Goal: Task Accomplishment & Management: Complete application form

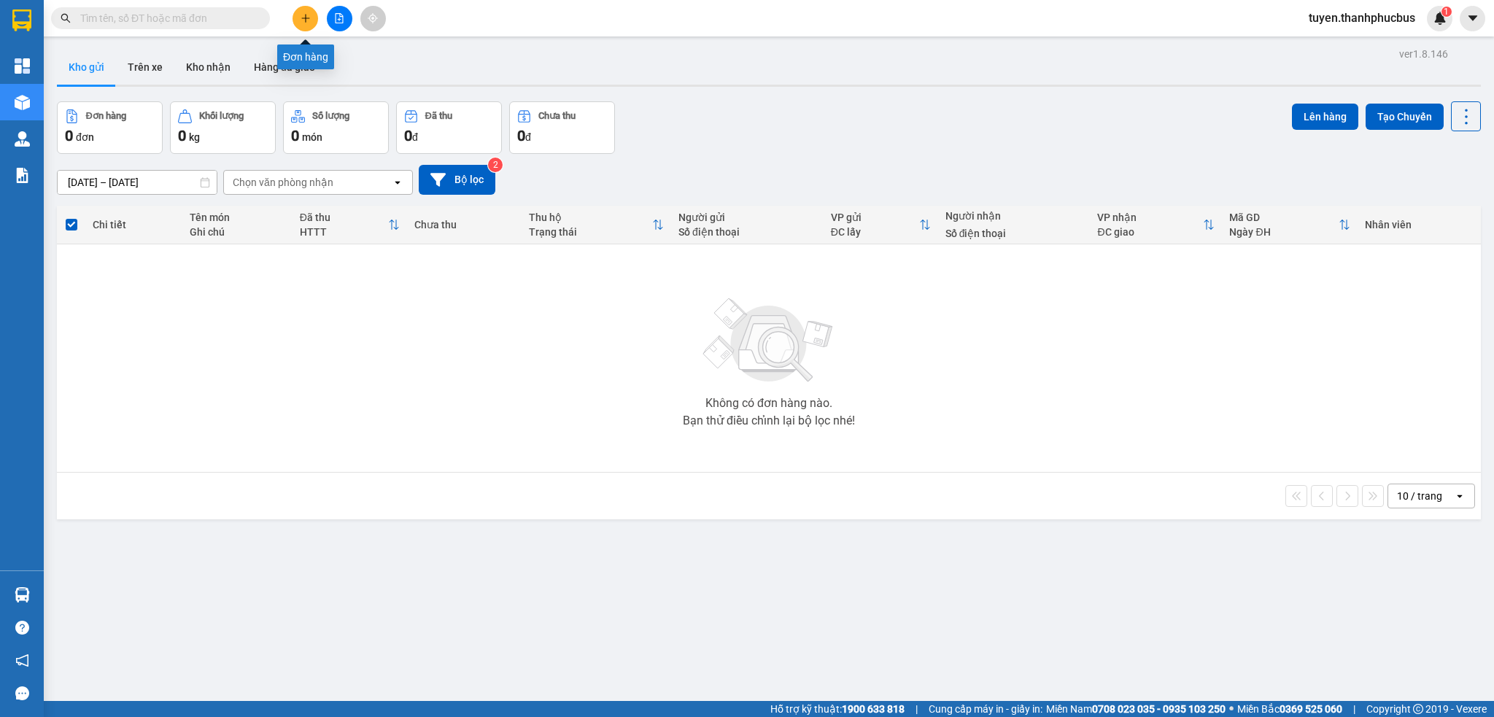
click at [310, 17] on icon "plus" at bounding box center [306, 18] width 10 height 10
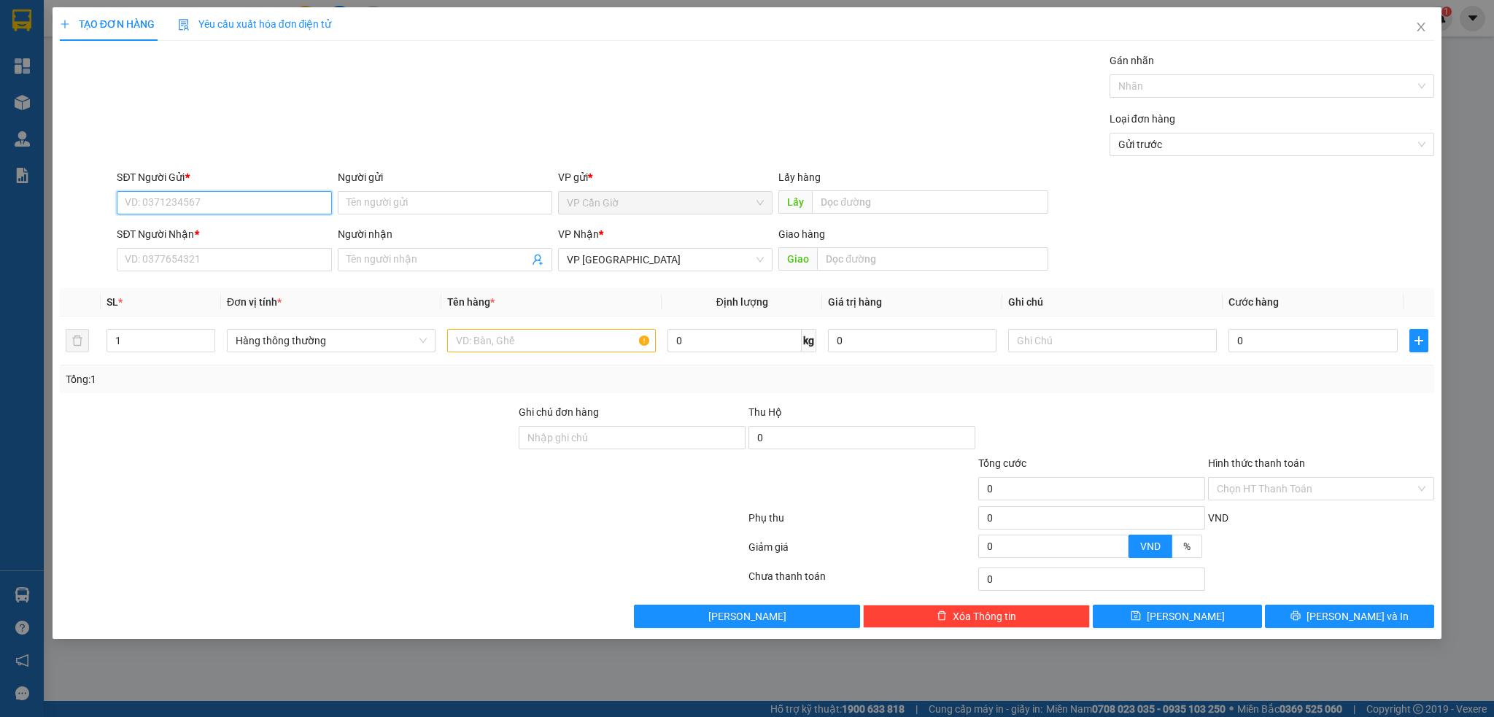
click at [189, 204] on input "SĐT Người Gửi *" at bounding box center [224, 202] width 214 height 23
click at [171, 228] on div "0907667768 - A PHƯƠNG" at bounding box center [223, 232] width 197 height 16
type input "0907667768"
type input "A PHƯƠNG"
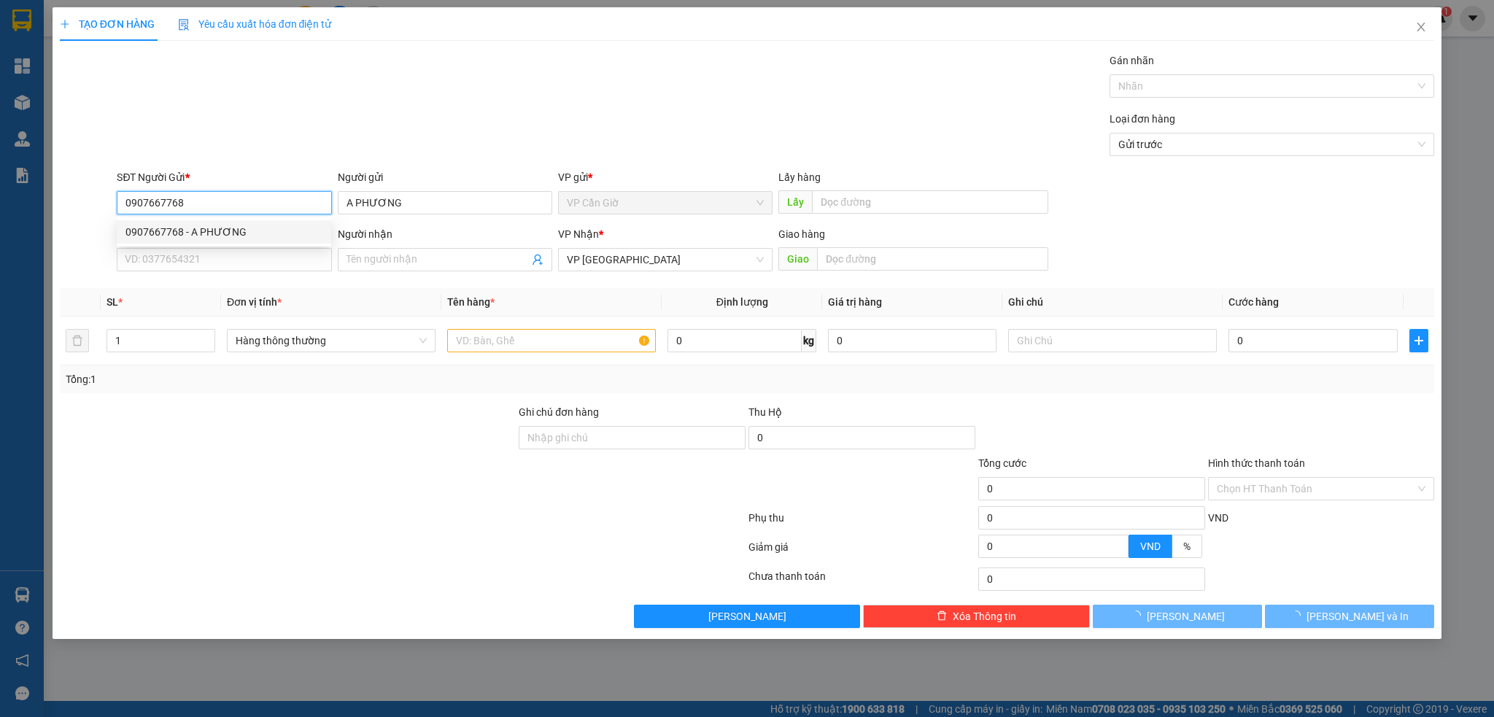
type input "25.000"
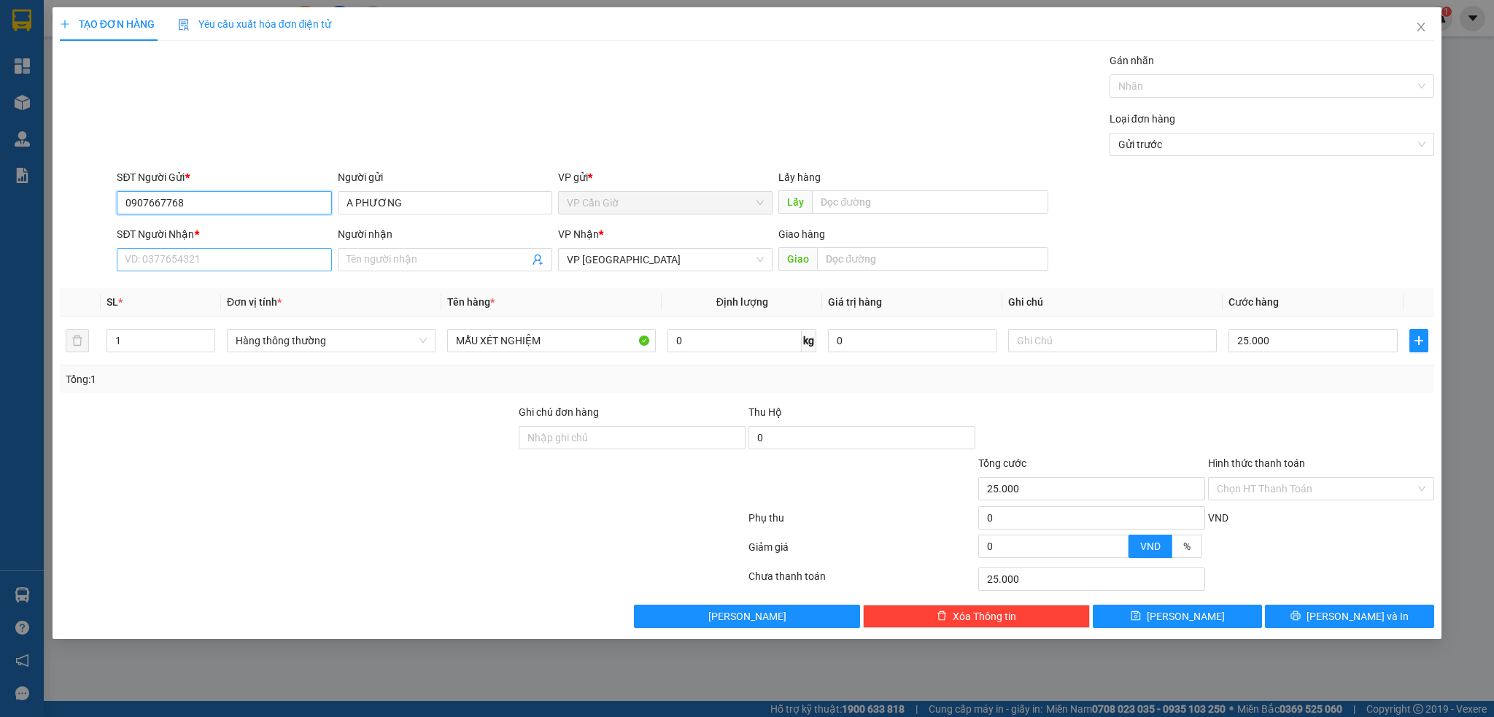
type input "0907667768"
click at [149, 260] on input "SĐT Người Nhận *" at bounding box center [224, 259] width 214 height 23
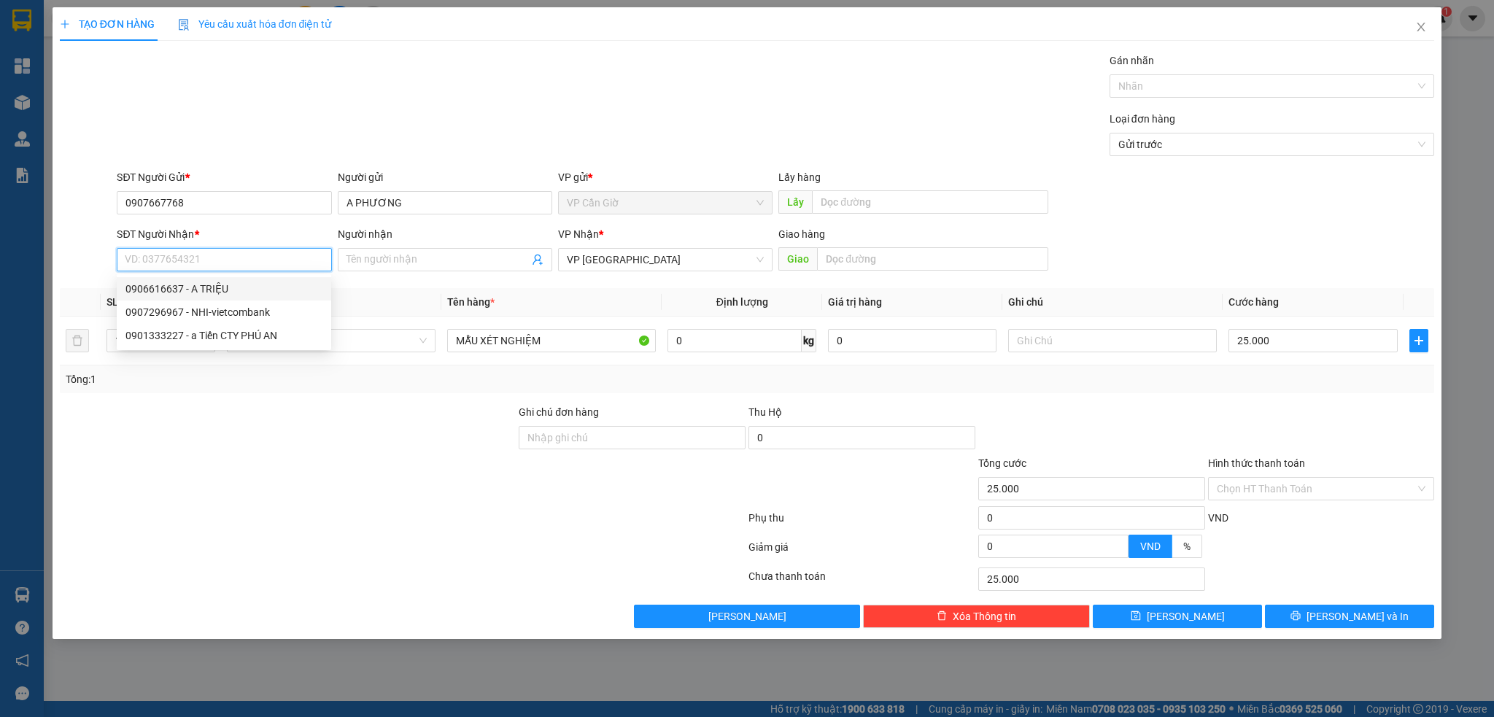
click at [175, 293] on div "0906616637 - A TRIỆU" at bounding box center [223, 289] width 197 height 16
type input "0906616637"
type input "A TRIỆU"
click at [1309, 489] on input "Hình thức thanh toán" at bounding box center [1316, 489] width 199 height 22
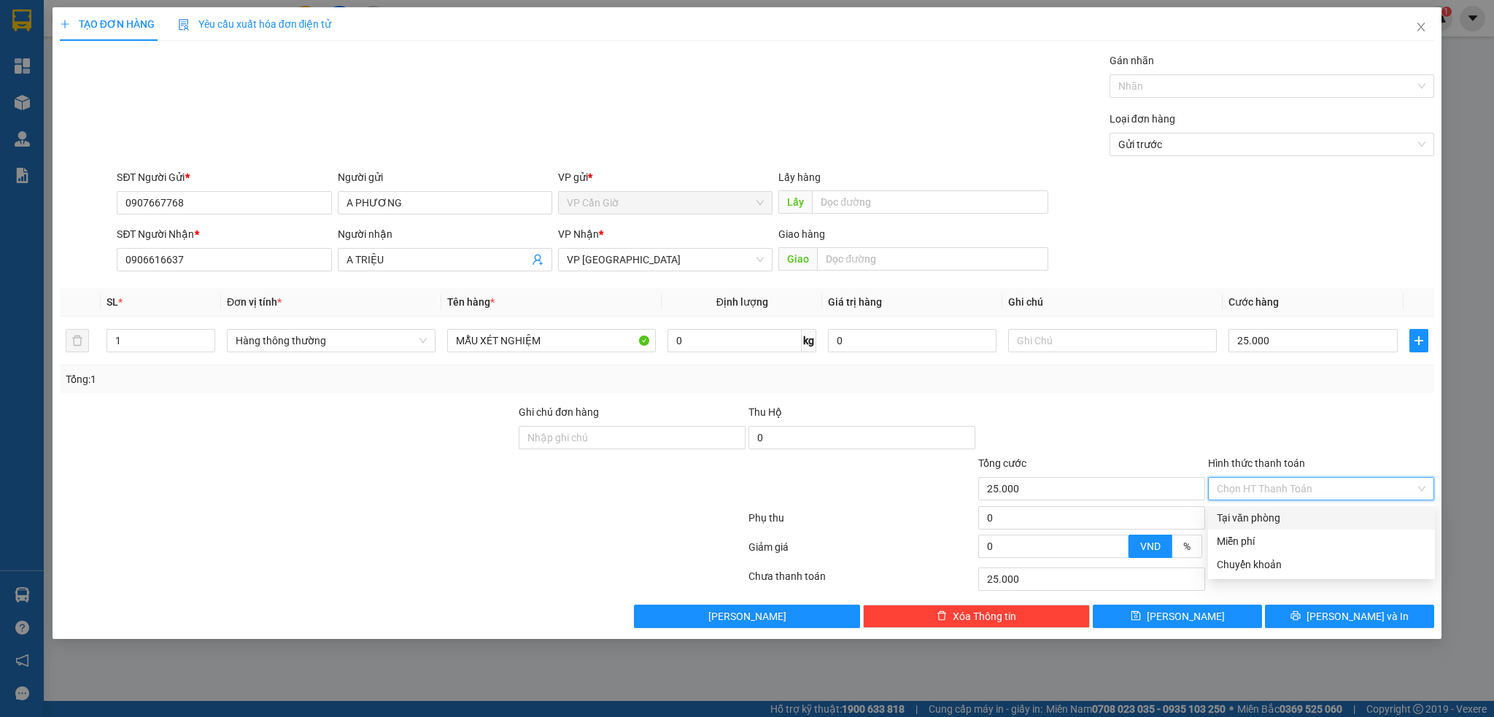
click at [1245, 517] on div "Tại văn phòng" at bounding box center [1321, 518] width 209 height 16
type input "0"
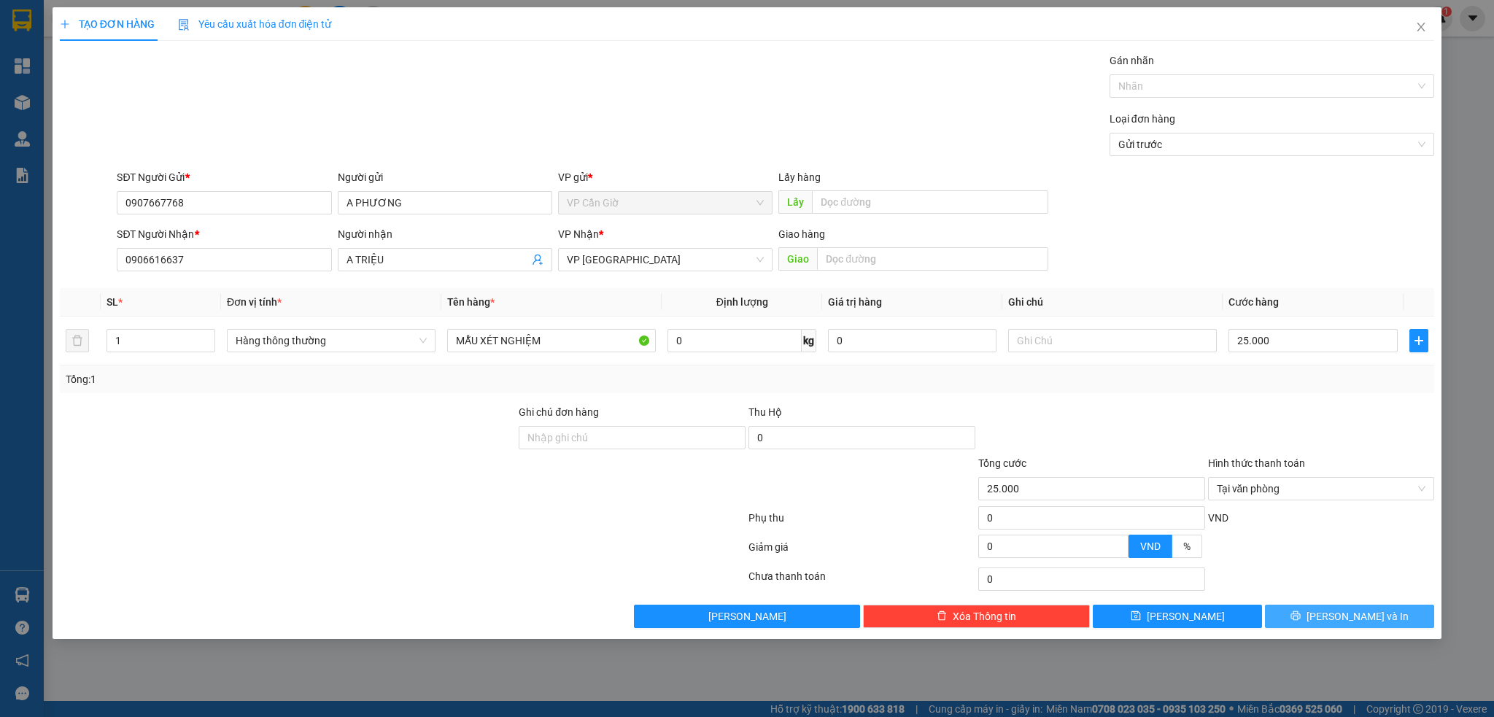
click at [1347, 614] on span "[PERSON_NAME] và In" at bounding box center [1358, 616] width 102 height 16
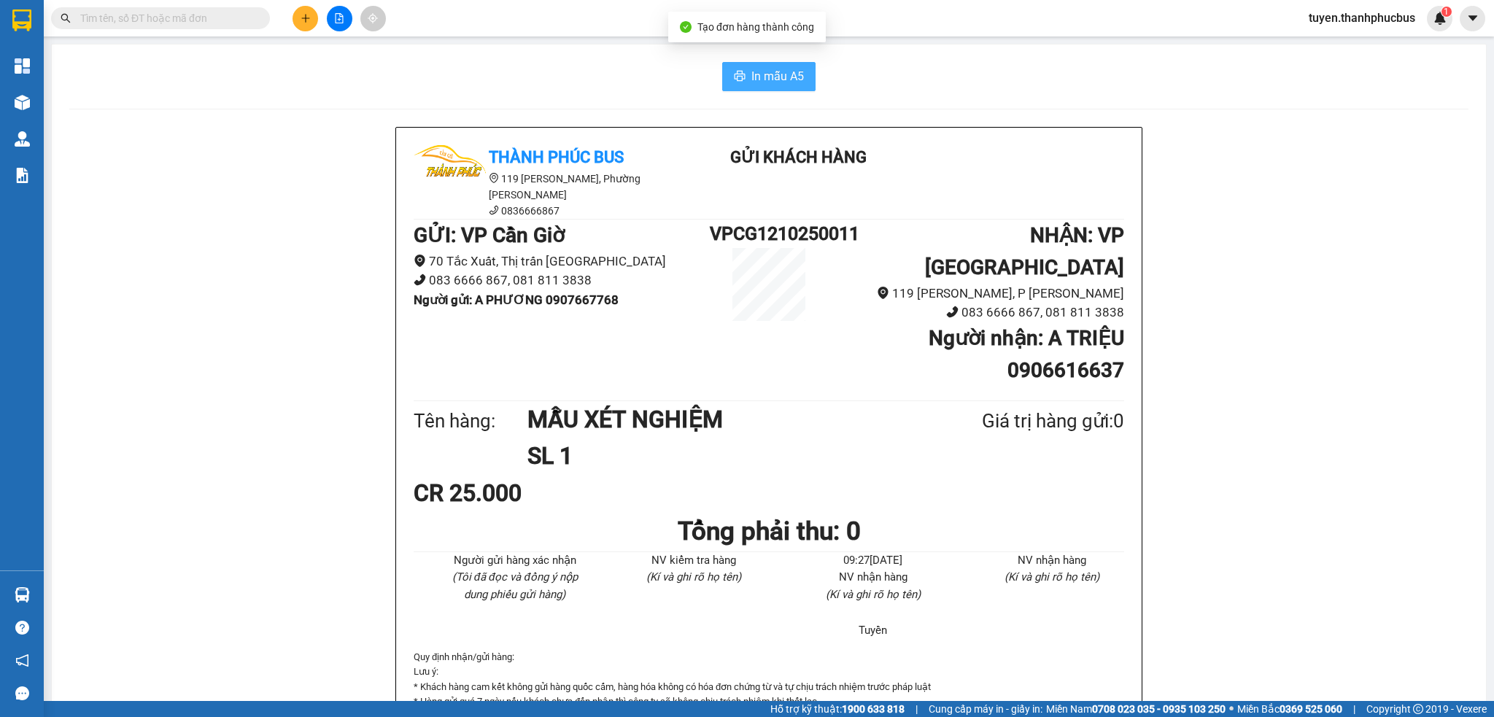
click at [762, 74] on span "In mẫu A5" at bounding box center [777, 76] width 53 height 18
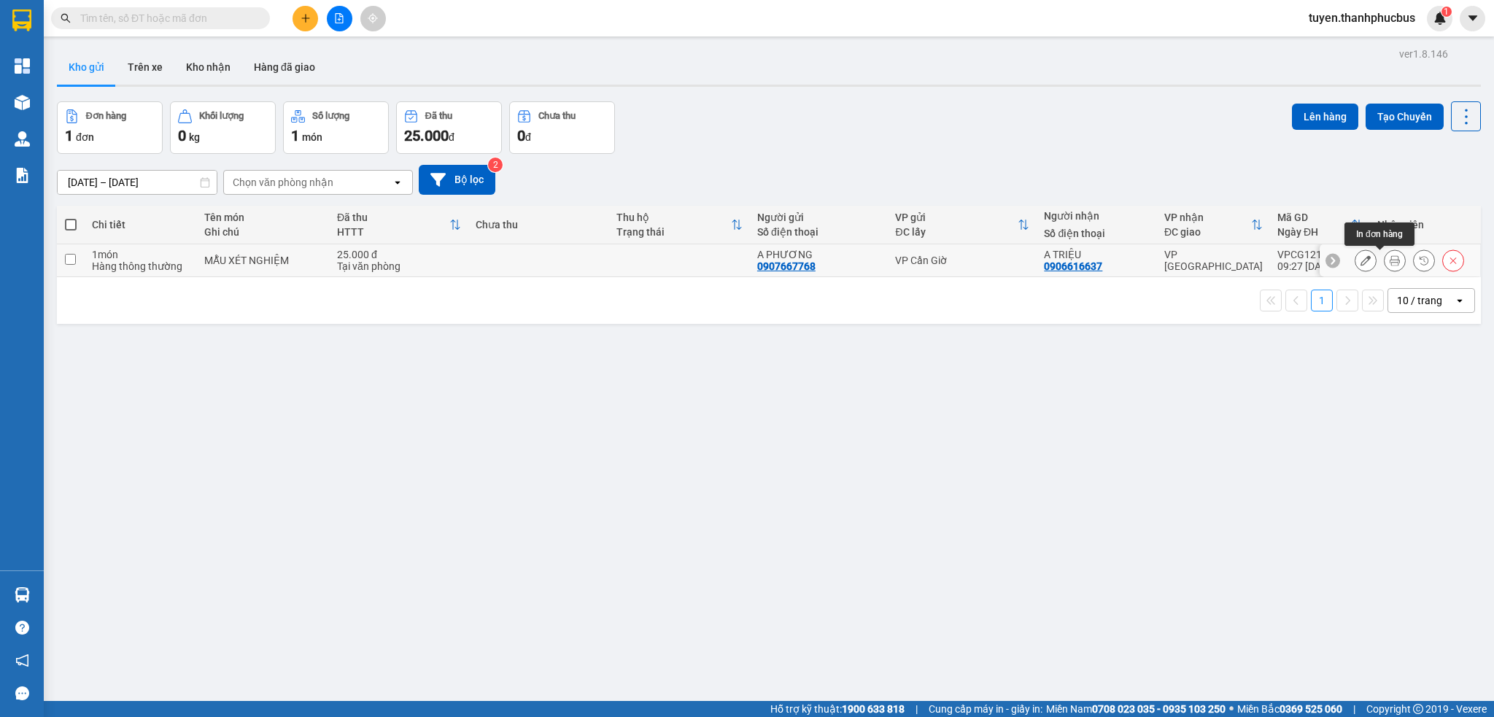
click at [1390, 262] on icon at bounding box center [1395, 260] width 10 height 10
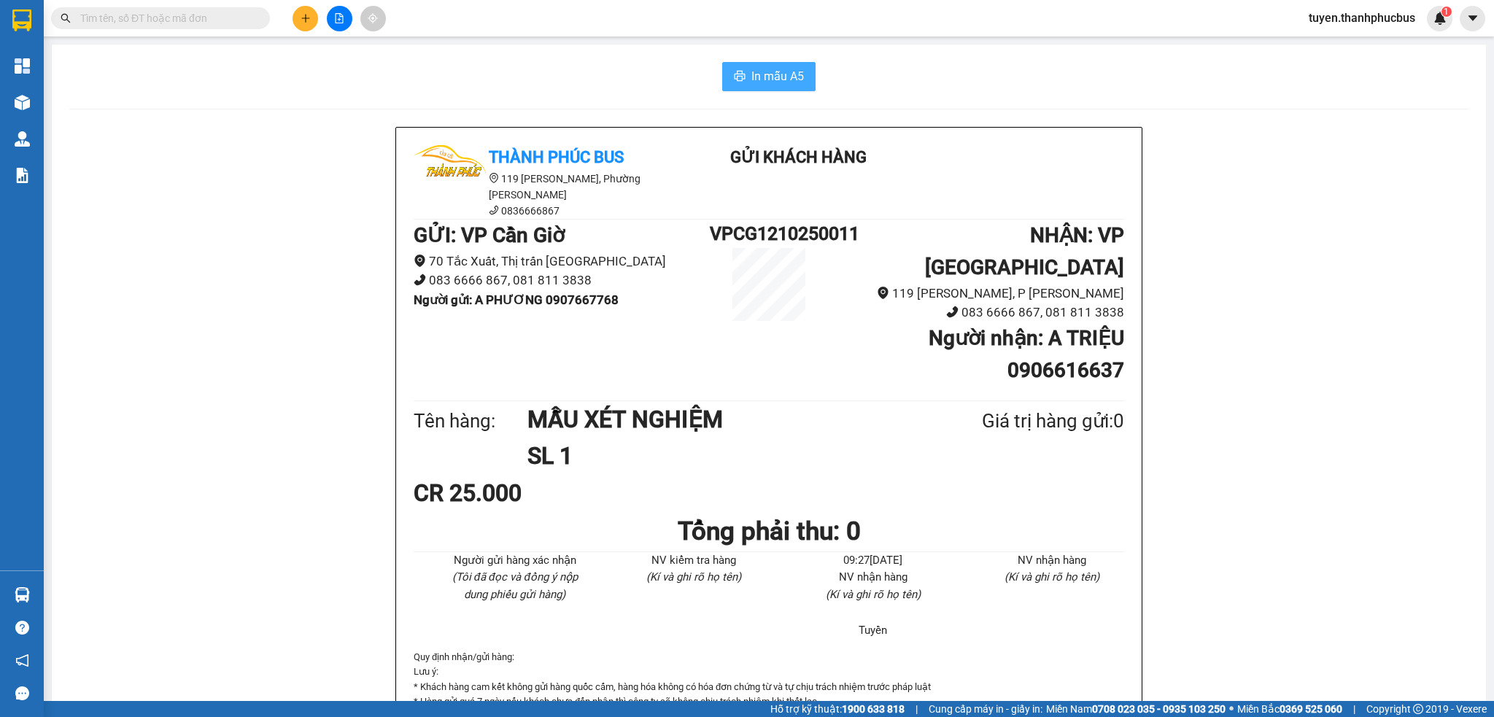
click at [760, 84] on span "In mẫu A5" at bounding box center [777, 76] width 53 height 18
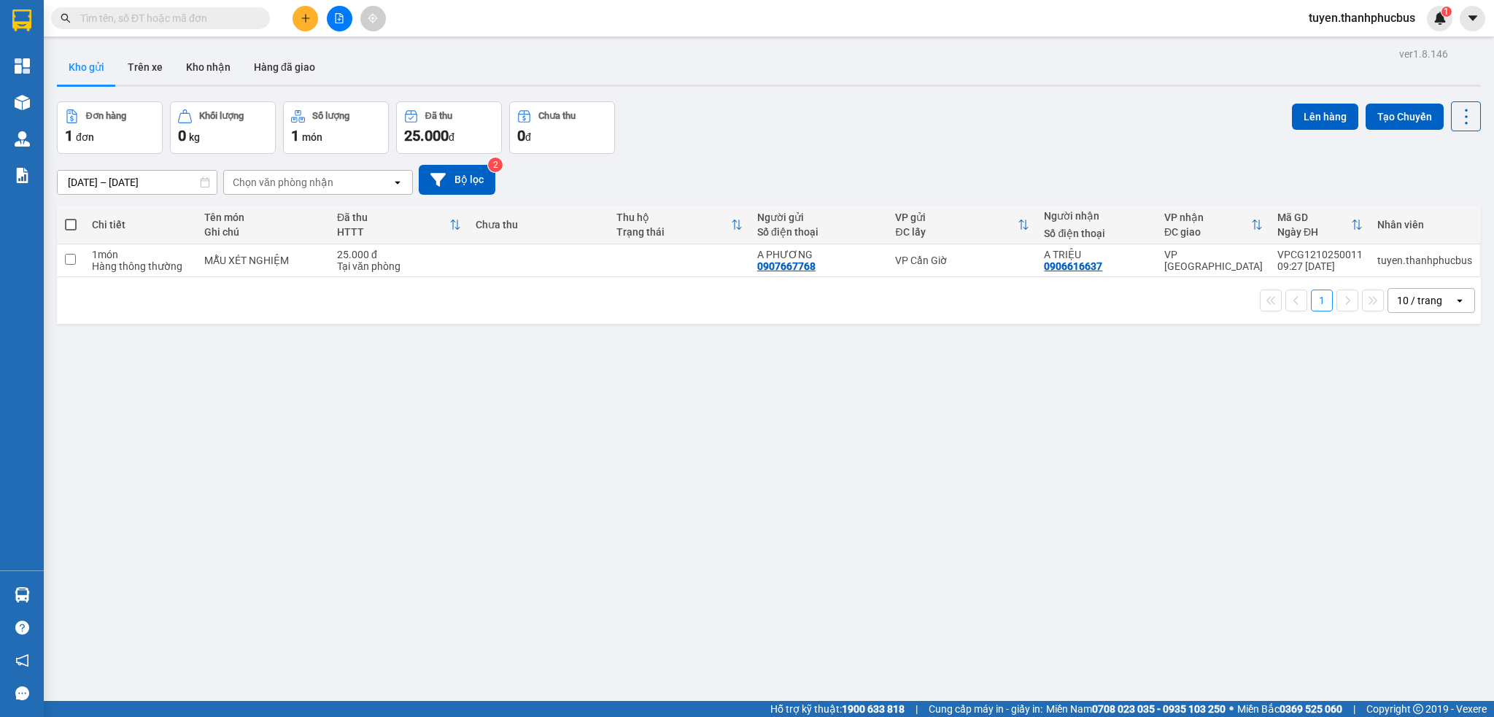
click at [311, 16] on button at bounding box center [306, 19] width 26 height 26
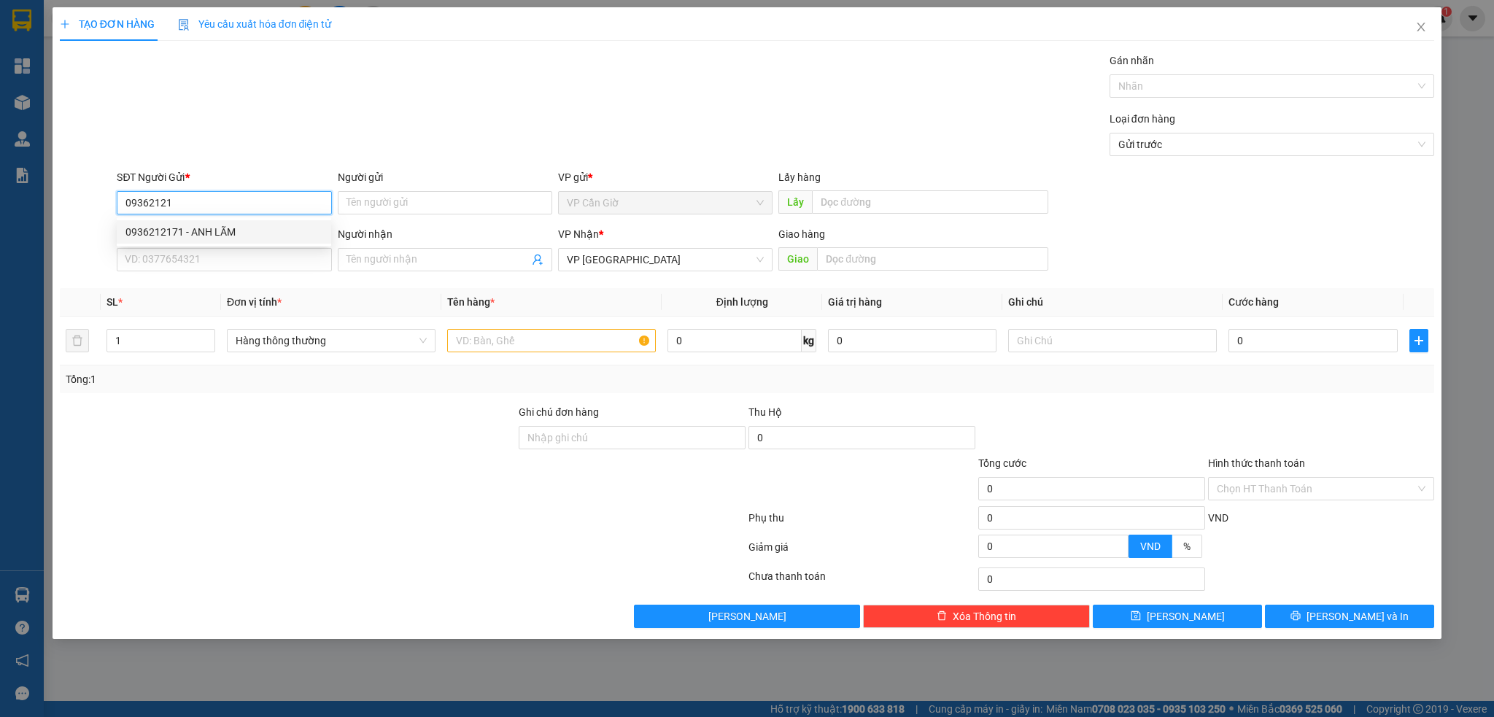
click at [219, 224] on div "0936212171 - ANH LÃM" at bounding box center [223, 232] width 197 height 16
type input "0936212171"
type input "ANH LÃM"
type input "25.000"
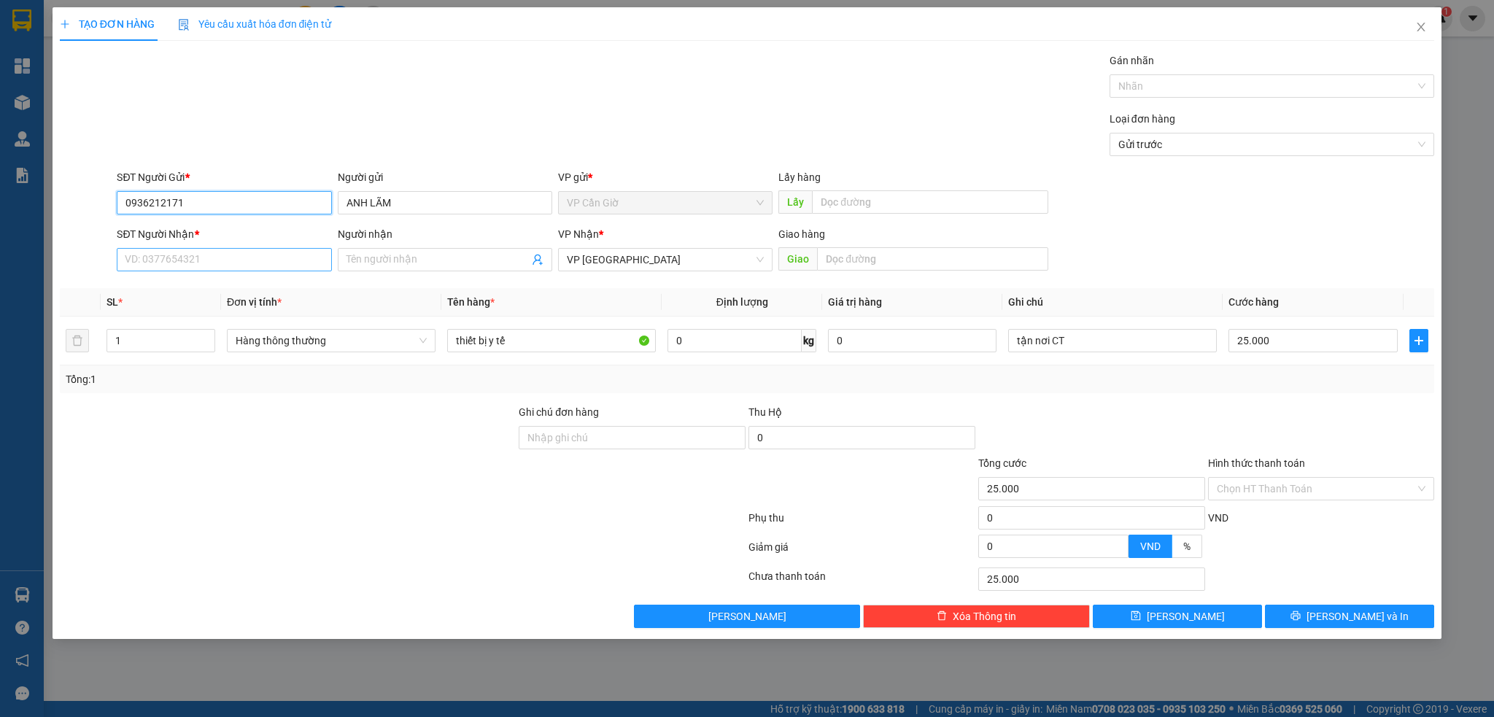
type input "0936212171"
click at [219, 256] on input "SĐT Người Nhận *" at bounding box center [224, 259] width 214 height 23
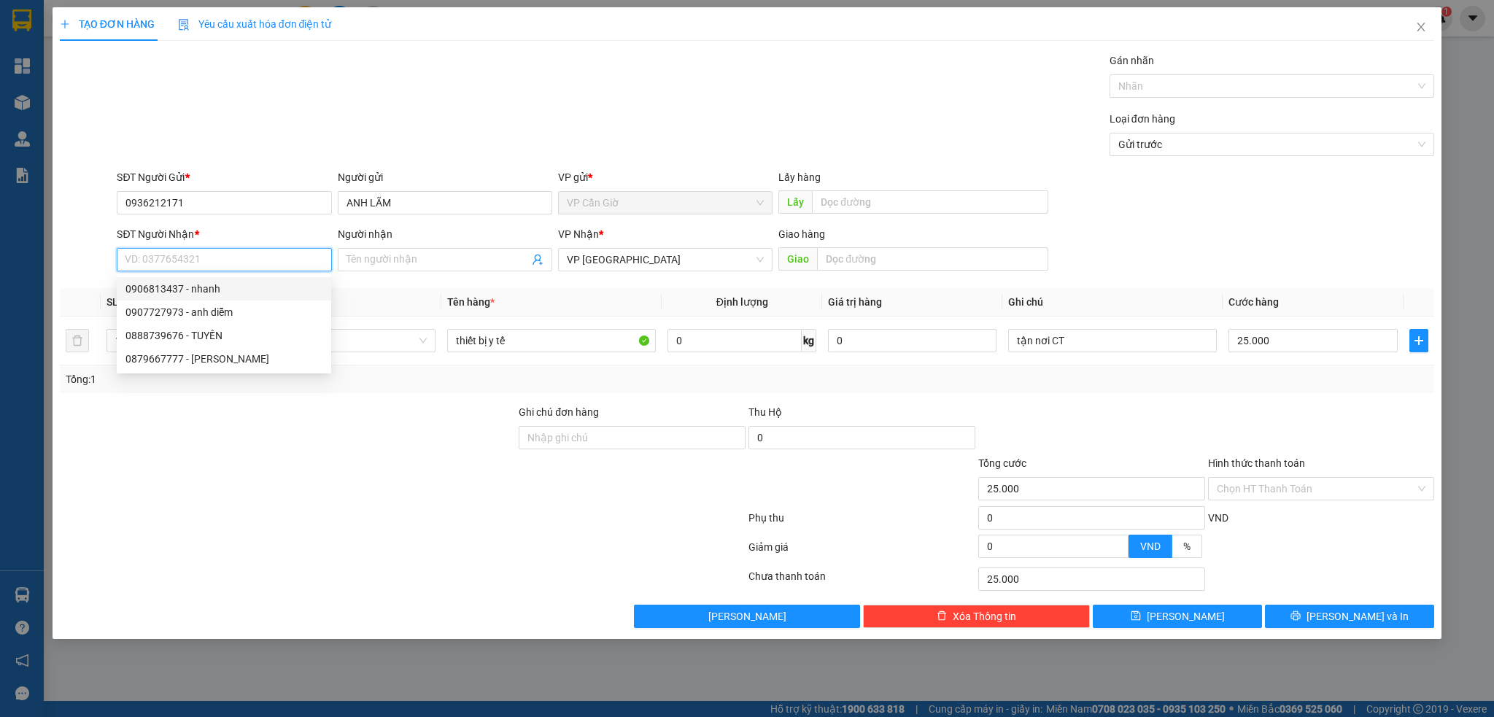
click at [187, 287] on div "0906813437 - nhanh" at bounding box center [223, 289] width 197 height 16
type input "0906813437"
type input "nhanh"
type input "362 nguyễn văn khối, p9, gò vấp"
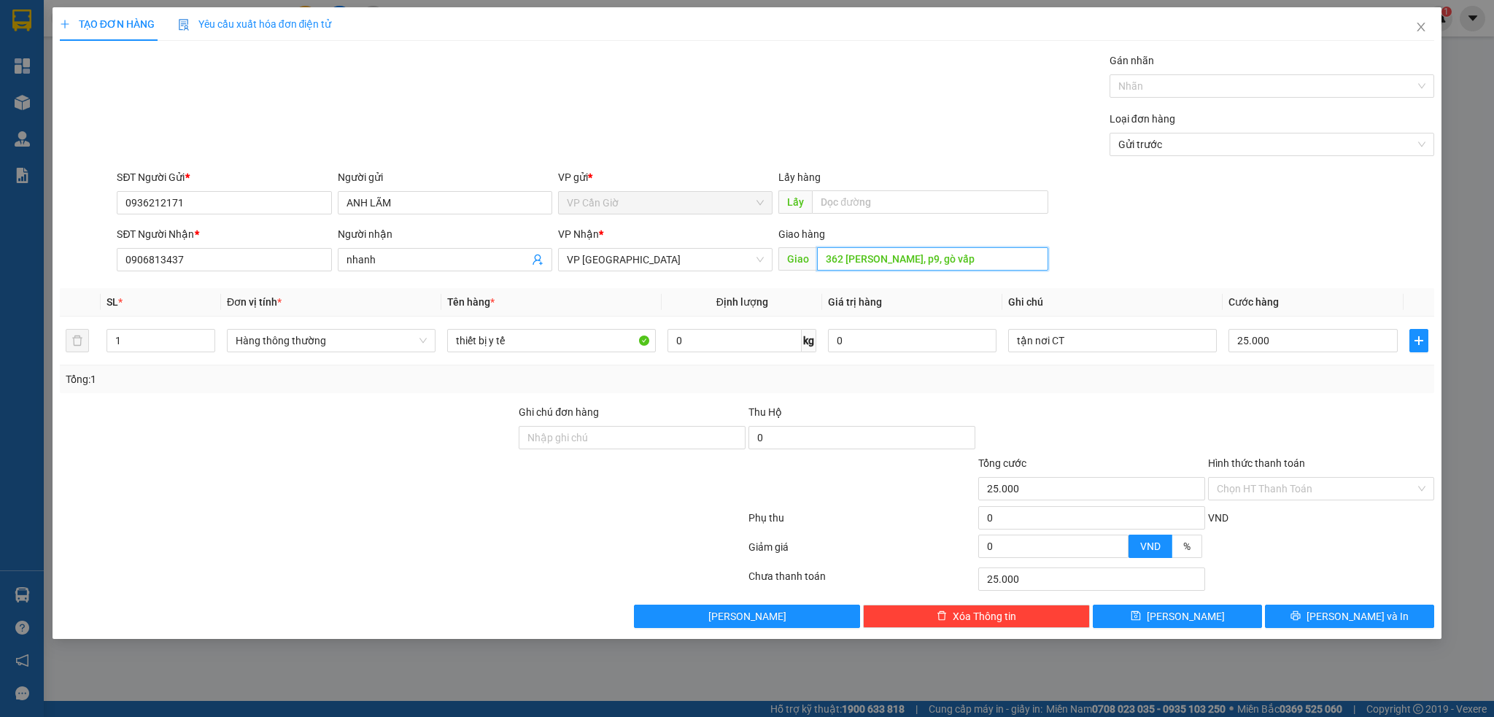
click at [867, 260] on input "362 nguyễn văn khối, p9, gò vấp" at bounding box center [932, 258] width 231 height 23
click at [911, 260] on input "362 nguyễn văn khối, p9, gò vấp" at bounding box center [932, 258] width 231 height 23
click at [973, 255] on input "362 nguyễn văn khối, p9, gò vấp" at bounding box center [932, 258] width 231 height 23
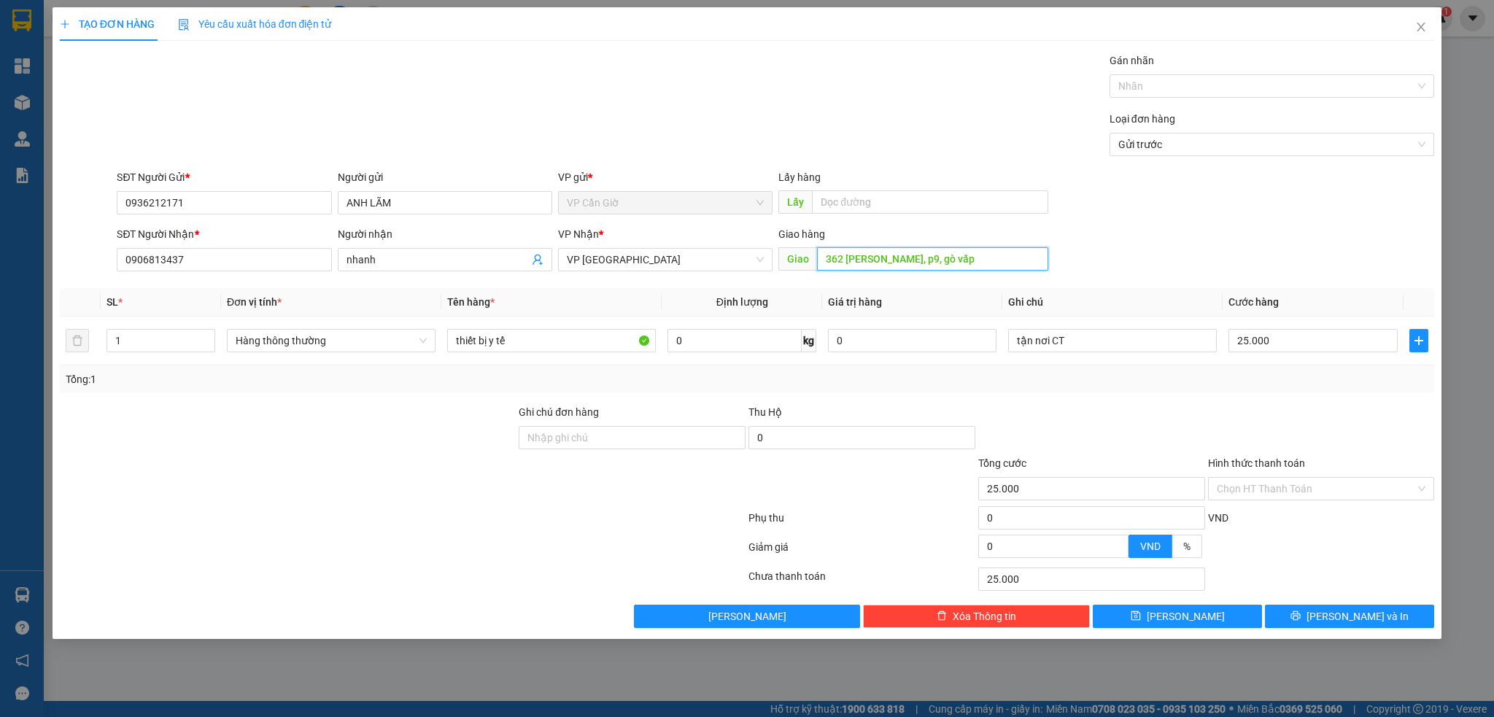
click at [973, 255] on input "362 nguyễn văn khối, p9, gò vấp" at bounding box center [932, 258] width 231 height 23
click at [982, 255] on input "362 nguyễn văn khối, p9, gò vấp" at bounding box center [932, 258] width 231 height 23
click at [856, 258] on input "362 nguyễn văn khối, p9, gò vấp" at bounding box center [932, 258] width 231 height 23
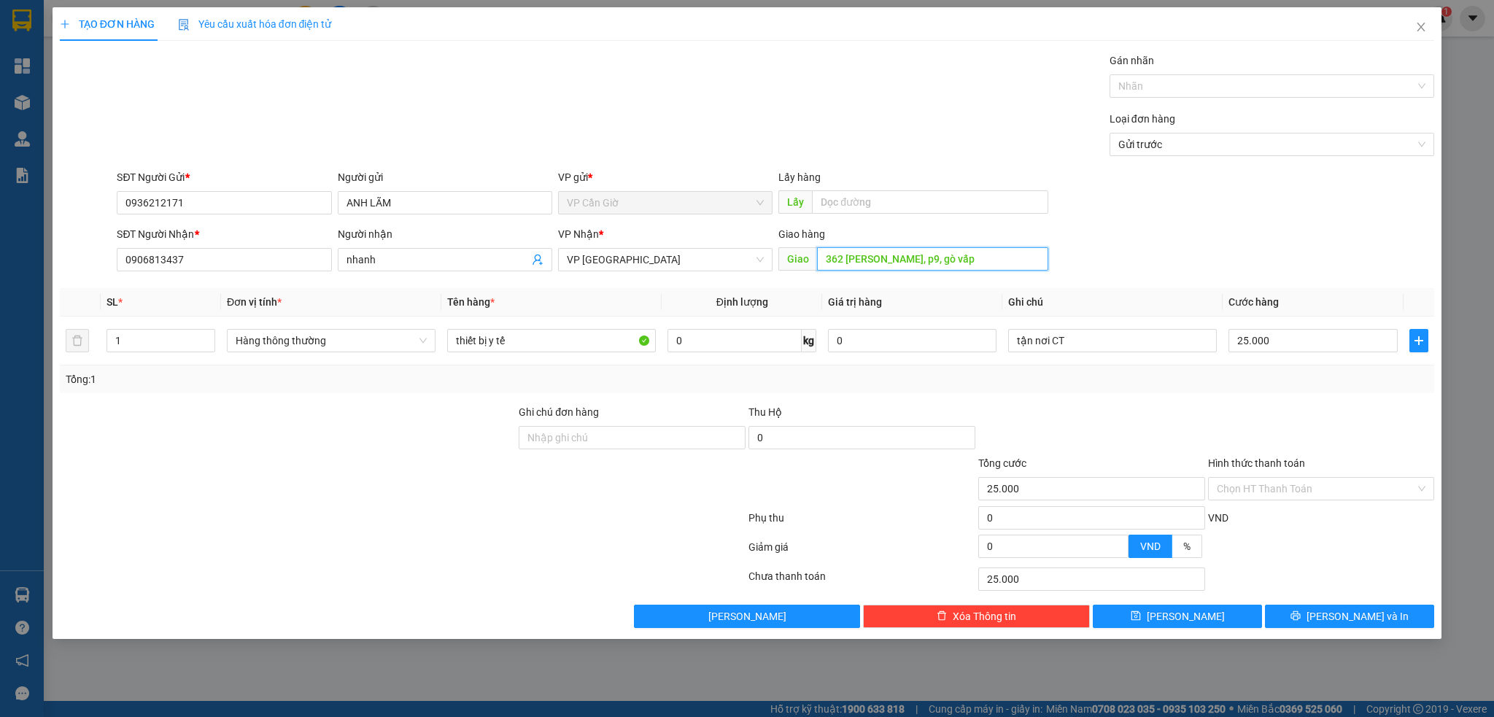
click at [944, 254] on input "362 nguyễn văn khối, p9, gò vấp" at bounding box center [932, 258] width 231 height 23
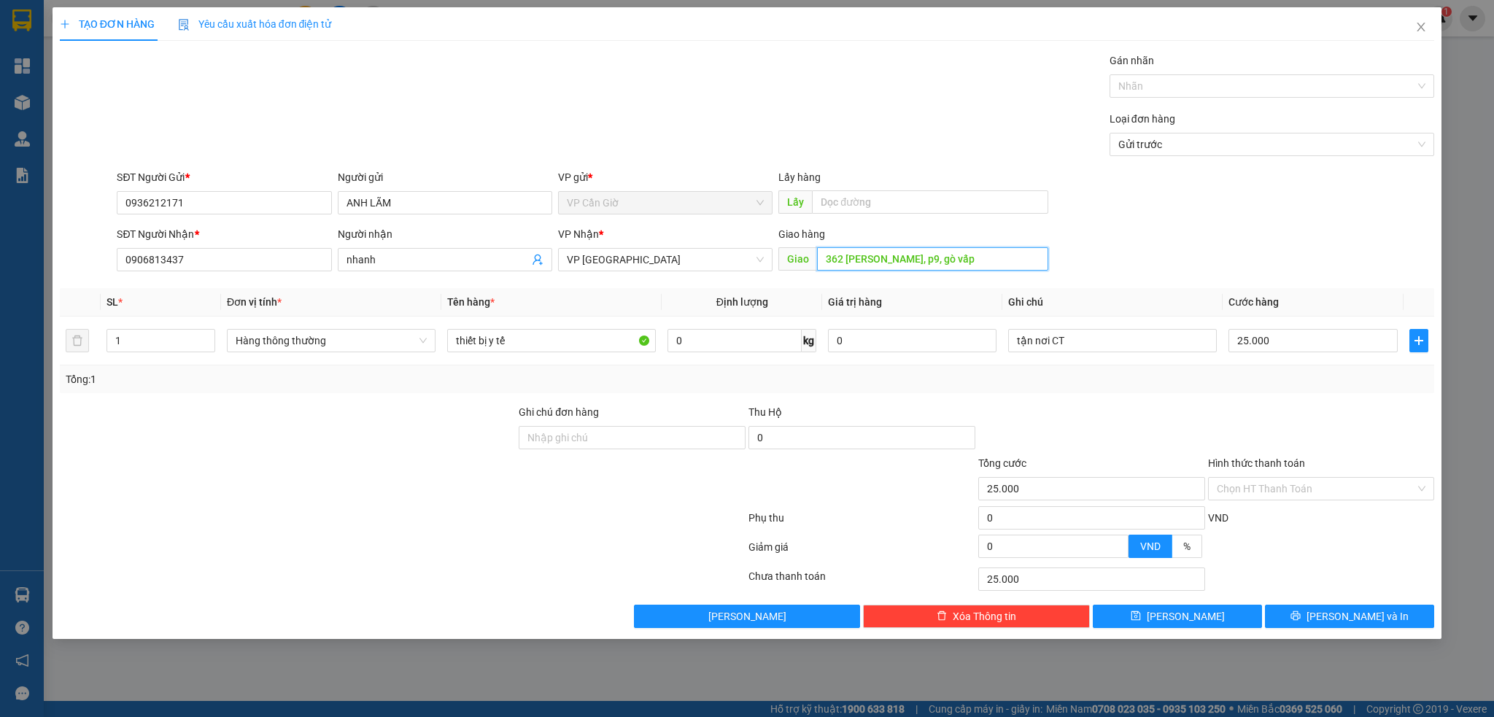
click at [944, 254] on input "362 nguyễn văn khối, p9, gò vấp" at bounding box center [932, 258] width 231 height 23
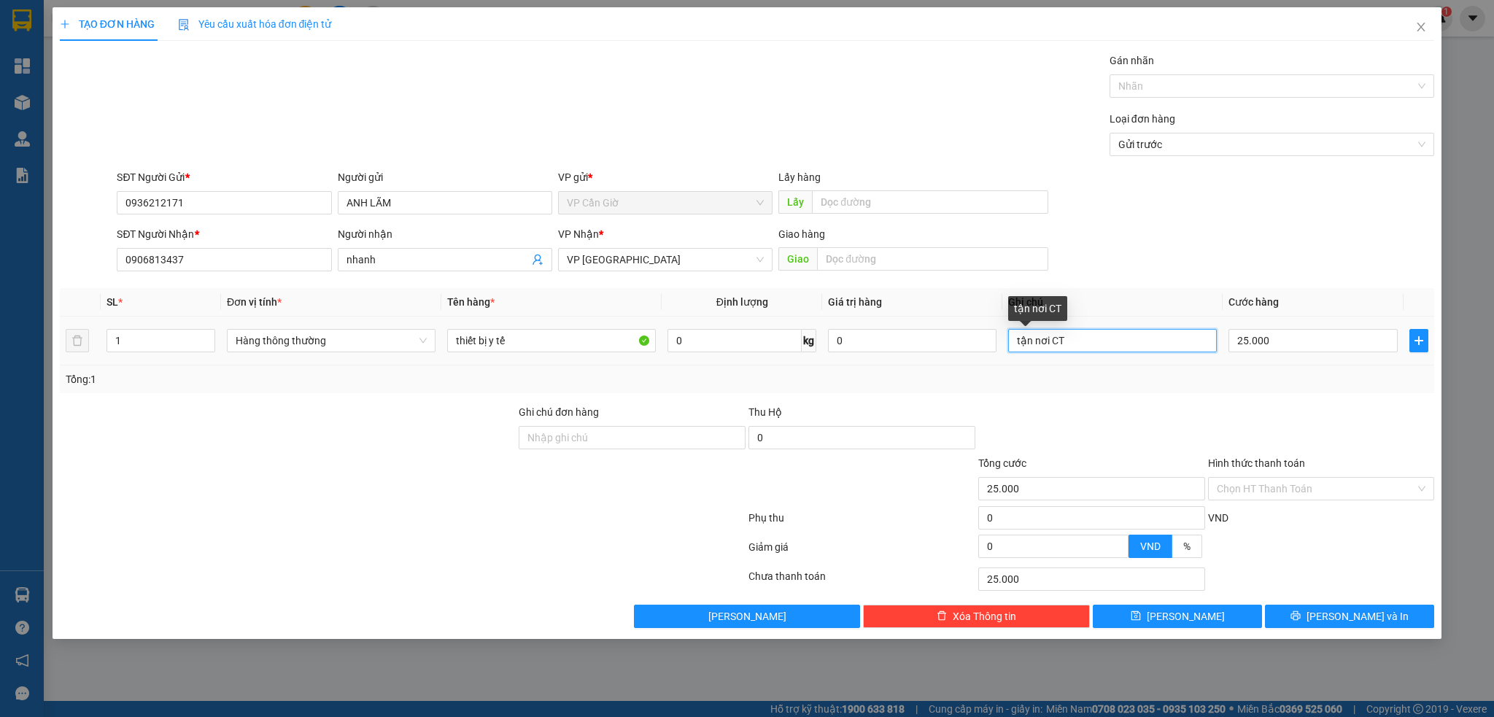
click at [1075, 336] on input "tận nơi CT" at bounding box center [1112, 340] width 209 height 23
click at [1224, 427] on div at bounding box center [1322, 429] width 230 height 51
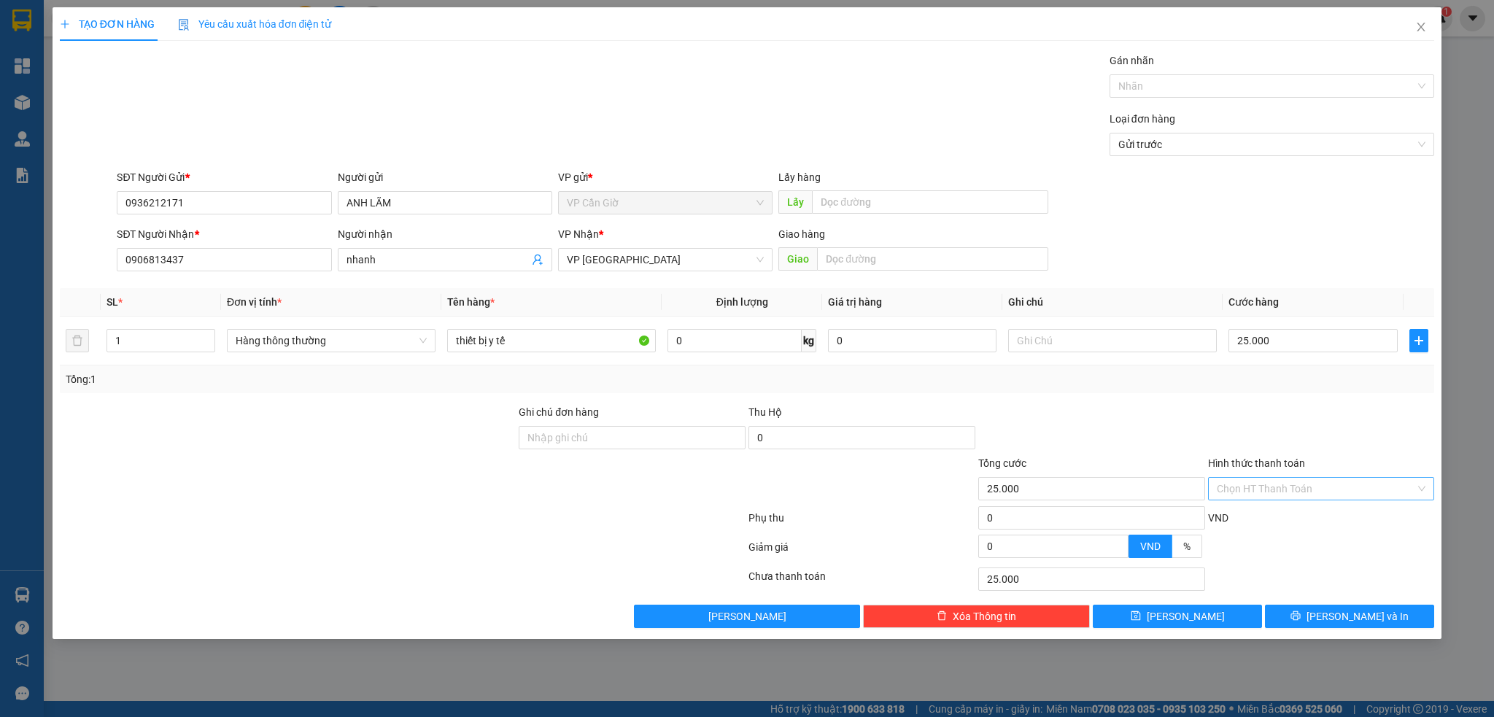
click at [1229, 481] on input "Hình thức thanh toán" at bounding box center [1316, 489] width 199 height 22
click at [1253, 515] on div "Tại văn phòng" at bounding box center [1321, 518] width 209 height 16
type input "0"
click at [712, 346] on input "0" at bounding box center [734, 340] width 134 height 23
click at [1241, 495] on span "Tại văn phòng" at bounding box center [1321, 489] width 209 height 22
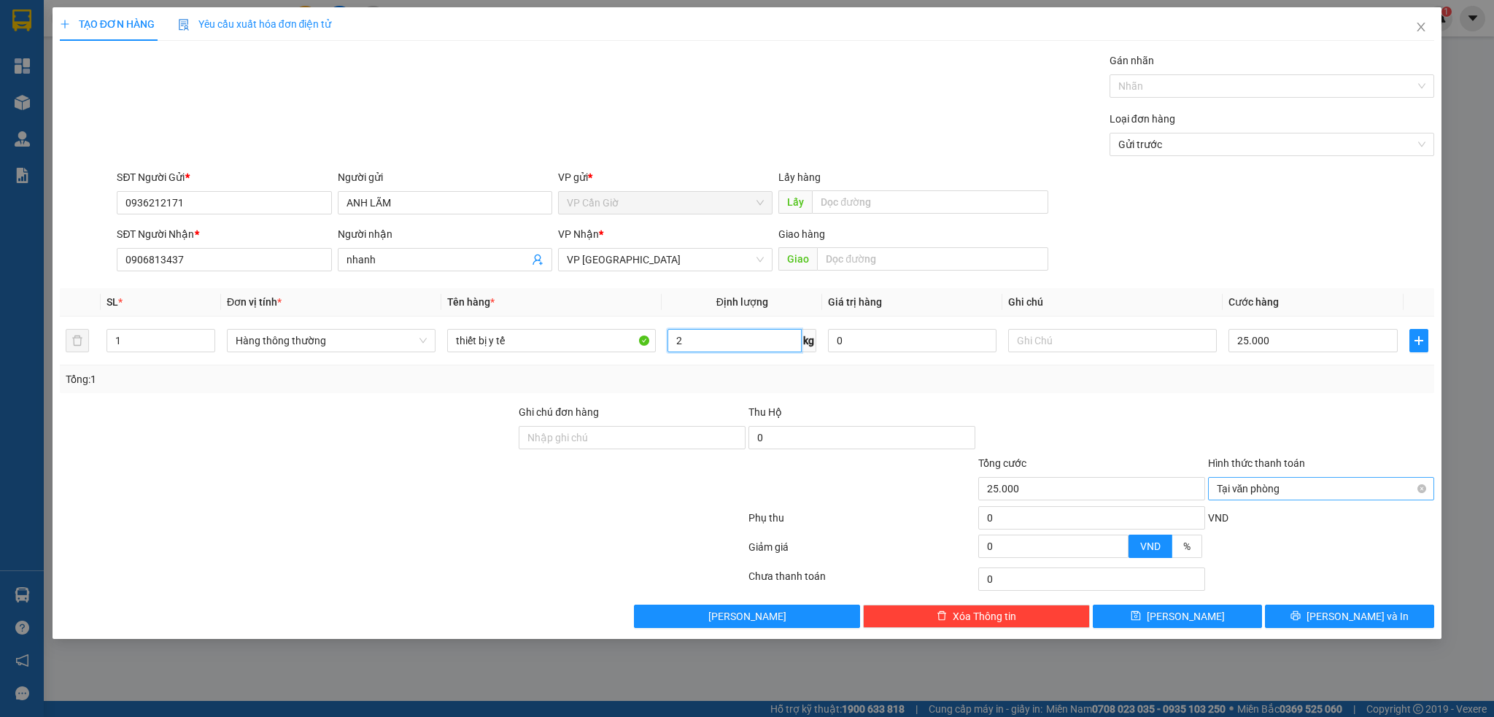
type input "2"
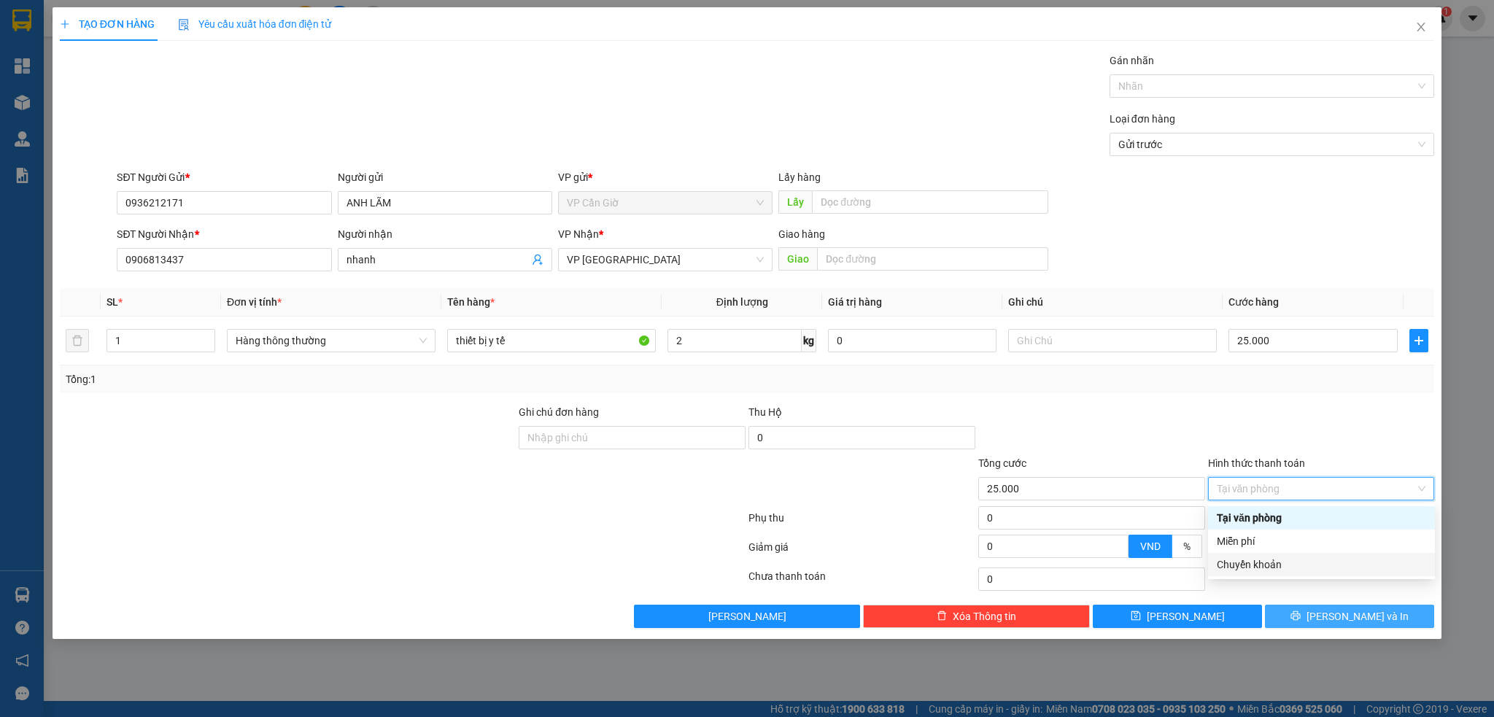
click at [1352, 617] on span "[PERSON_NAME] và In" at bounding box center [1358, 616] width 102 height 16
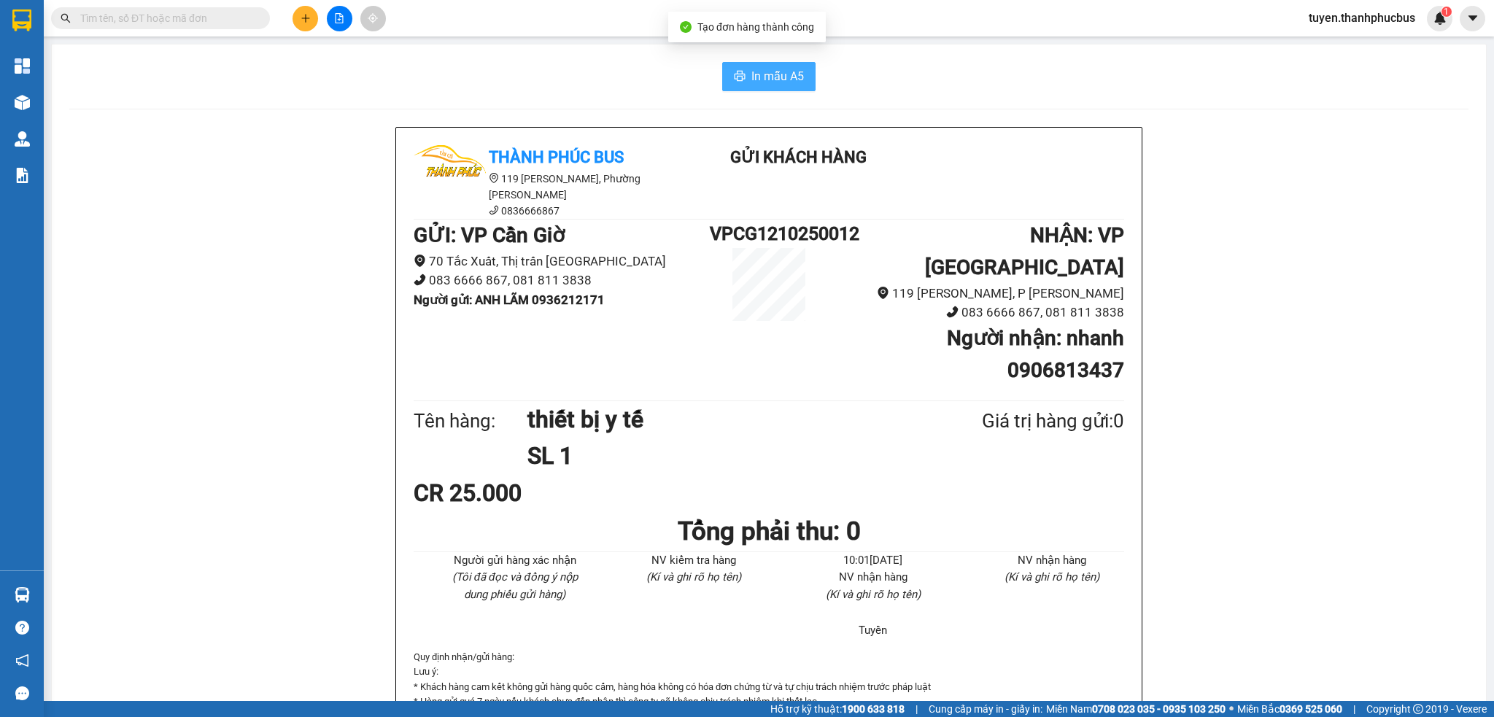
click at [751, 72] on span "In mẫu A5" at bounding box center [777, 76] width 53 height 18
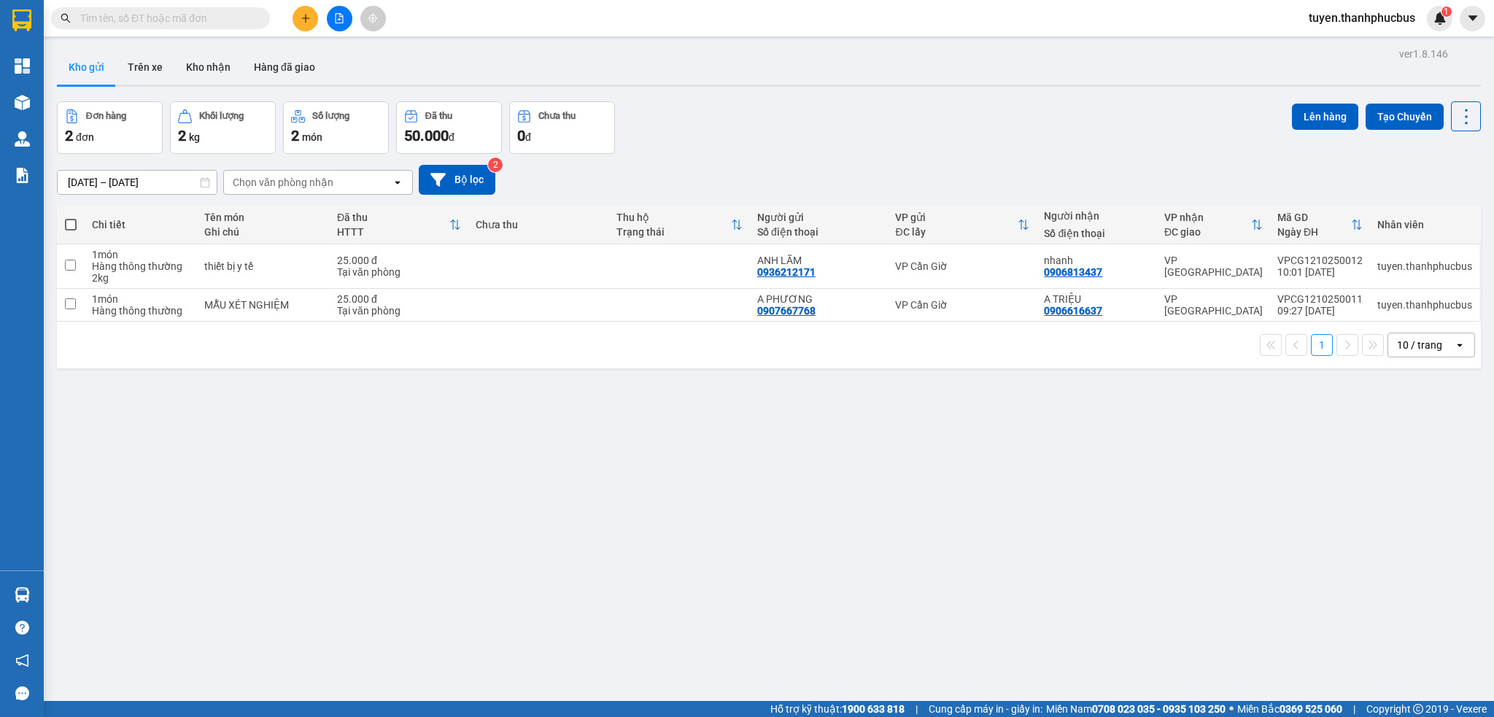
click at [1021, 451] on div "ver 1.8.146 Kho gửi Trên xe Kho nhận Hàng đã giao Đơn hàng 2 đơn Khối lượng 2 k…" at bounding box center [769, 402] width 1436 height 717
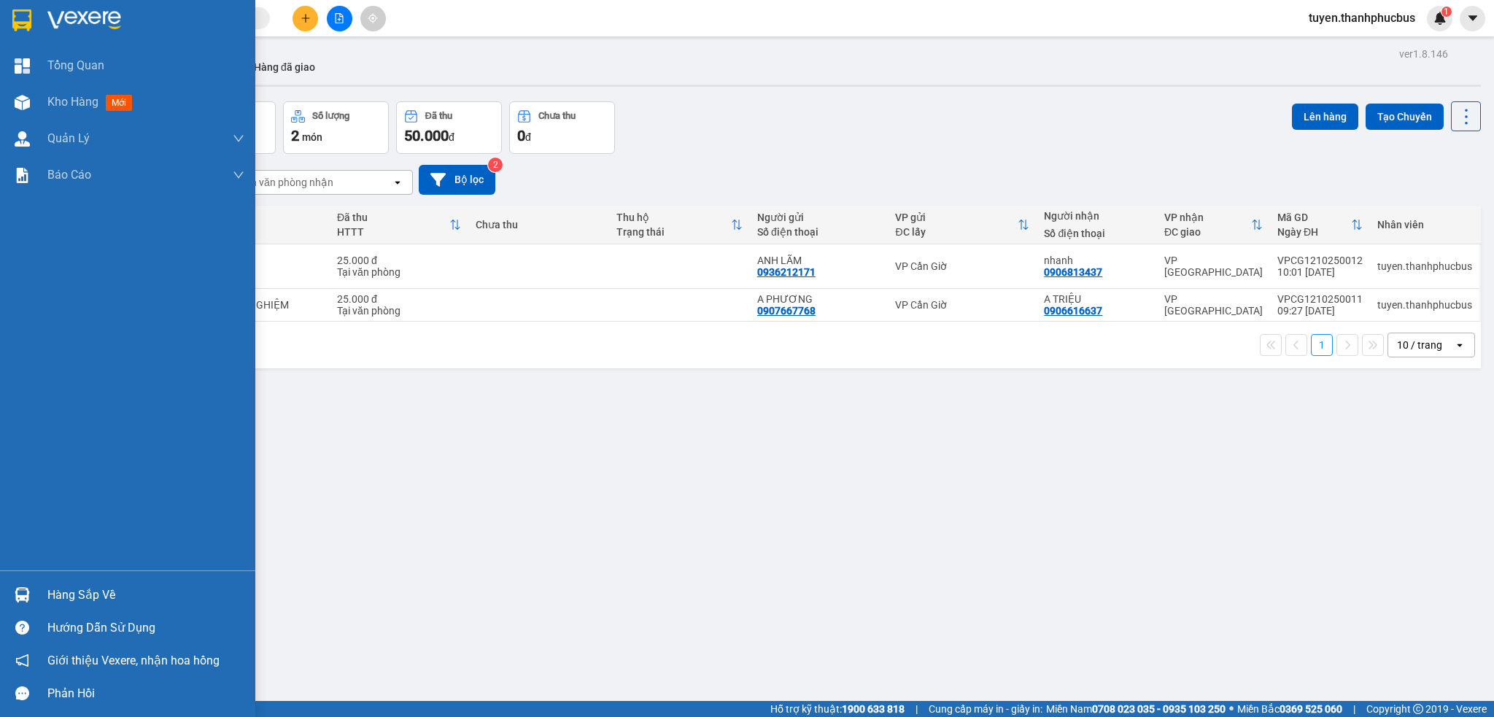
click at [75, 293] on div "Tổng Quan Kho hàng mới Quản Lý Quản lý khách hàng Quản lý khách hàng mới Báo cá…" at bounding box center [127, 308] width 255 height 523
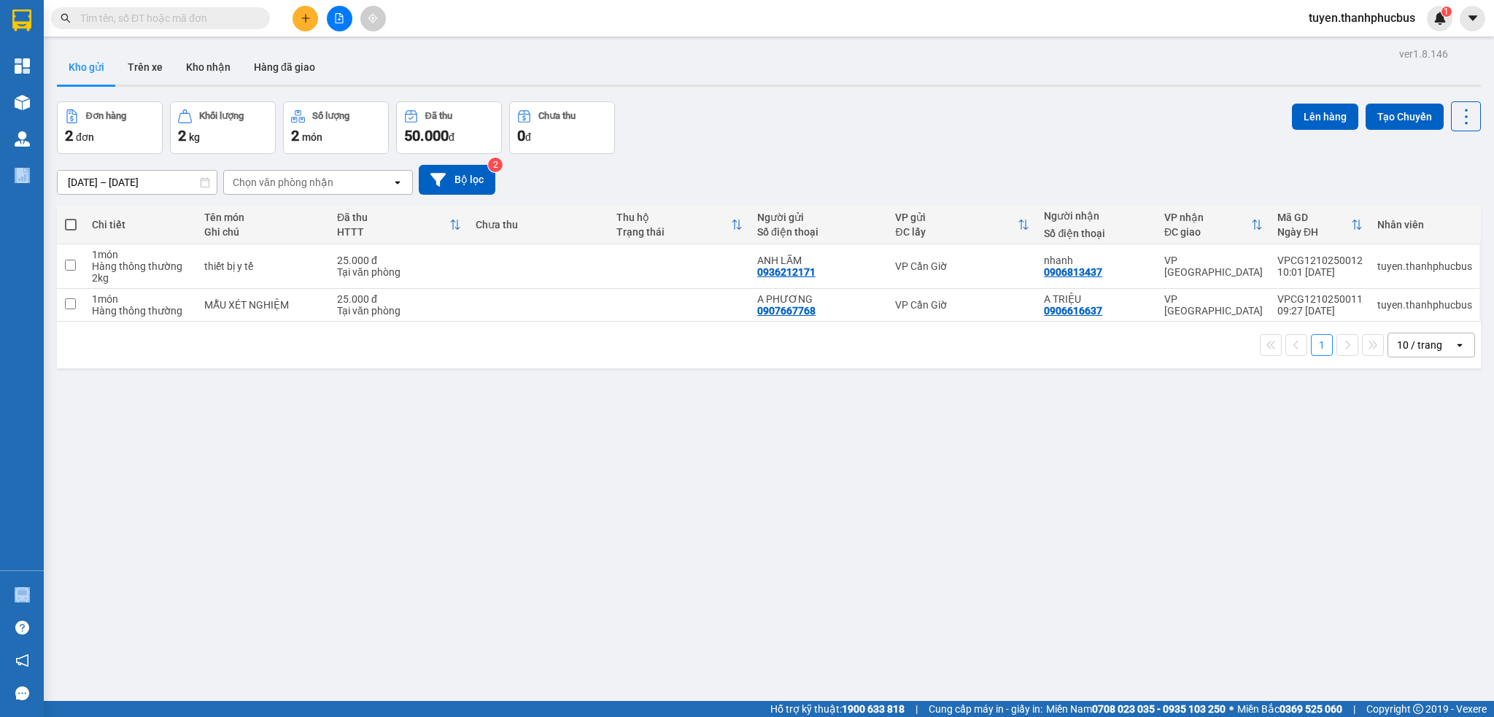
click at [305, 18] on icon "plus" at bounding box center [306, 18] width 10 height 10
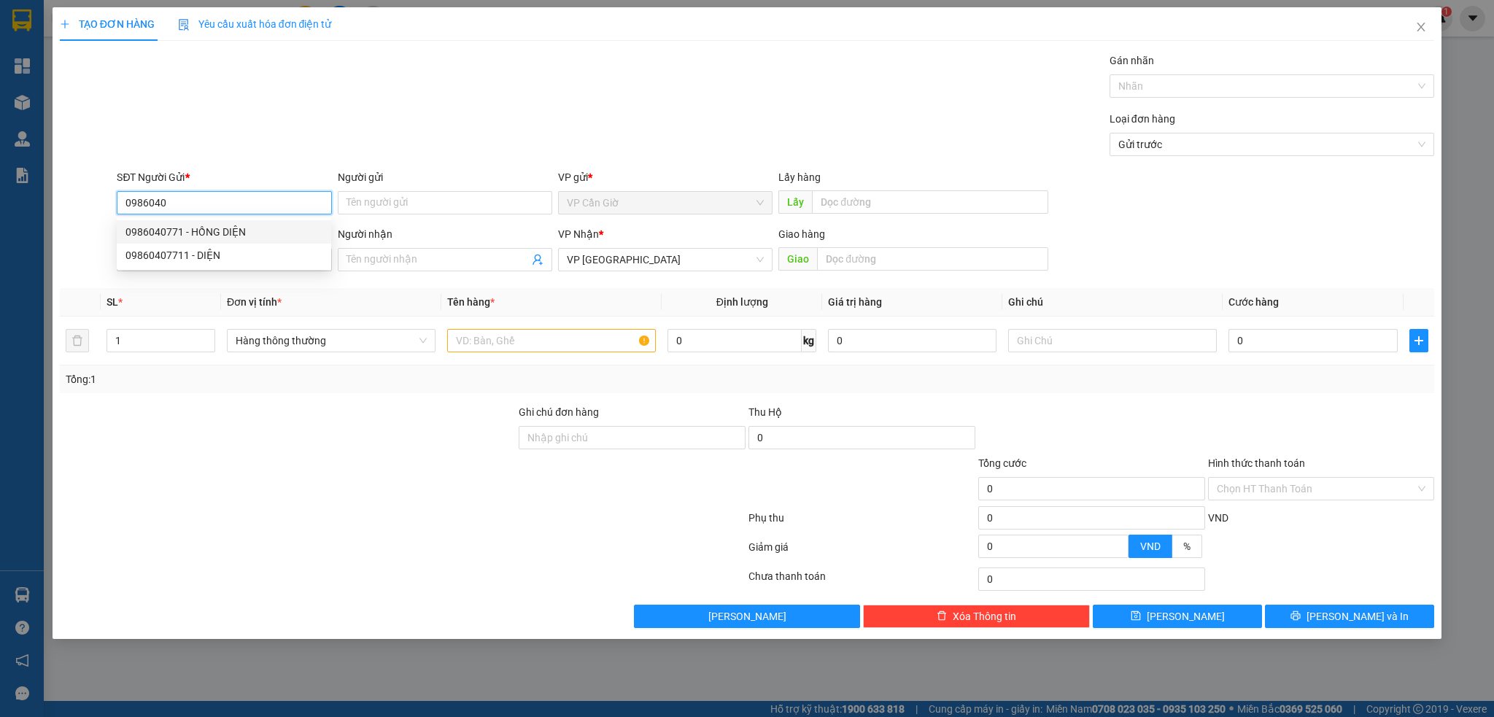
click at [213, 231] on div "0986040771 - HỒNG DIỆN" at bounding box center [223, 232] width 197 height 16
type input "0986040771"
type input "HỒNG DIỆN"
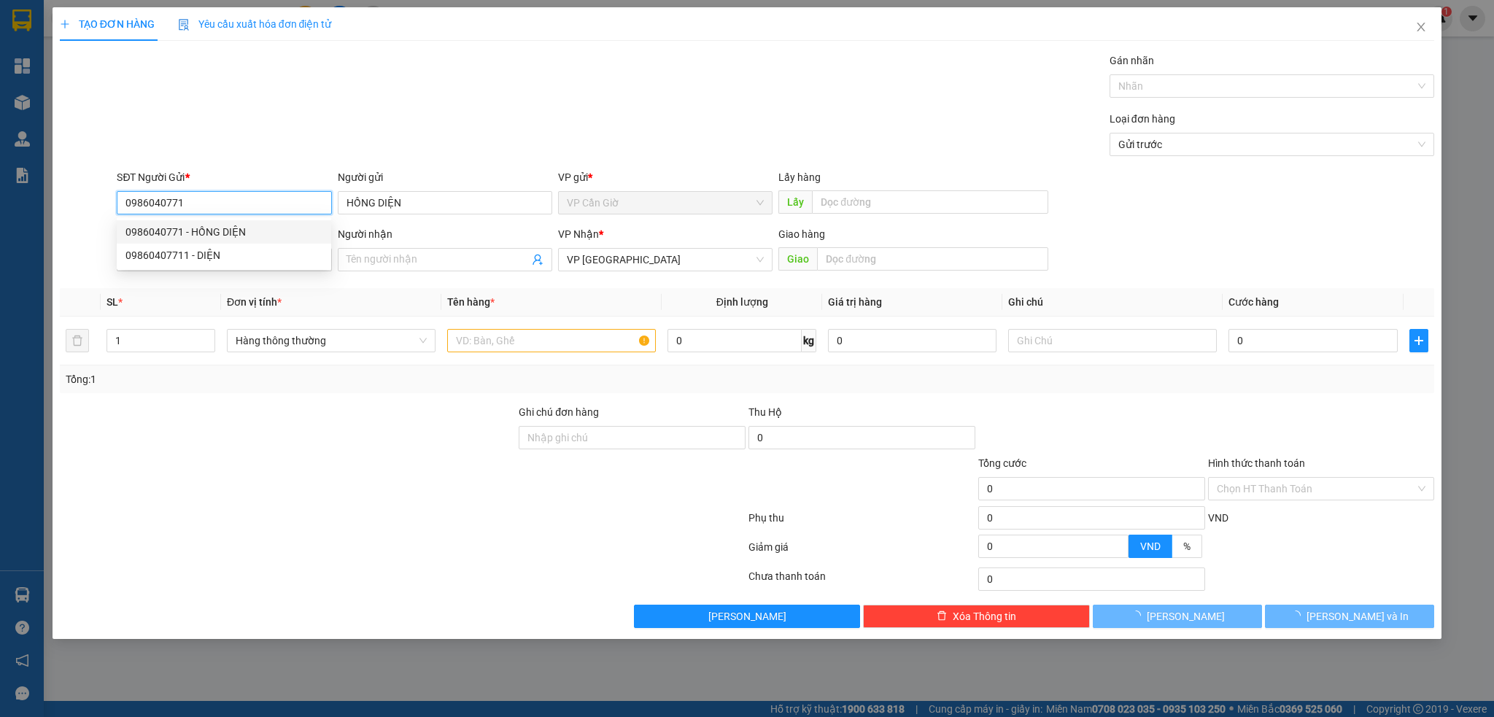
type input "25.000"
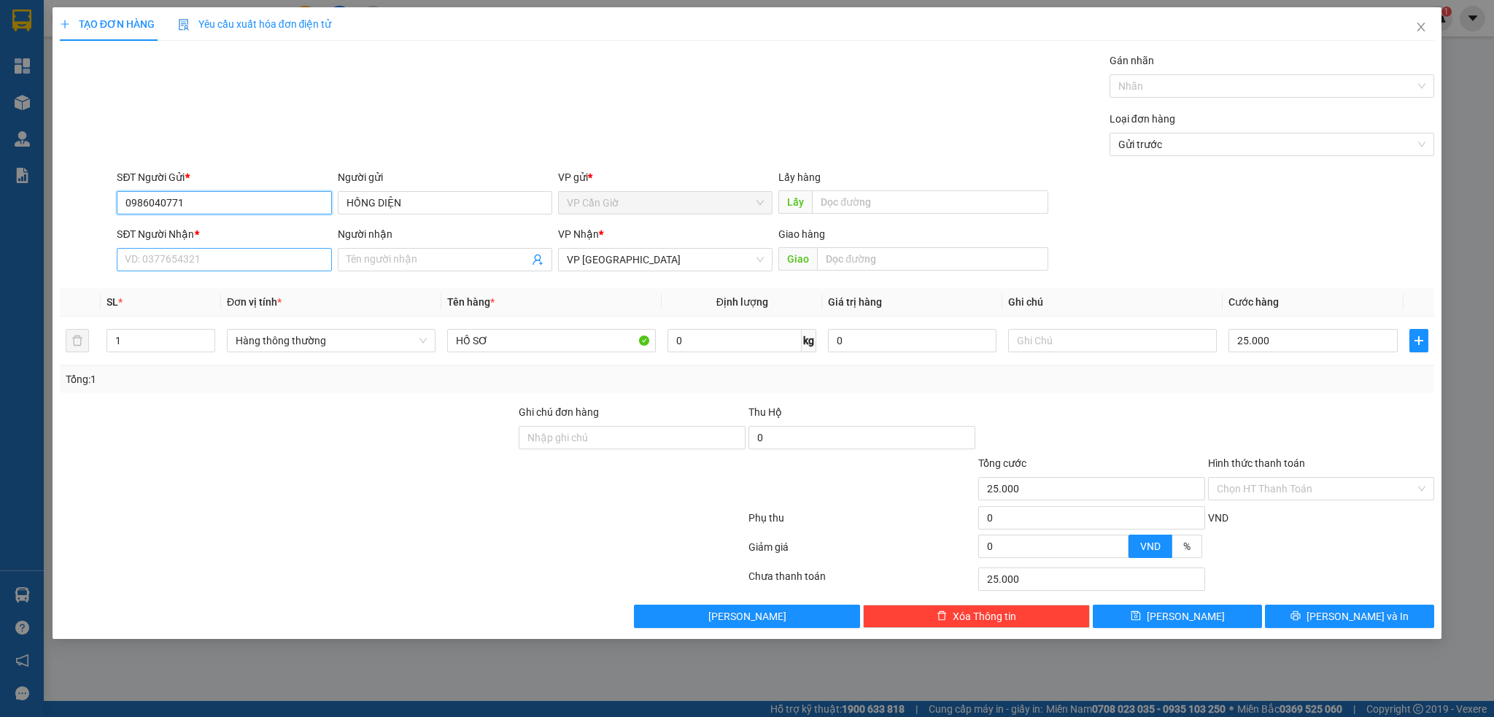
type input "0986040771"
click at [217, 264] on input "SĐT Người Nhận *" at bounding box center [224, 259] width 214 height 23
click at [187, 289] on div "0866035078 - HIỆN" at bounding box center [223, 289] width 197 height 16
type input "0866035078"
click at [354, 268] on span "HIỆN" at bounding box center [445, 259] width 214 height 23
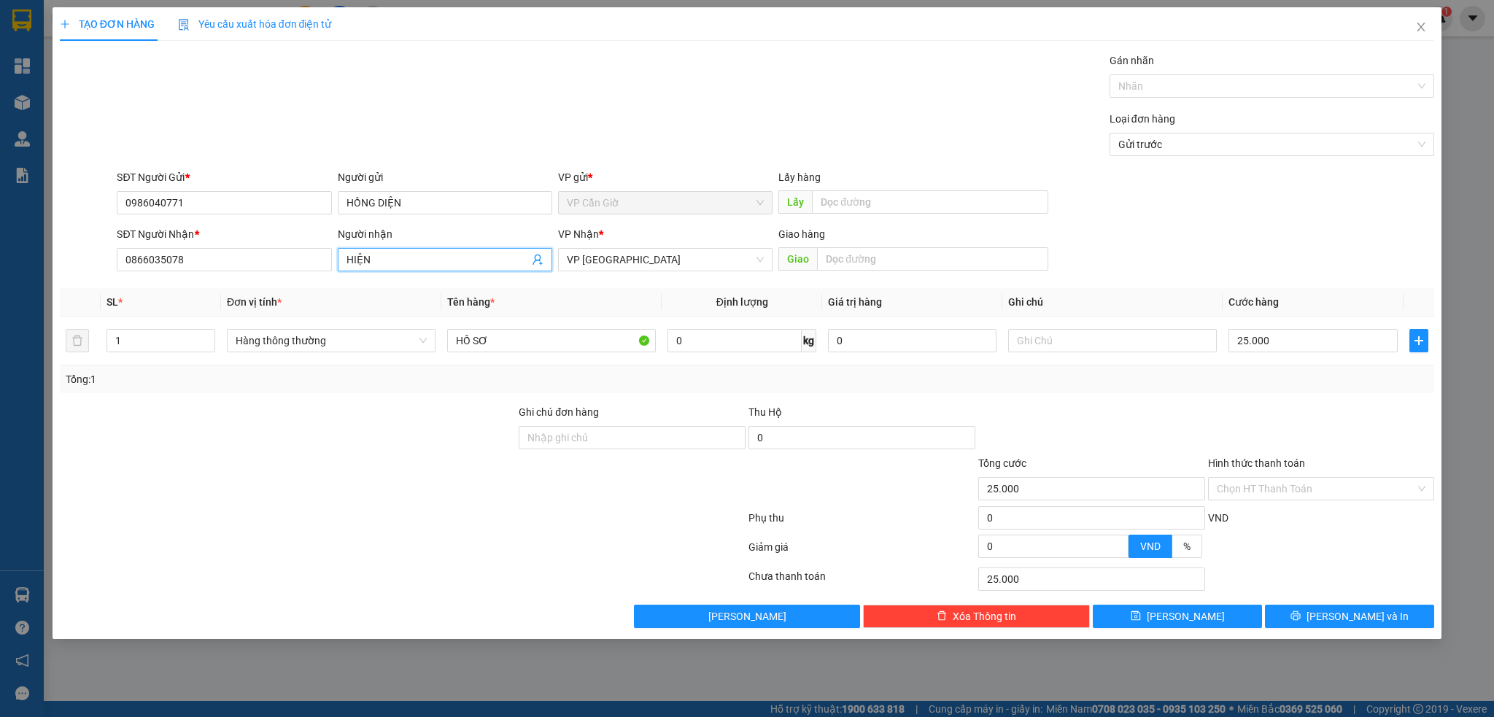
click at [354, 268] on span "HIỆN" at bounding box center [445, 259] width 214 height 23
click at [362, 260] on input "HIỆN" at bounding box center [438, 260] width 182 height 16
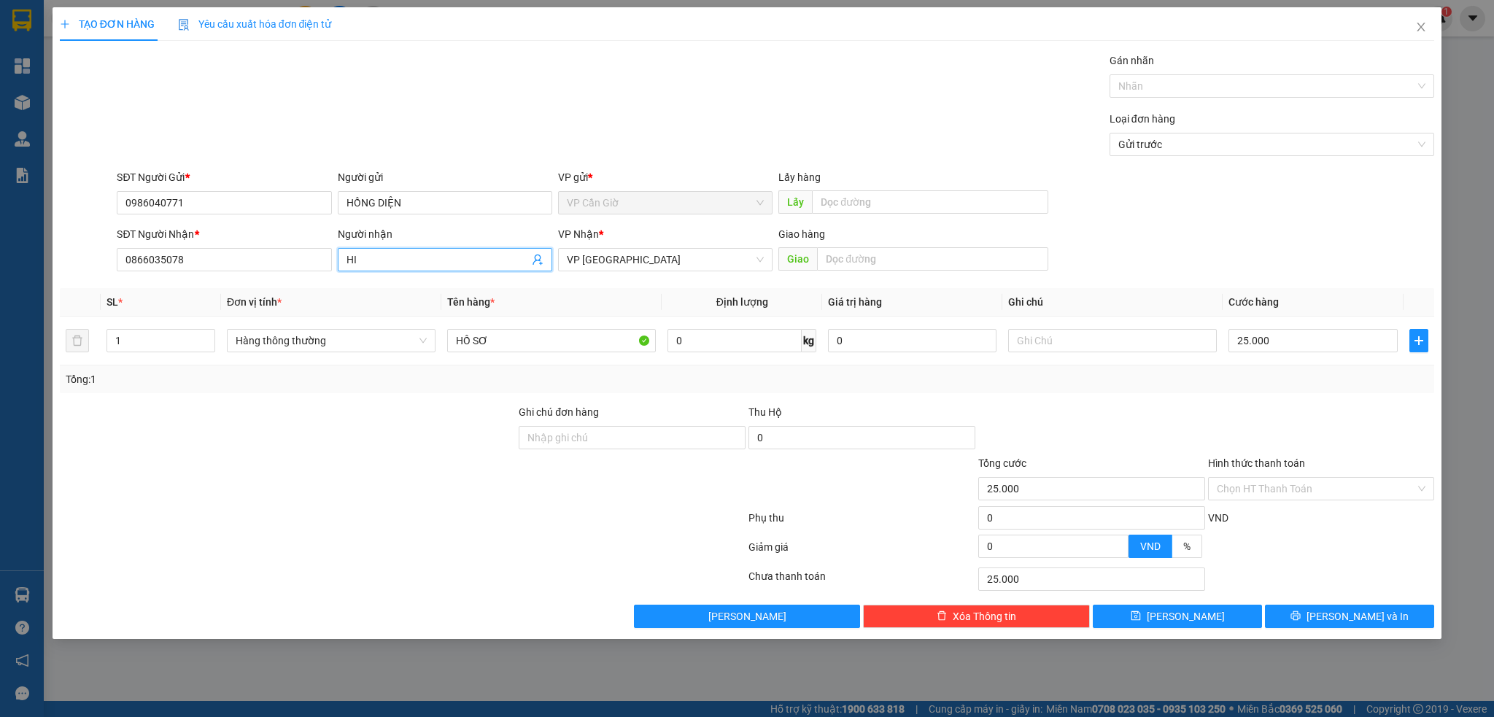
type input "H"
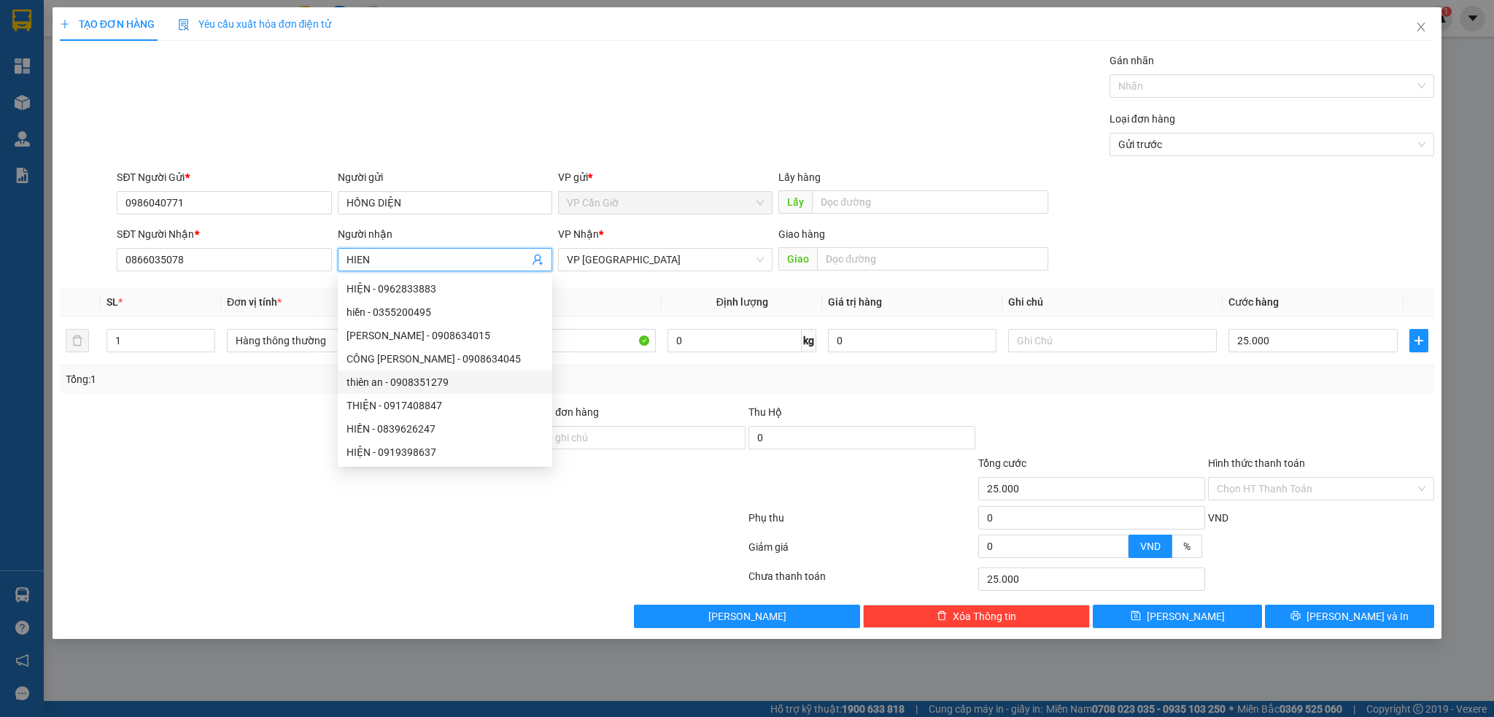
type input "HIEN"
click at [657, 385] on div "Tổng: 1" at bounding box center [747, 379] width 1363 height 16
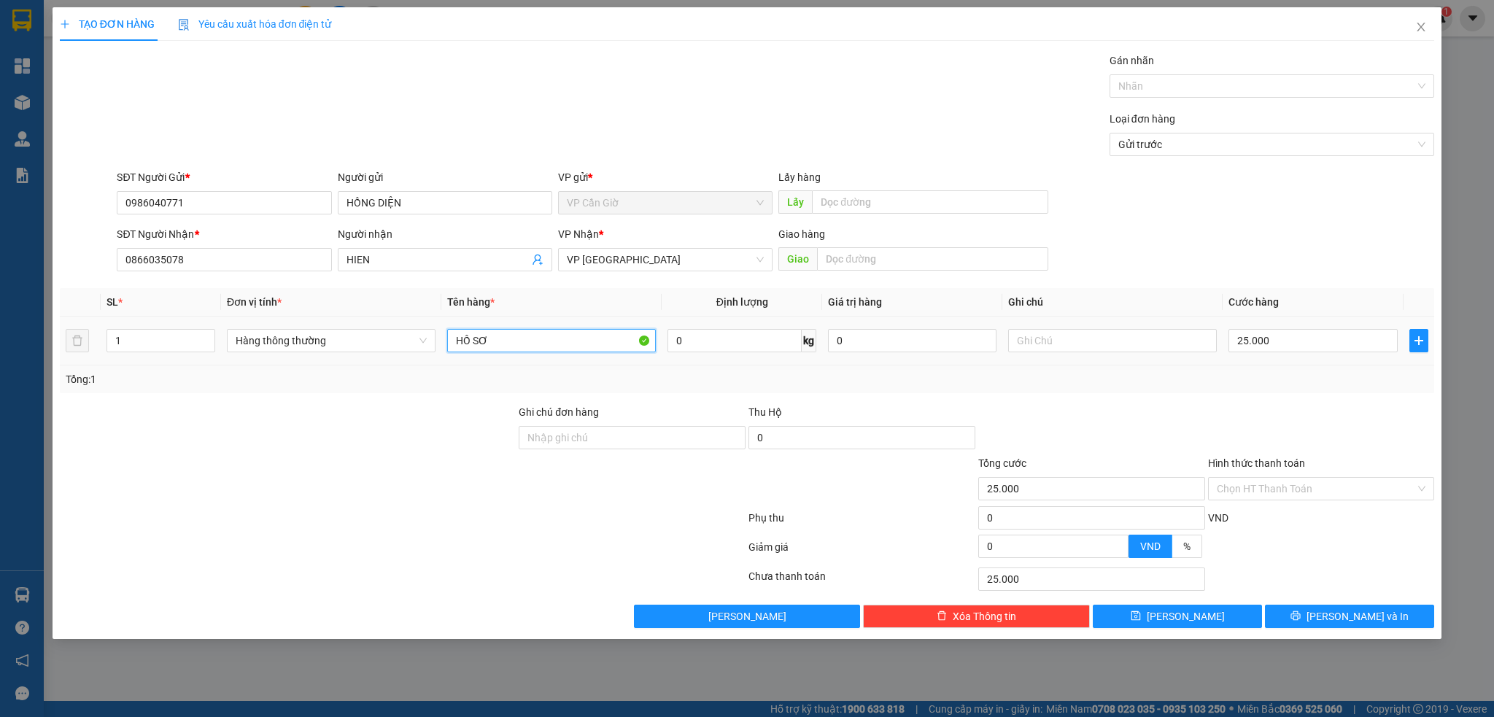
click at [594, 351] on input "HỒ SƠ" at bounding box center [551, 340] width 209 height 23
click at [1317, 611] on button "[PERSON_NAME] và In" at bounding box center [1349, 616] width 169 height 23
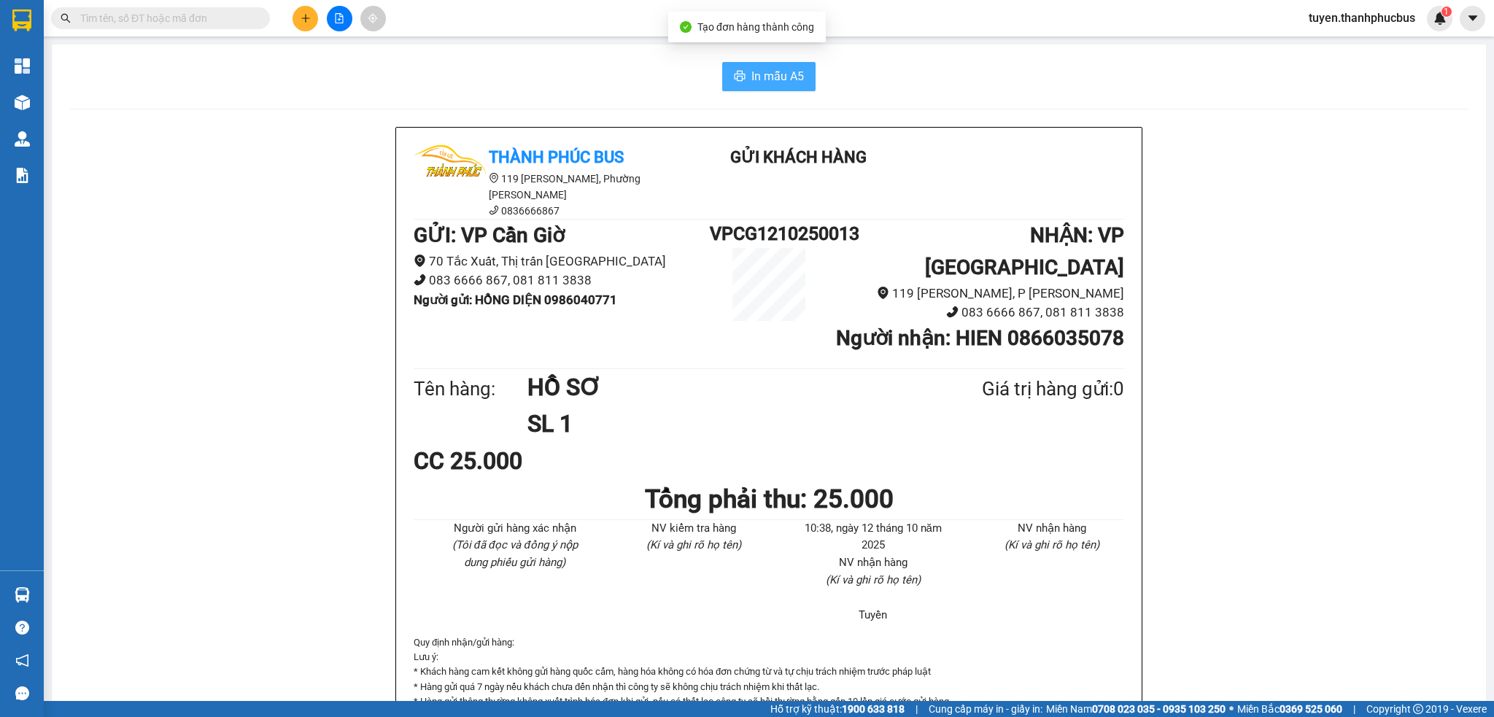
click at [762, 76] on span "In mẫu A5" at bounding box center [777, 76] width 53 height 18
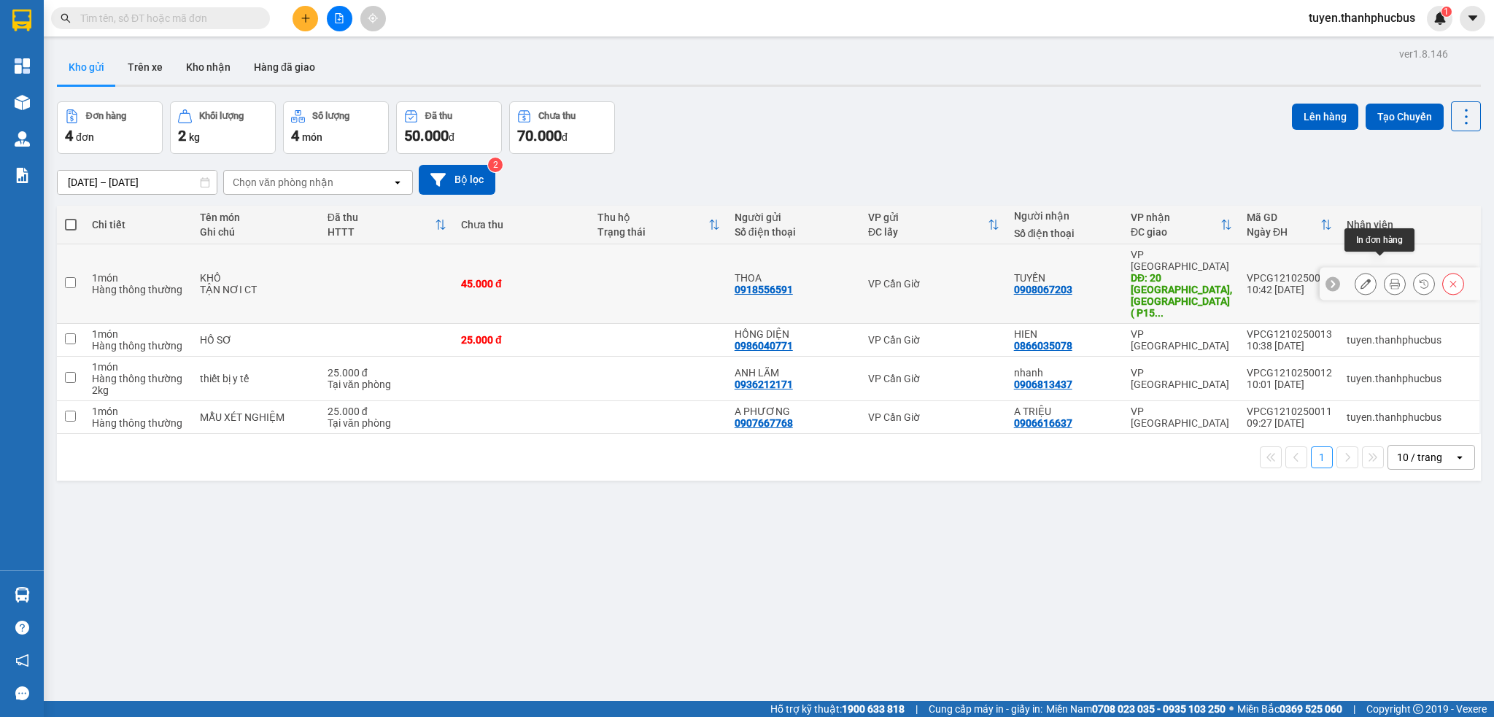
click at [1390, 279] on icon at bounding box center [1395, 284] width 10 height 10
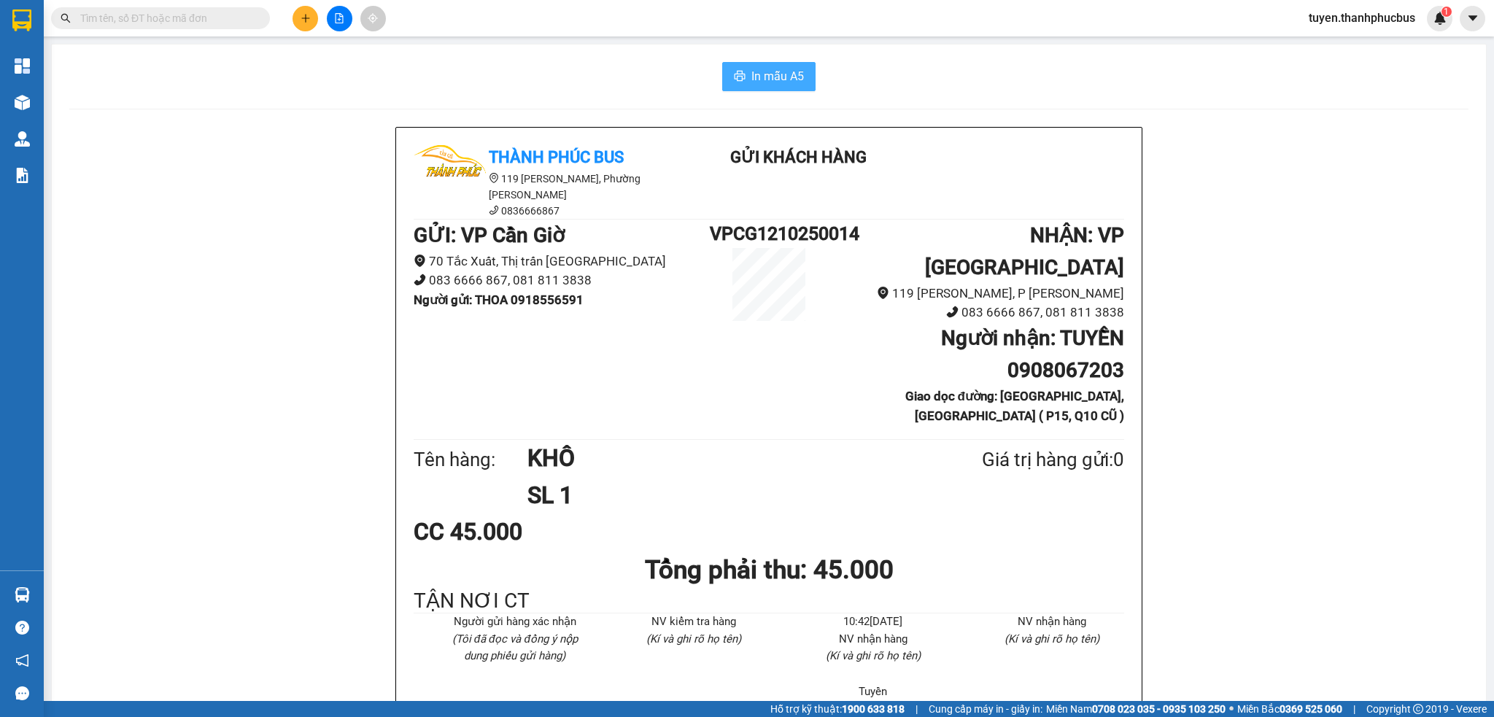
click at [774, 80] on span "In mẫu A5" at bounding box center [777, 76] width 53 height 18
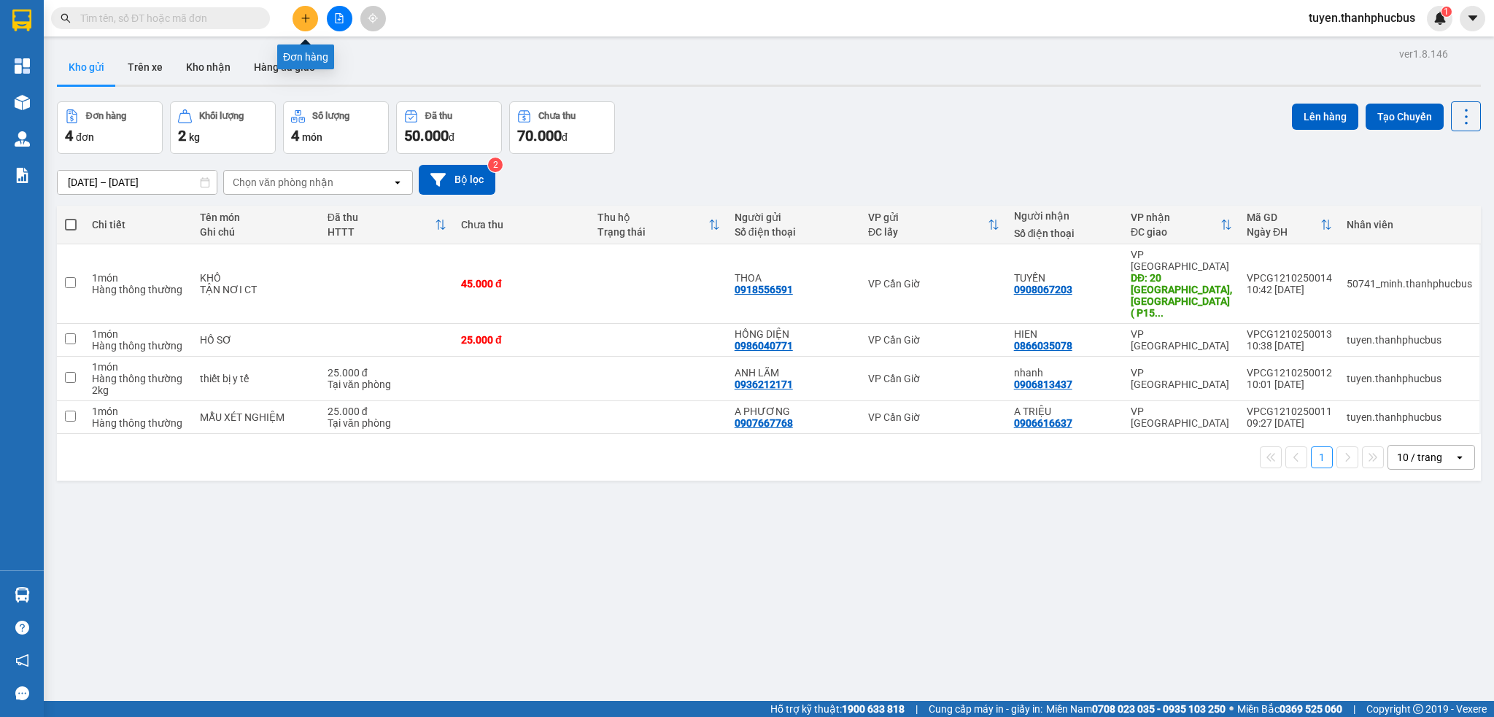
click at [306, 11] on button at bounding box center [306, 19] width 26 height 26
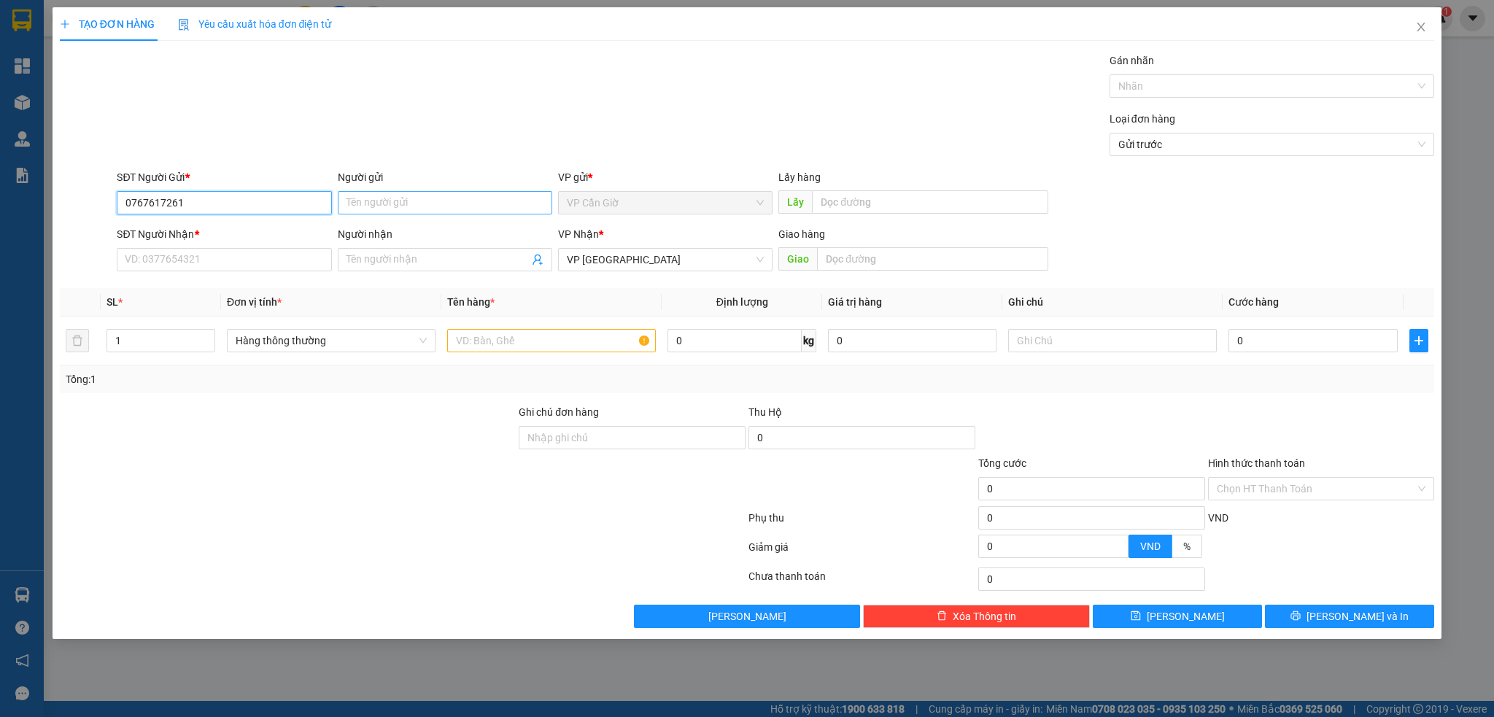
type input "0767617261"
click at [363, 205] on input "Người gửi" at bounding box center [445, 202] width 214 height 23
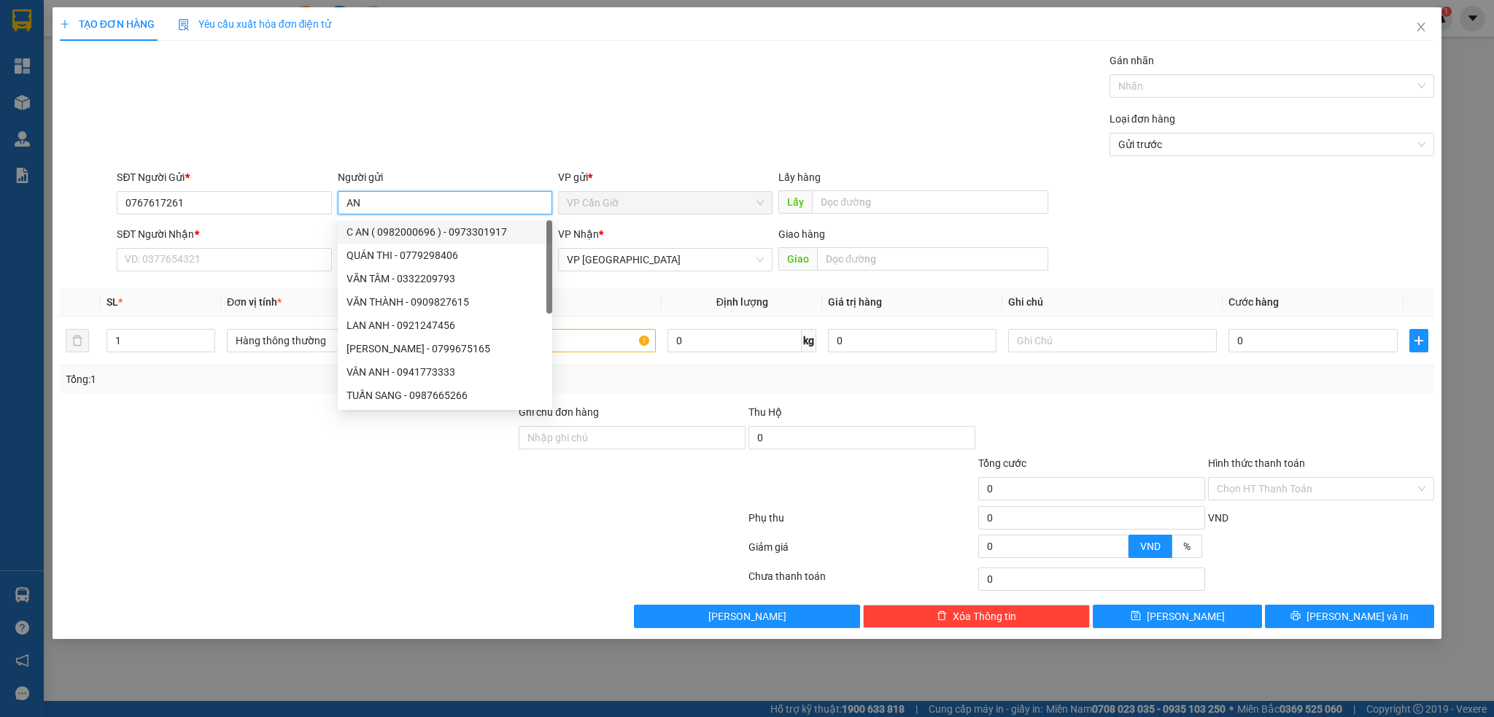
type input "AN"
drag, startPoint x: 428, startPoint y: 108, endPoint x: 425, endPoint y: 211, distance: 102.9
click at [433, 104] on form "Transit Pickup Surcharge Ids Transit Deliver Surcharge Ids Transit Deliver Surc…" at bounding box center [747, 107] width 1375 height 109
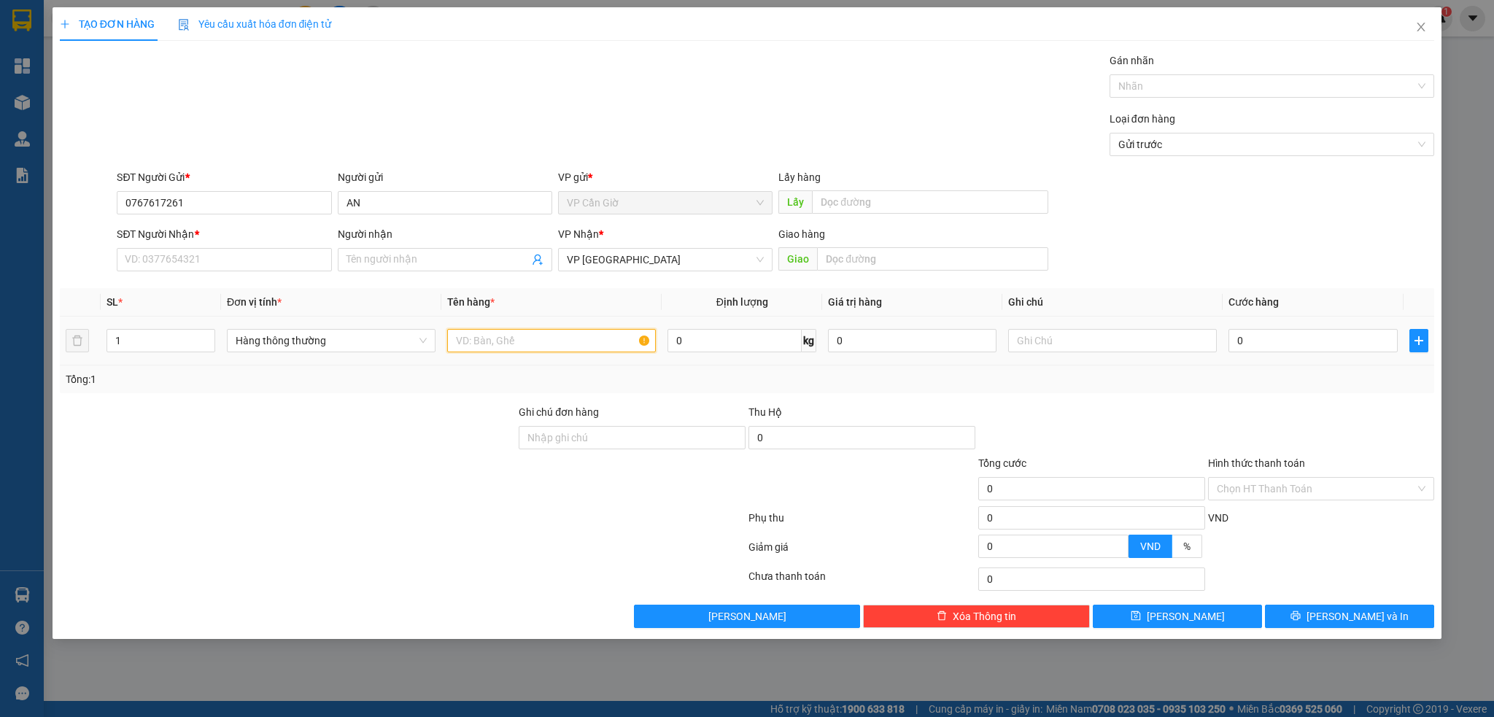
click at [563, 347] on input "text" at bounding box center [551, 340] width 209 height 23
click at [563, 341] on input "XOAI" at bounding box center [551, 340] width 209 height 23
type input "X"
type input "XOÀI SỐNG"
click at [748, 334] on input "0" at bounding box center [734, 340] width 134 height 23
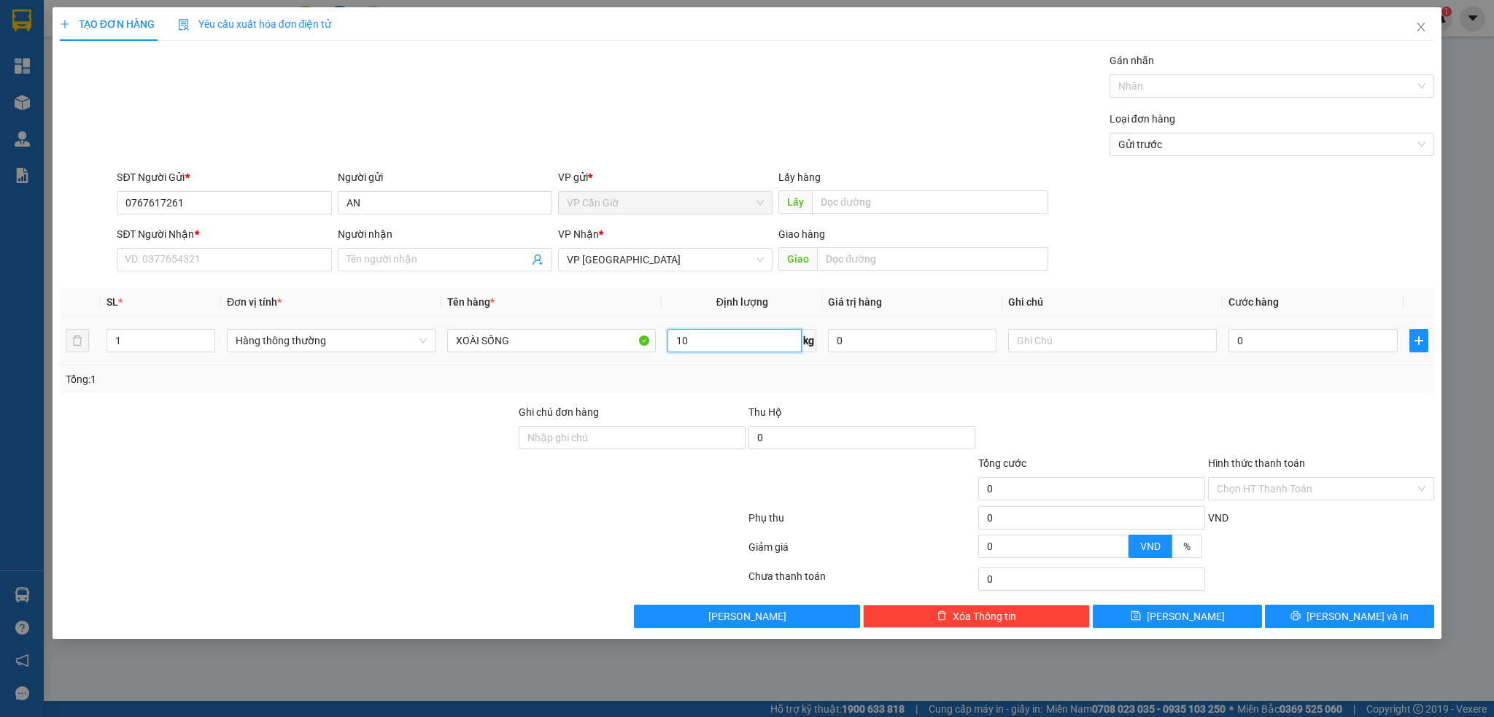
type input "10"
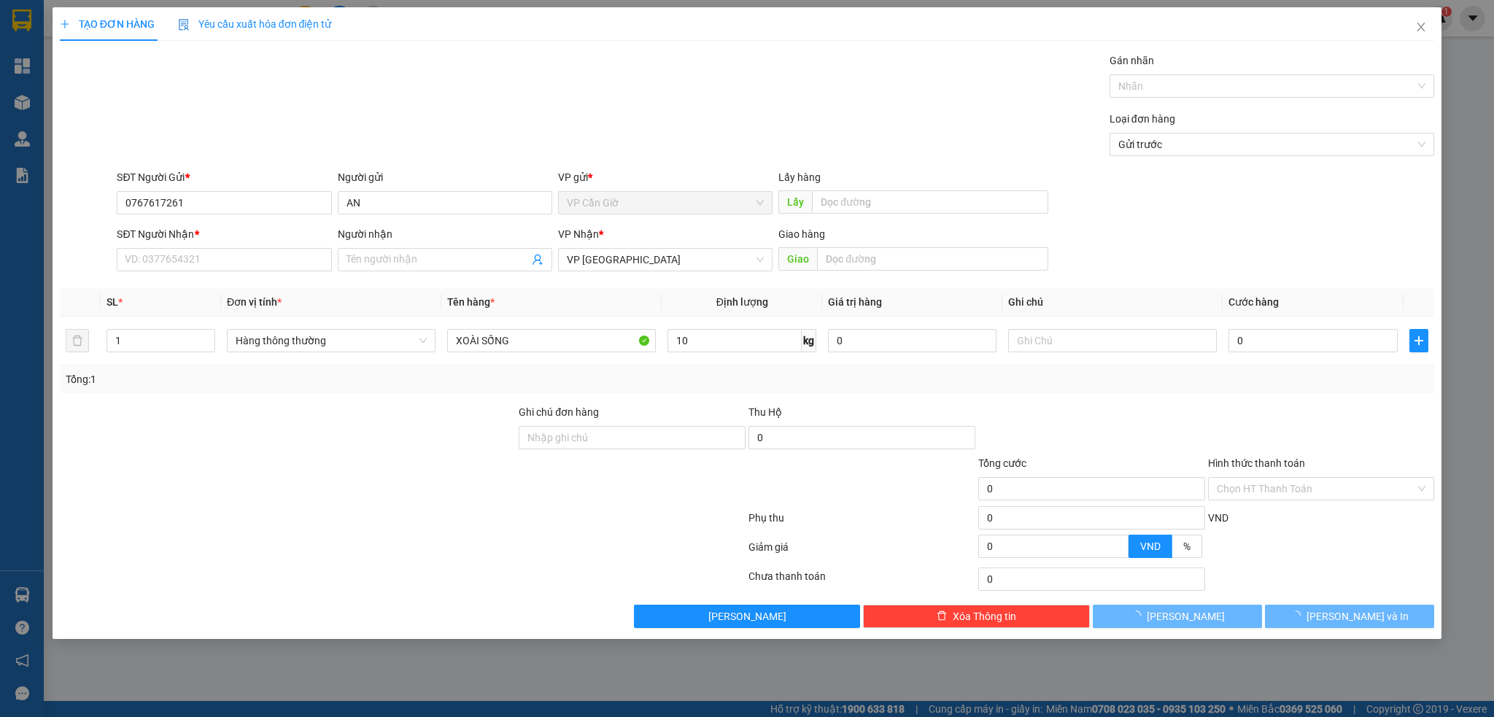
click at [733, 377] on div "Tổng: 1" at bounding box center [747, 379] width 1363 height 16
type input "45.000"
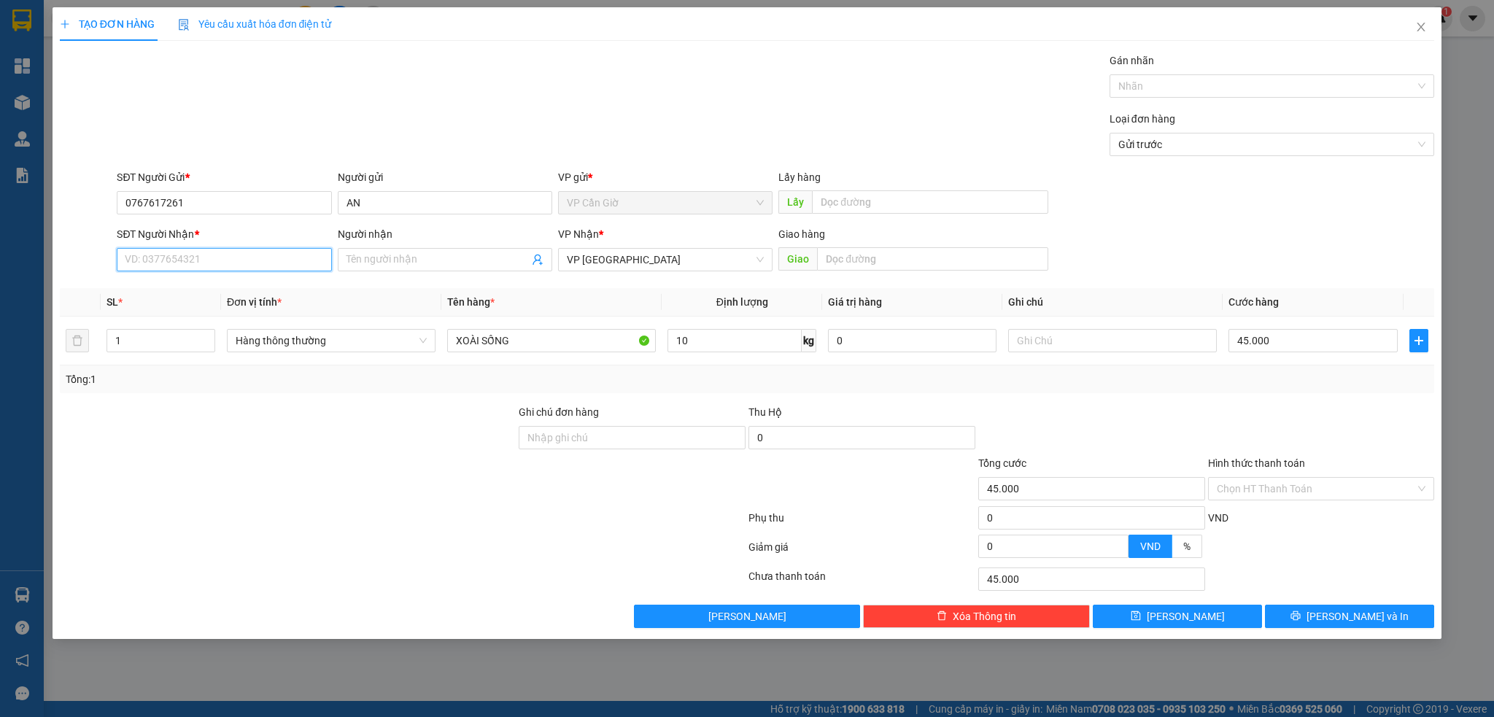
click at [214, 263] on input "SĐT Người Nhận *" at bounding box center [224, 259] width 214 height 23
click at [295, 268] on input "0909736" at bounding box center [224, 259] width 214 height 23
type input "0909736743"
click at [427, 268] on span at bounding box center [445, 259] width 214 height 23
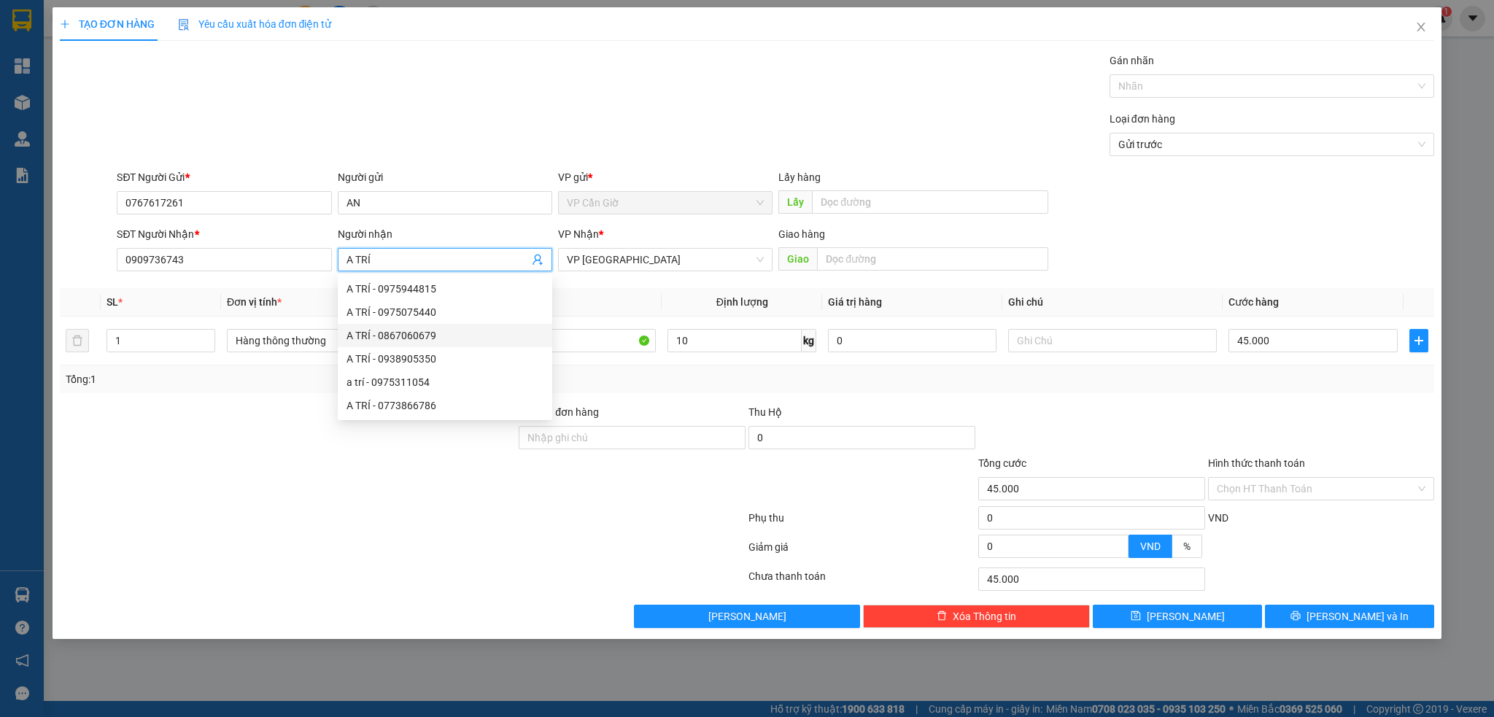
type input "A TRÍ"
click at [1247, 400] on div "Transit Pickup Surcharge Ids Transit Deliver Surcharge Ids Transit Deliver Surc…" at bounding box center [747, 341] width 1375 height 576
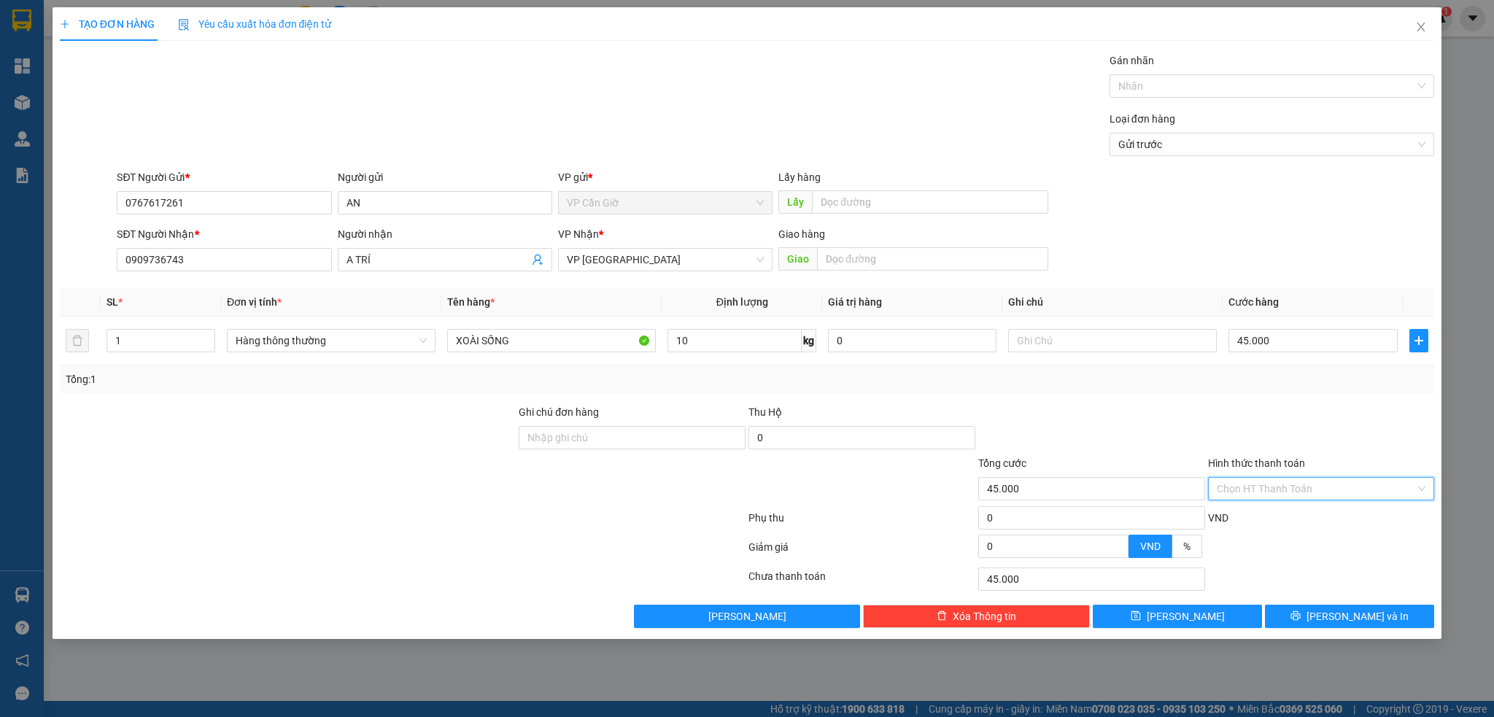
click at [1251, 481] on input "Hình thức thanh toán" at bounding box center [1316, 489] width 199 height 22
click at [1251, 516] on div "Tại văn phòng" at bounding box center [1321, 518] width 209 height 16
type input "0"
drag, startPoint x: 1287, startPoint y: 608, endPoint x: 1281, endPoint y: 599, distance: 11.1
click at [1289, 609] on button "[PERSON_NAME] và In" at bounding box center [1349, 616] width 169 height 23
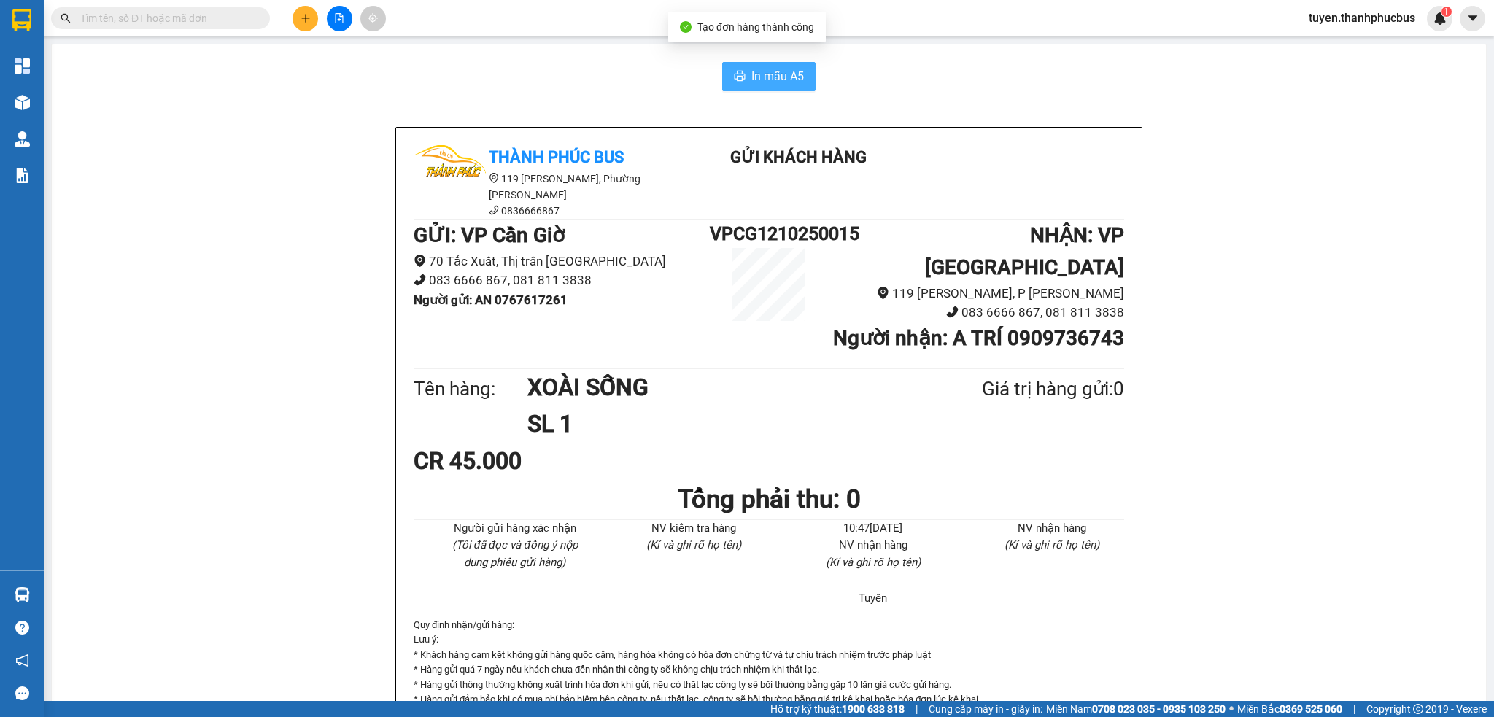
click at [782, 82] on span "In mẫu A5" at bounding box center [777, 76] width 53 height 18
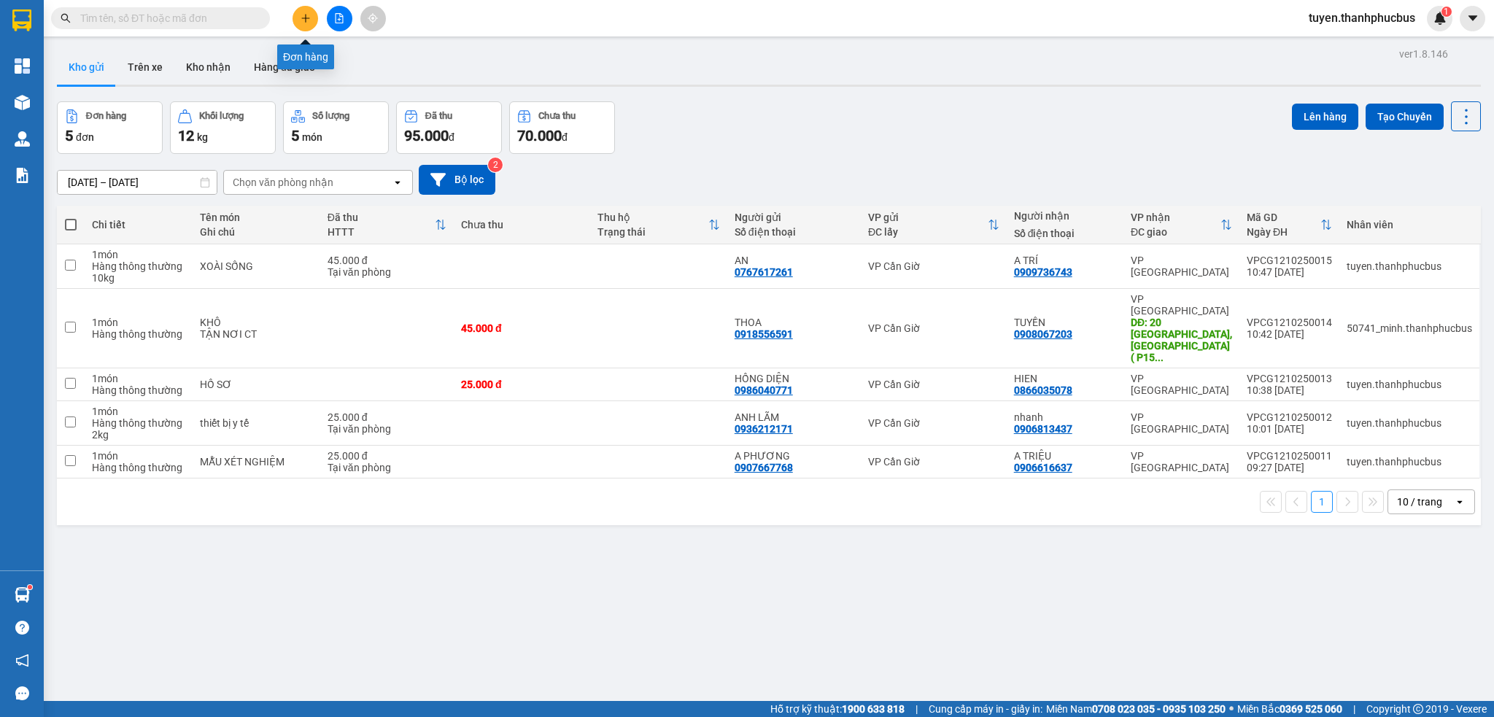
click at [301, 24] on button at bounding box center [306, 19] width 26 height 26
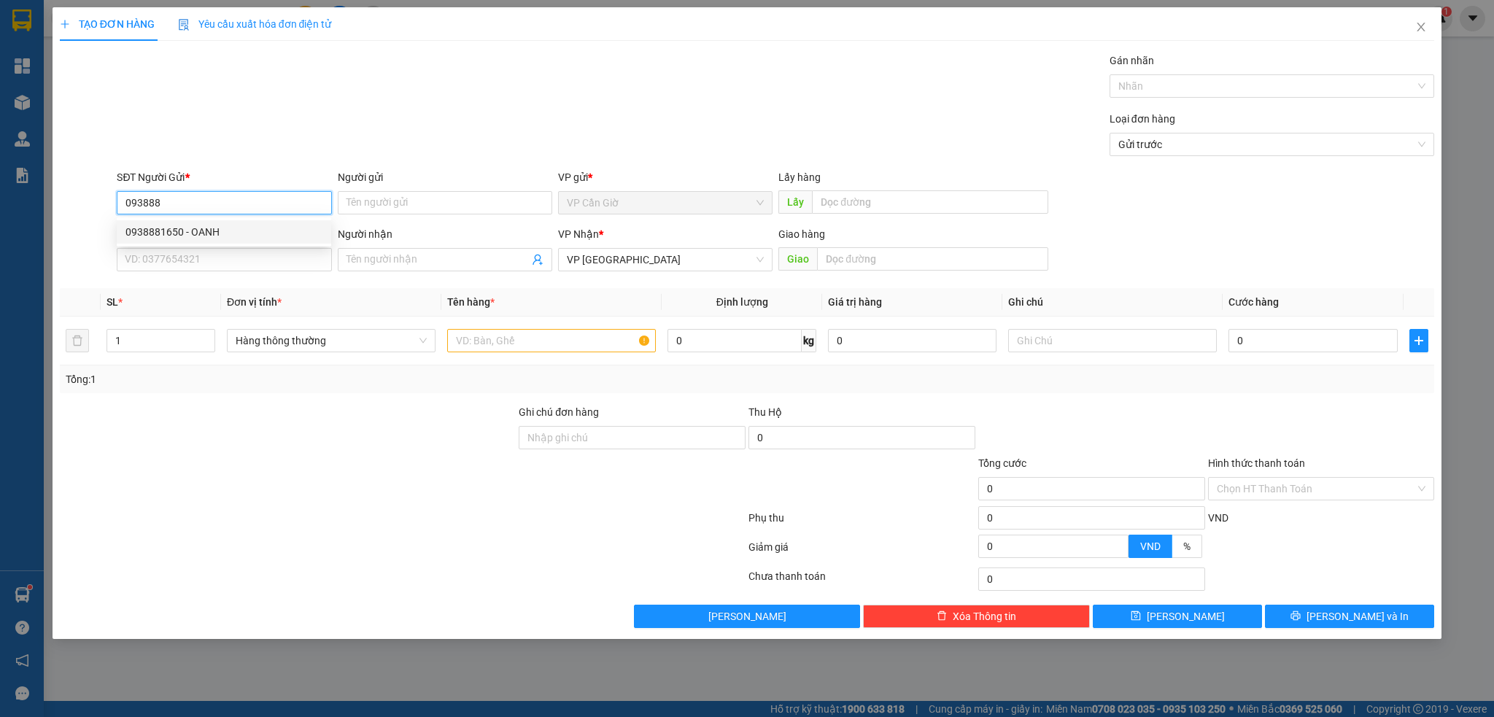
click at [175, 231] on div "0938881650 - OANH" at bounding box center [223, 232] width 197 height 16
type input "0938881650"
type input "OANH"
type input "35.000"
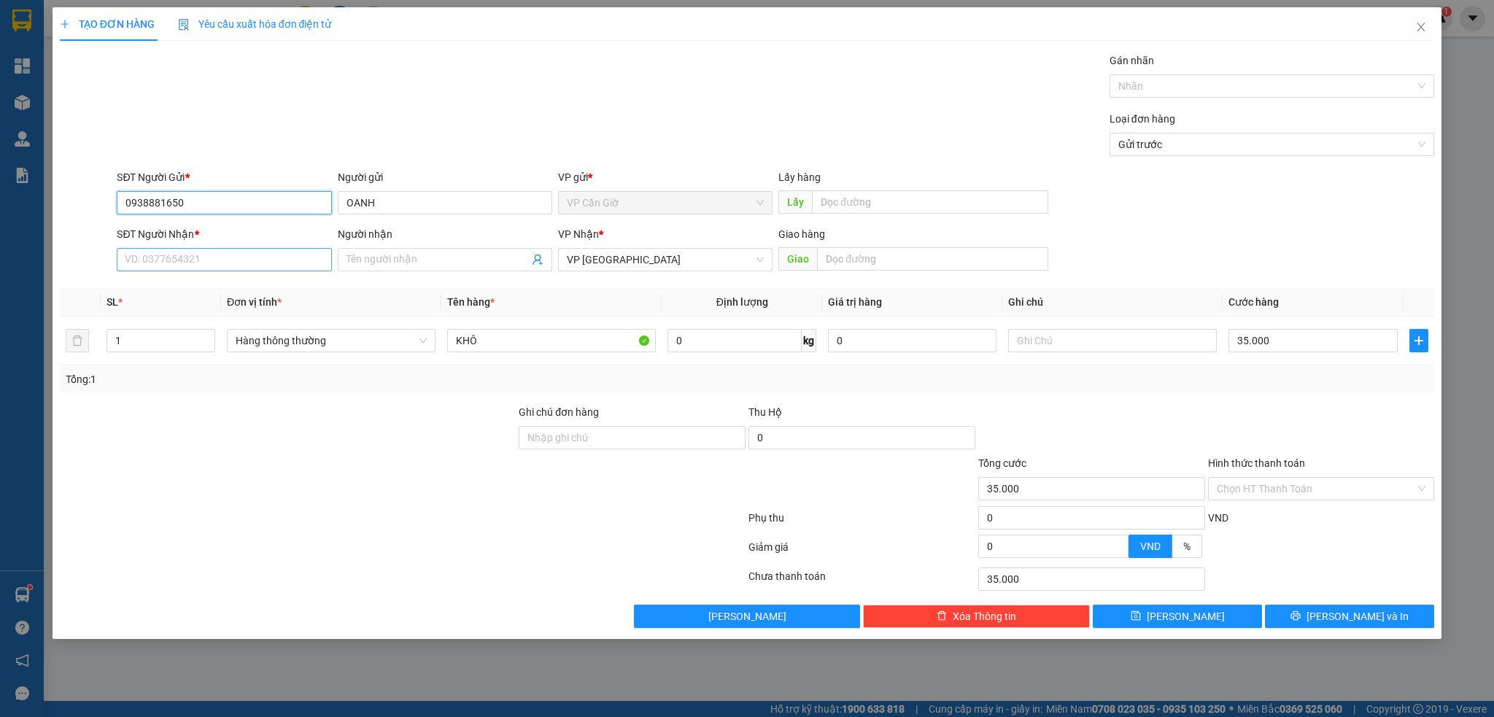
type input "0938881650"
click at [201, 264] on input "SĐT Người Nhận *" at bounding box center [224, 259] width 214 height 23
click at [166, 260] on input "SĐT Người Nhận *" at bounding box center [224, 259] width 214 height 23
click at [192, 291] on div "0938881650 - OANH" at bounding box center [223, 289] width 197 height 16
type input "0938881650"
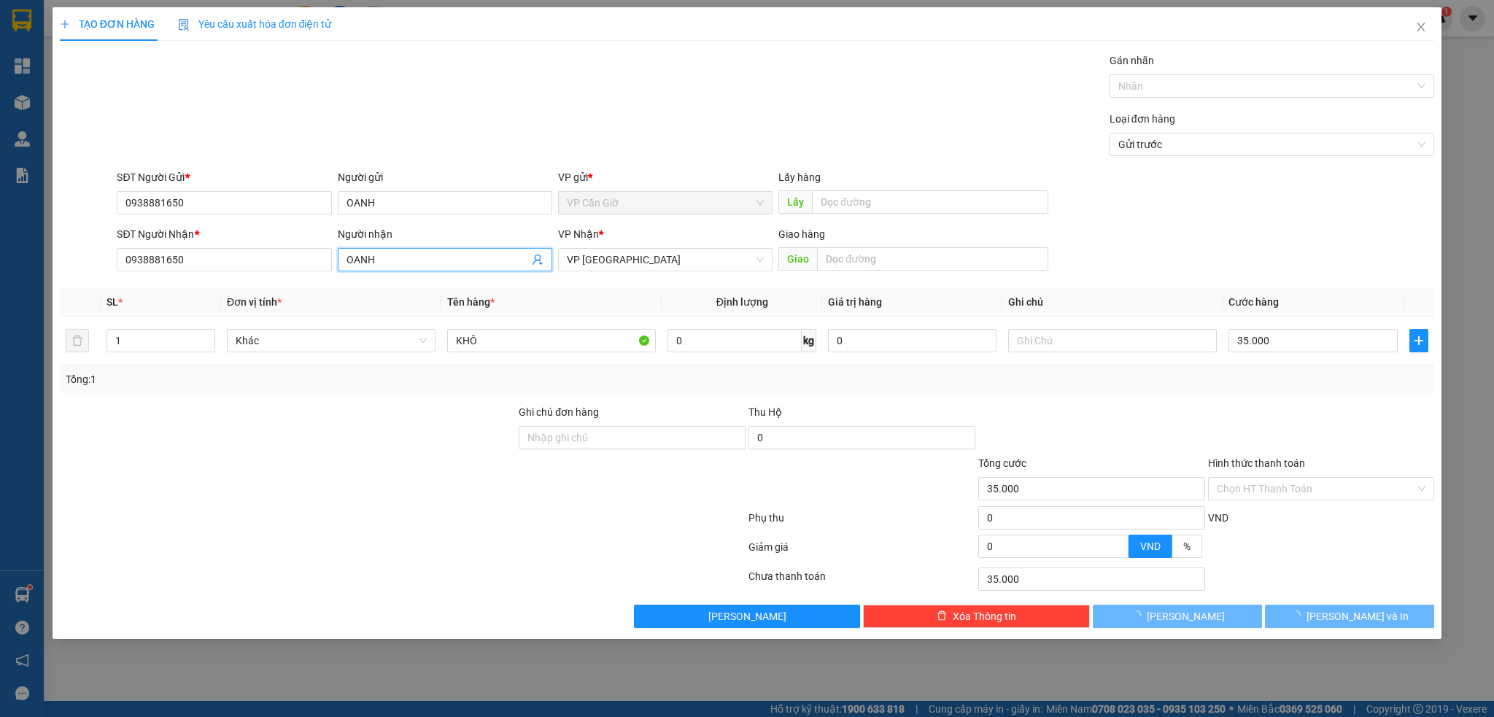
click at [400, 252] on input "OANH" at bounding box center [438, 260] width 182 height 16
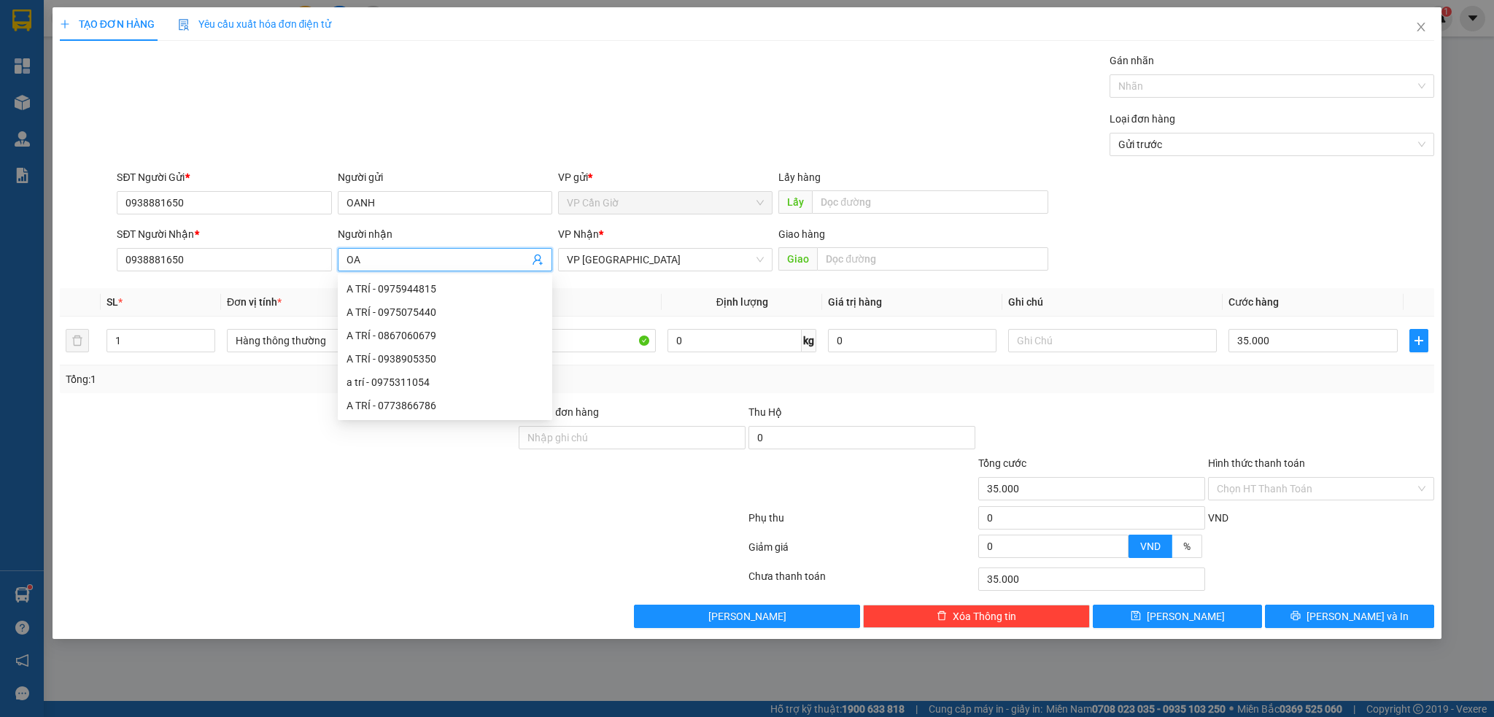
type input "O"
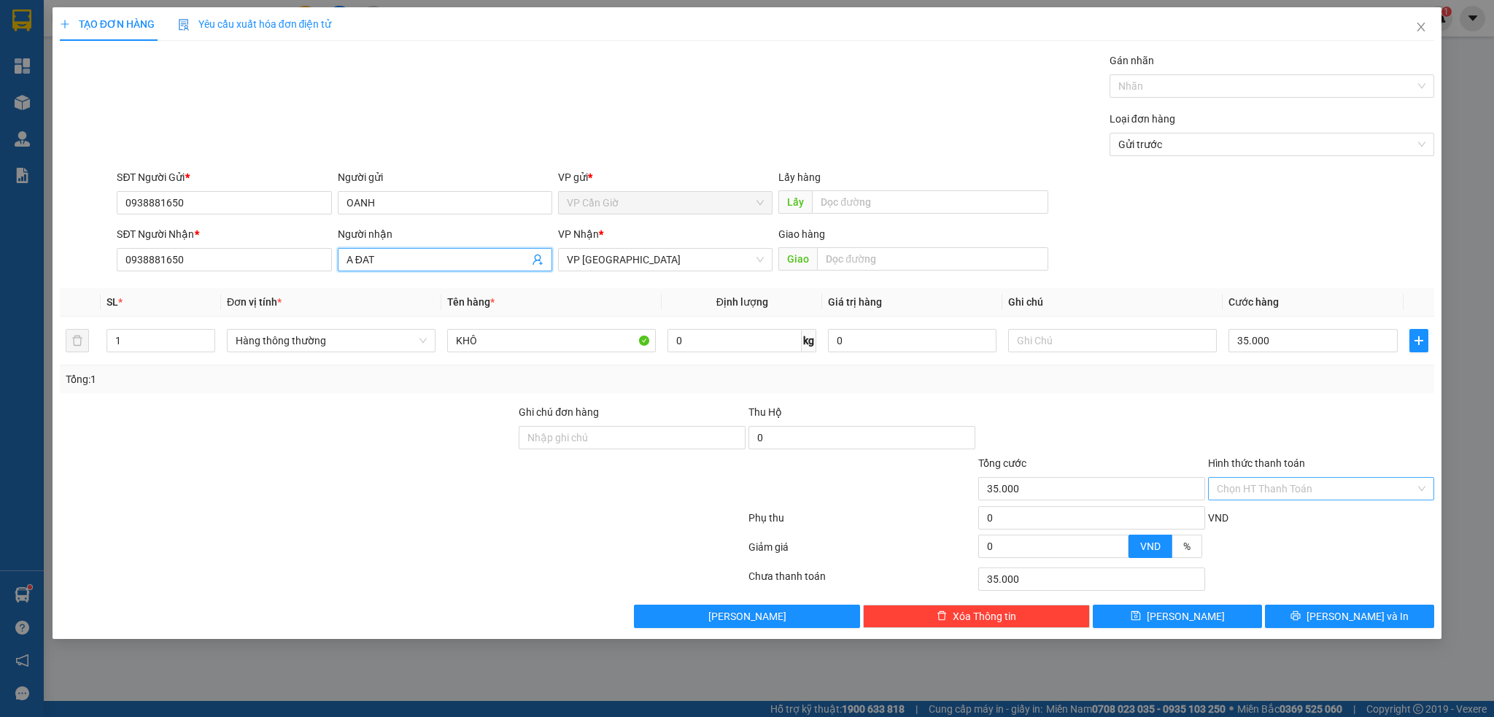
type input "A ĐAT"
click at [1296, 488] on input "Hình thức thanh toán" at bounding box center [1316, 489] width 199 height 22
click at [1255, 518] on div "Tại văn phòng" at bounding box center [1321, 518] width 209 height 16
click at [1335, 618] on button "[PERSON_NAME] và In" at bounding box center [1349, 616] width 169 height 23
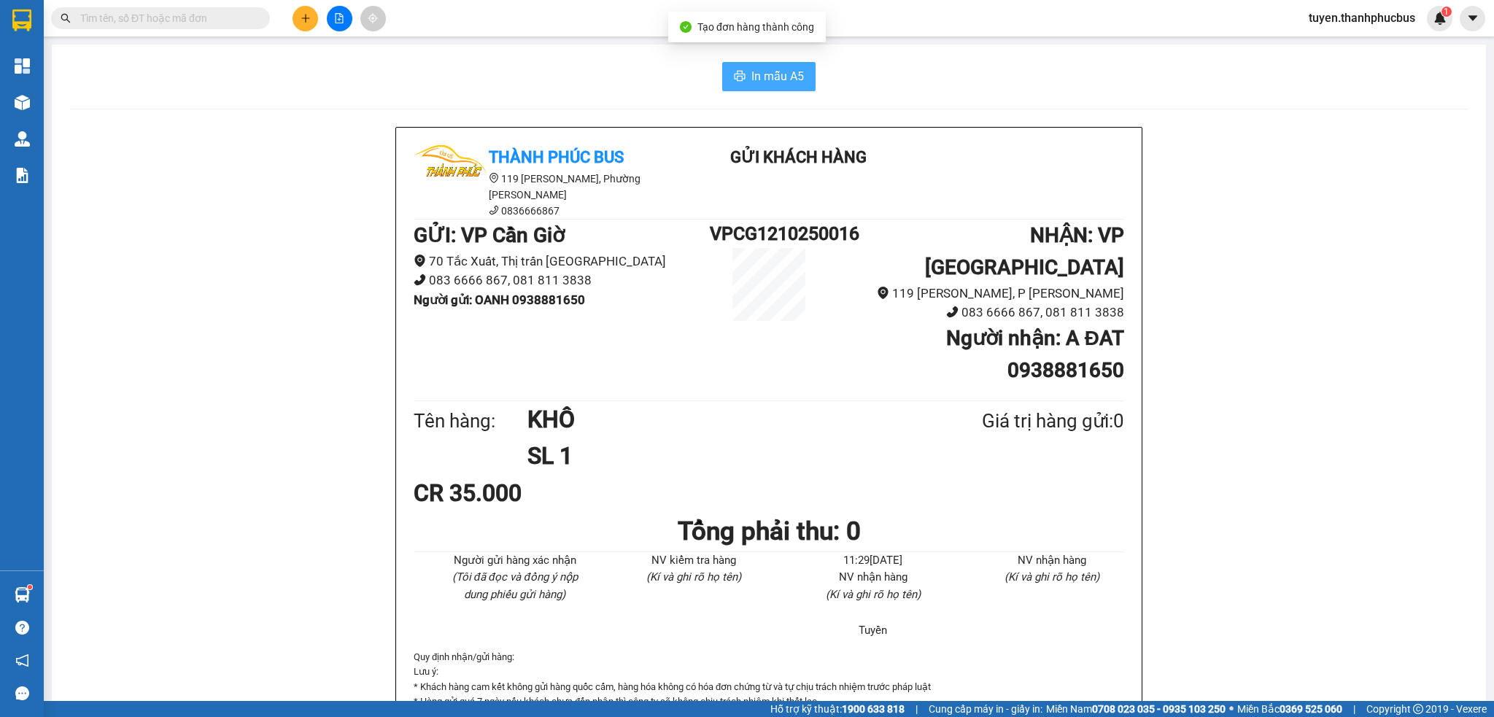
click at [751, 74] on span "In mẫu A5" at bounding box center [777, 76] width 53 height 18
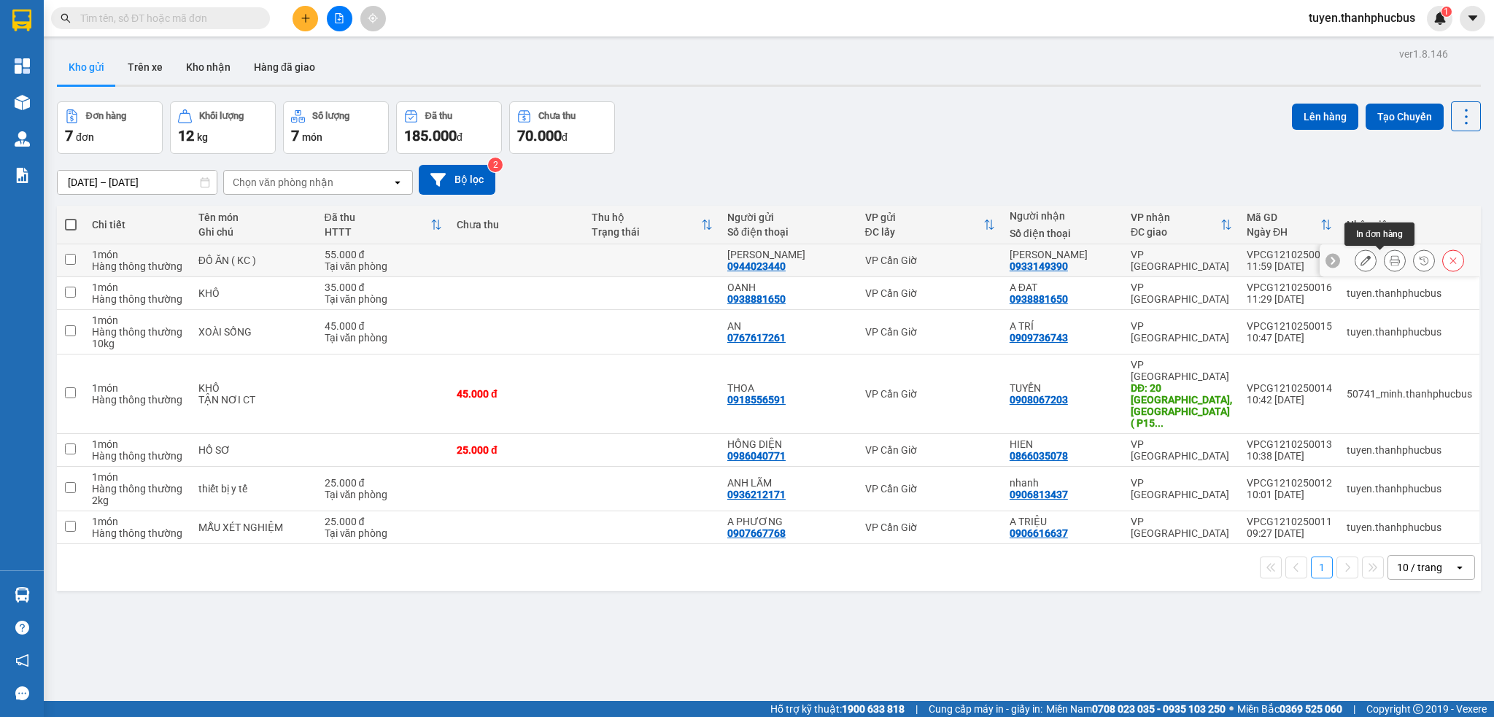
click at [1390, 260] on icon at bounding box center [1395, 260] width 10 height 10
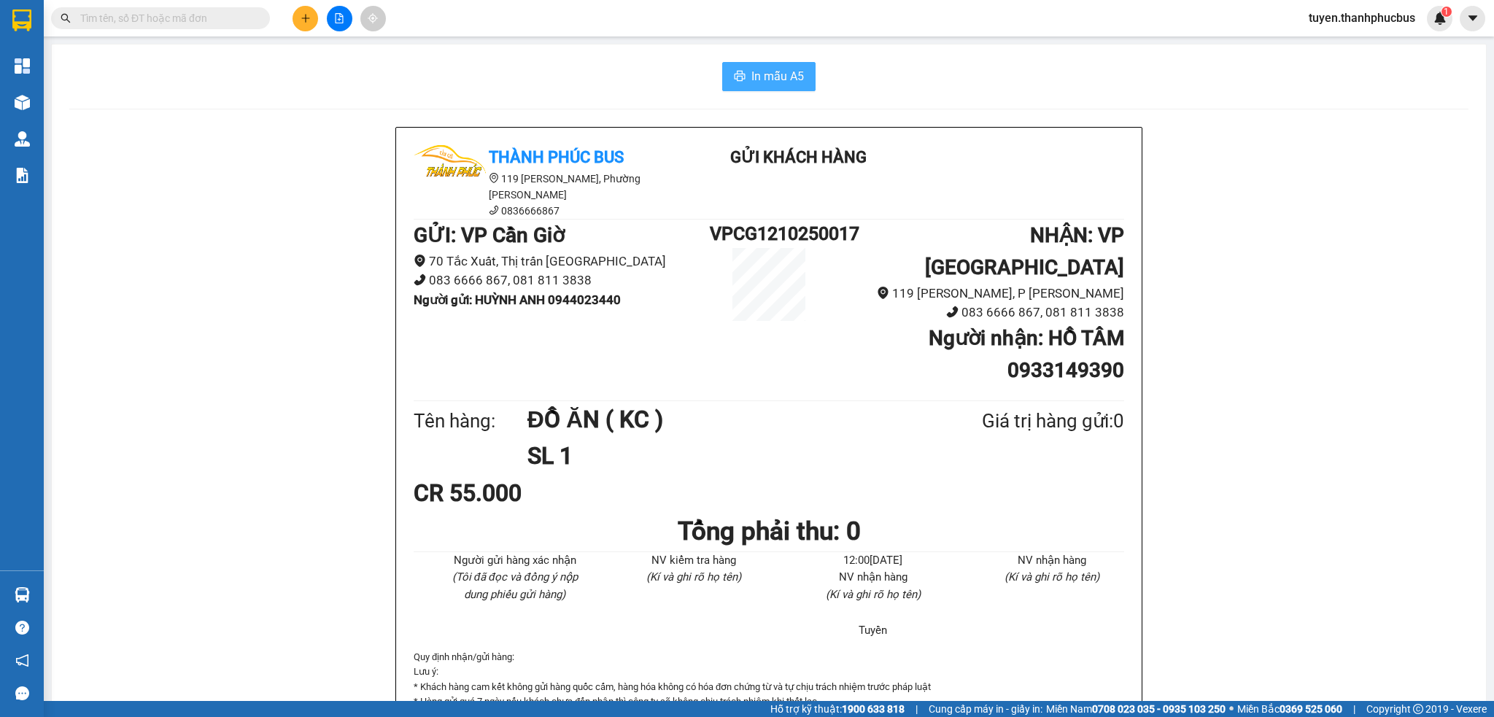
click at [739, 77] on button "In mẫu A5" at bounding box center [768, 76] width 93 height 29
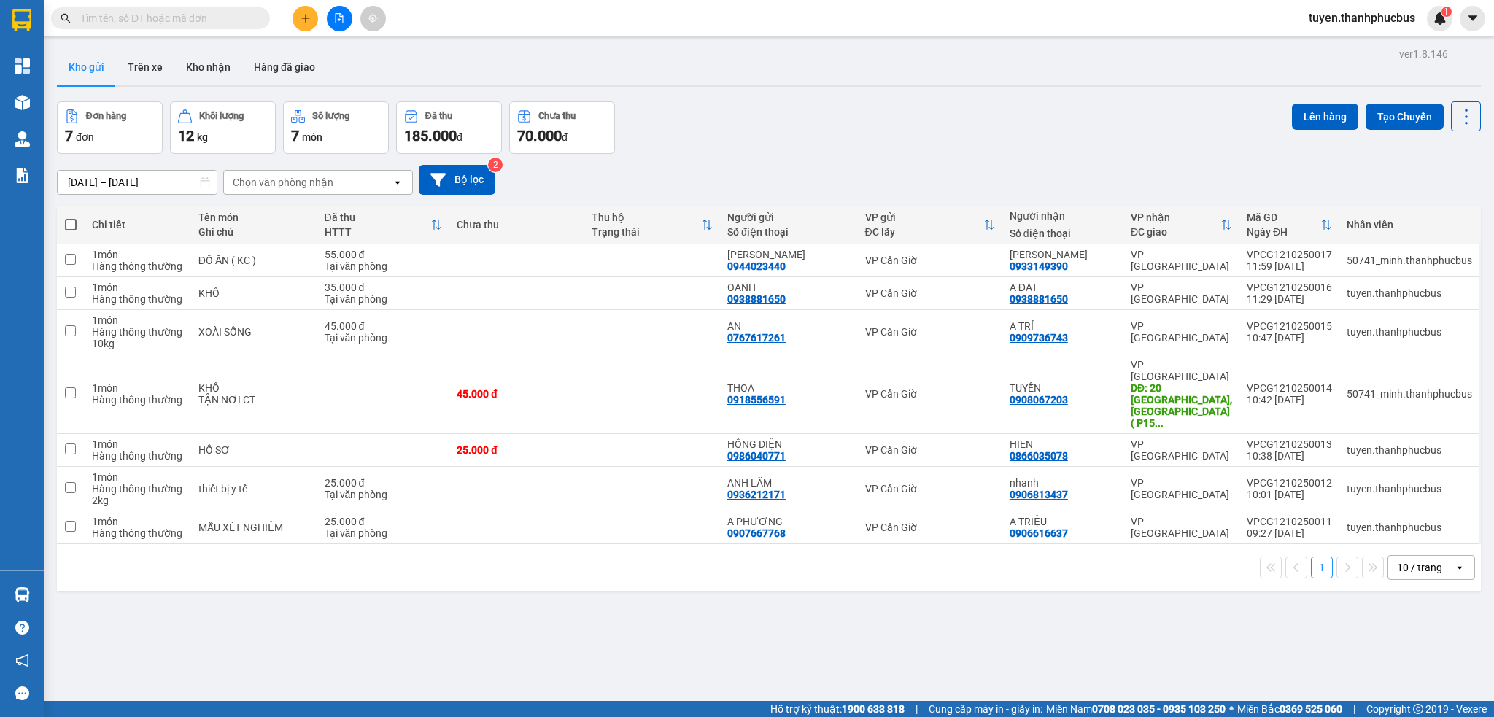
click at [318, 23] on div at bounding box center [339, 19] width 109 height 26
click at [308, 19] on icon "plus" at bounding box center [306, 18] width 10 height 10
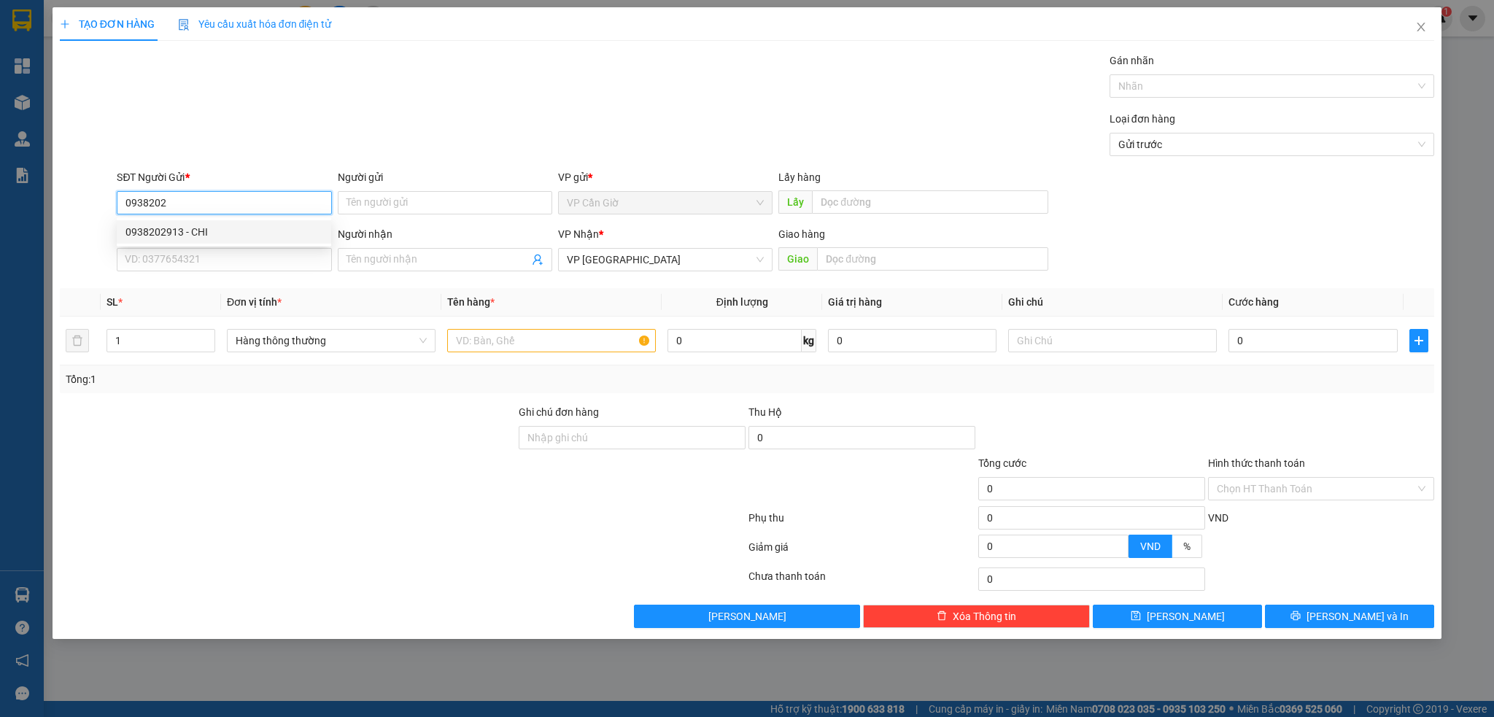
click at [247, 226] on div "0938202913 - CHI" at bounding box center [223, 232] width 197 height 16
type input "0938202913"
type input "CHI"
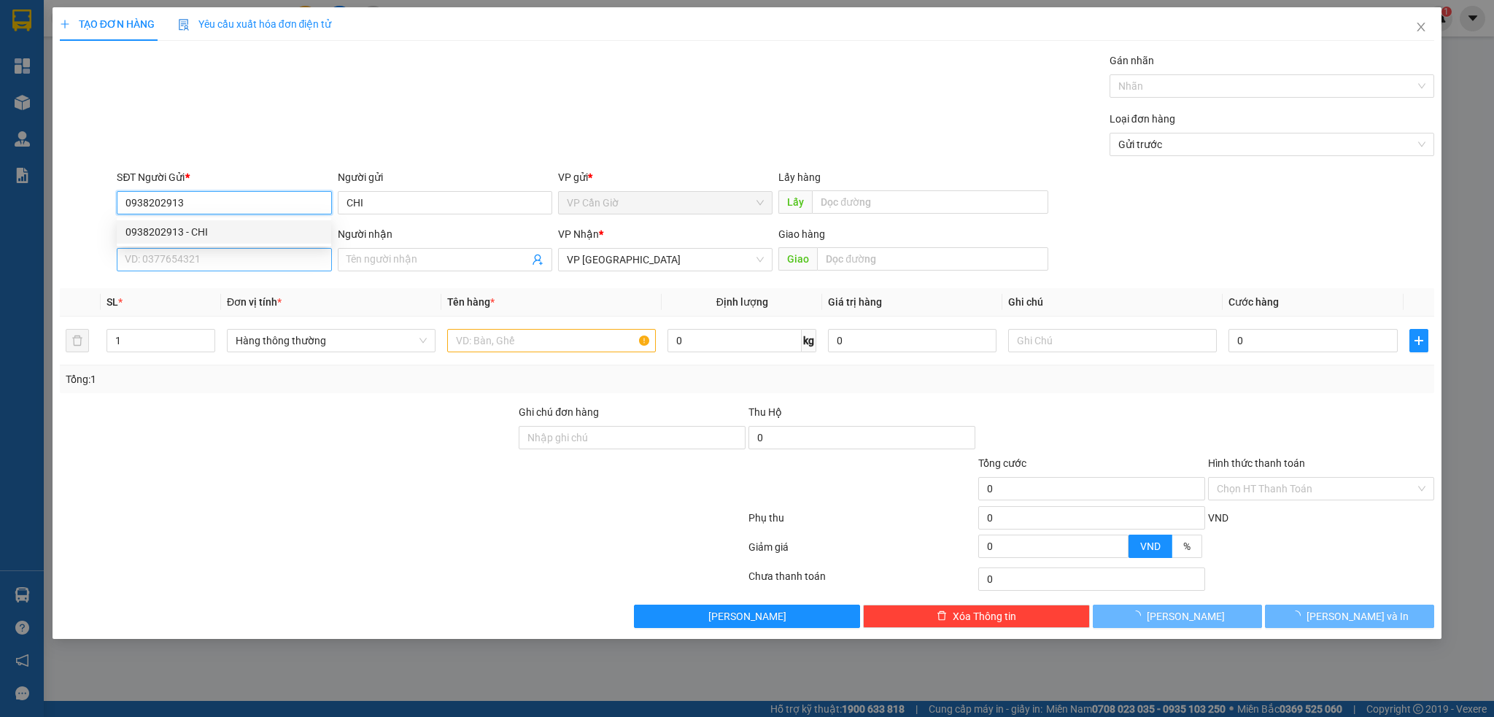
type input "35.000"
type input "0938202913"
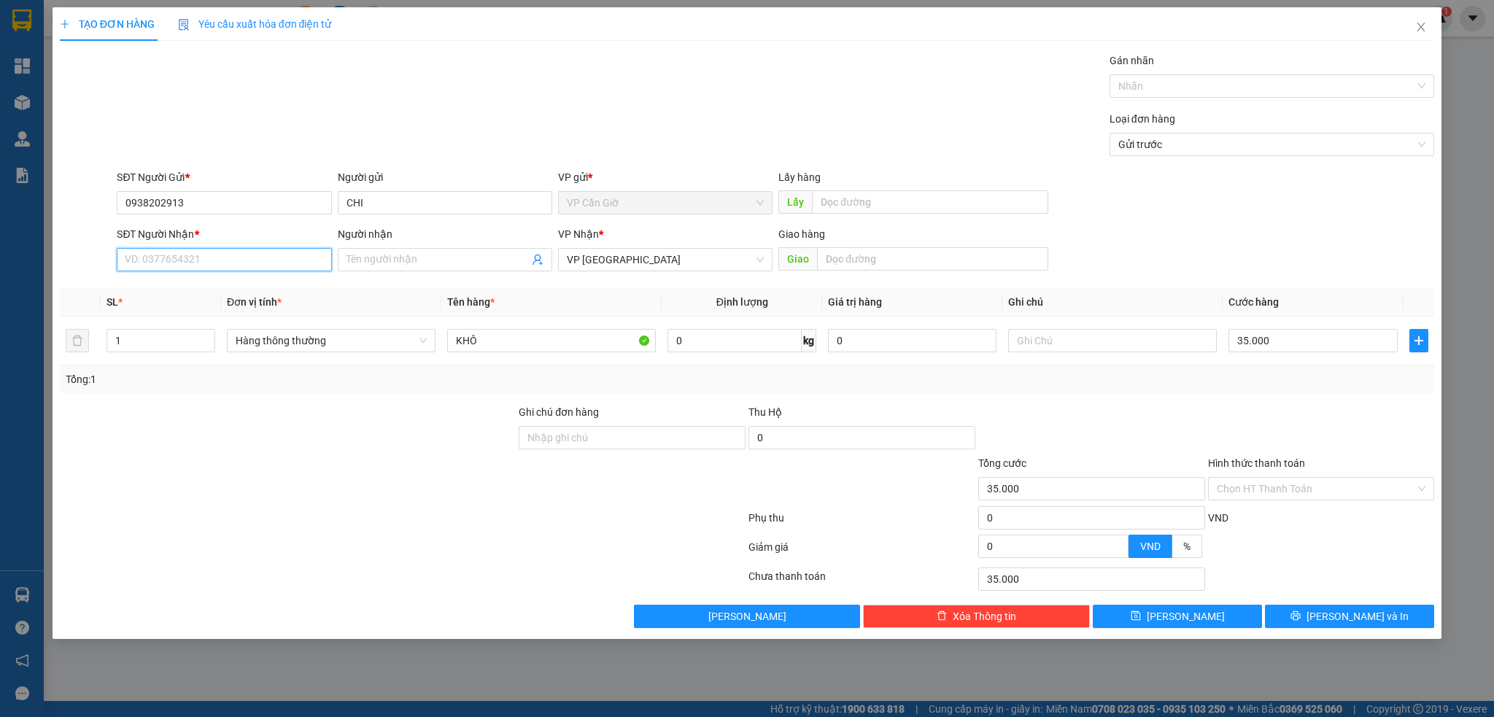
click at [239, 254] on input "SĐT Người Nhận *" at bounding box center [224, 259] width 214 height 23
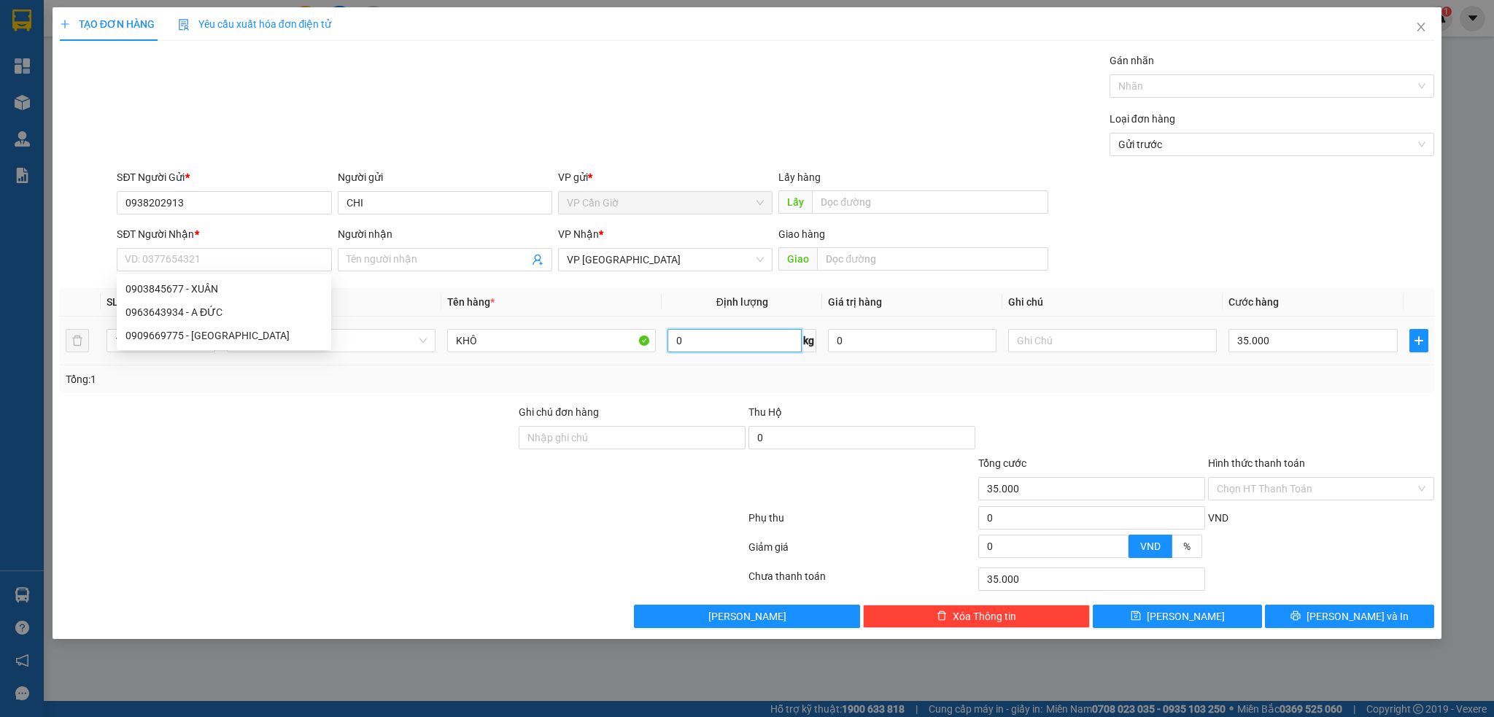
click at [705, 342] on input "0" at bounding box center [734, 340] width 134 height 23
click at [742, 382] on div "Tổng: 1" at bounding box center [747, 379] width 1363 height 16
click at [680, 331] on input "4" at bounding box center [734, 340] width 134 height 23
click at [681, 337] on input "4" at bounding box center [734, 340] width 134 height 23
type input "4.5"
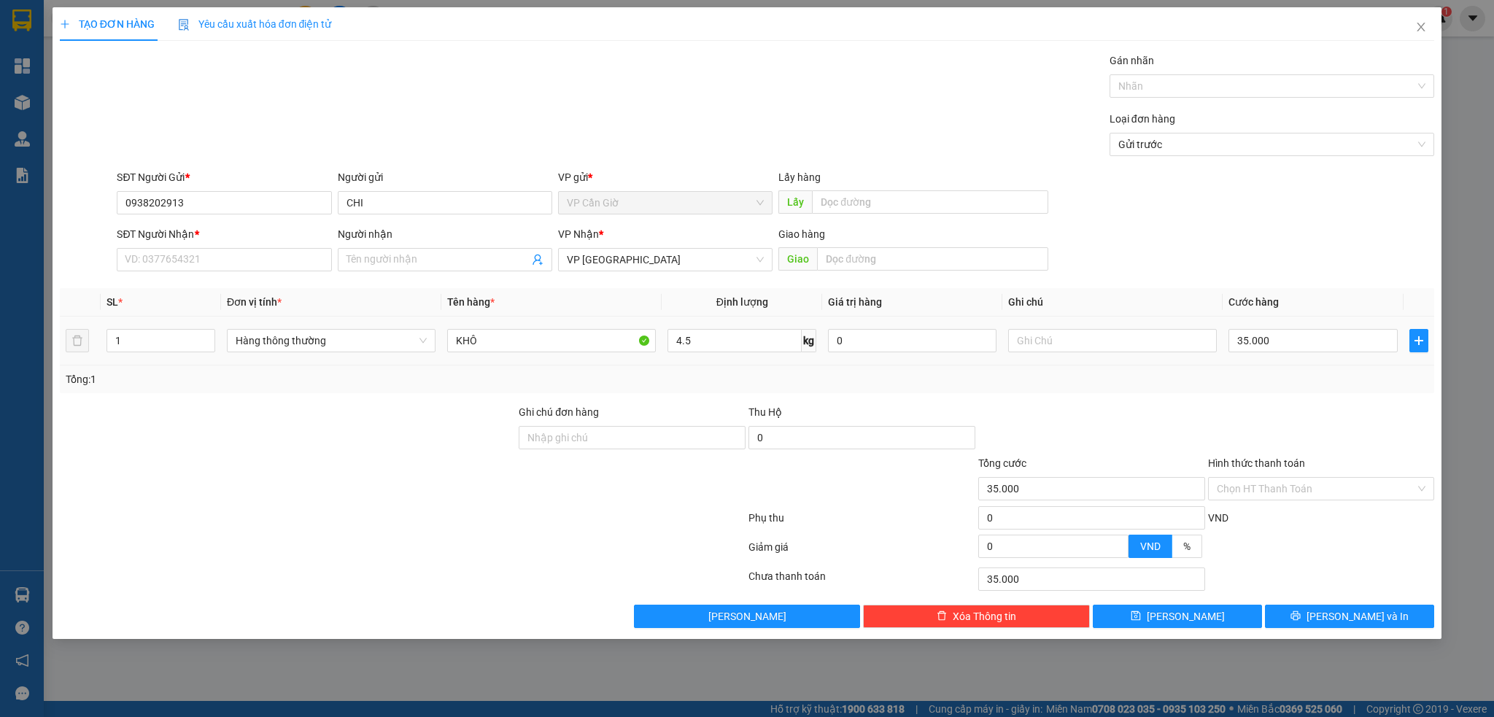
click at [698, 359] on td "4.5 kg" at bounding box center [742, 341] width 160 height 49
drag, startPoint x: 1288, startPoint y: 492, endPoint x: 1235, endPoint y: 494, distance: 52.6
click at [1286, 491] on input "Hình thức thanh toán" at bounding box center [1316, 489] width 199 height 22
click at [1196, 450] on div at bounding box center [1092, 429] width 230 height 51
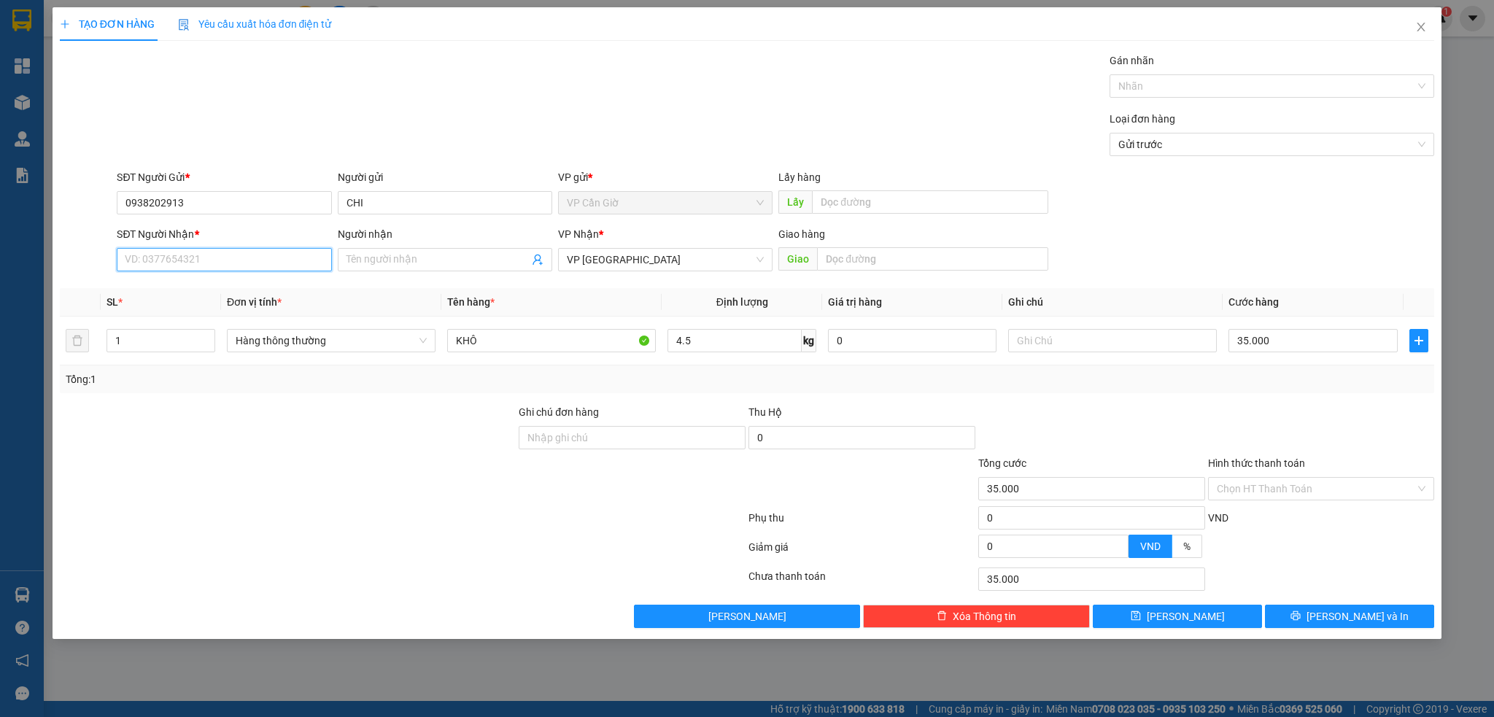
click at [279, 258] on input "SĐT Người Nhận *" at bounding box center [224, 259] width 214 height 23
type input "0903845677"
click at [242, 286] on div "0903845677 - XUÂN" at bounding box center [223, 289] width 197 height 16
type input "XUÂN"
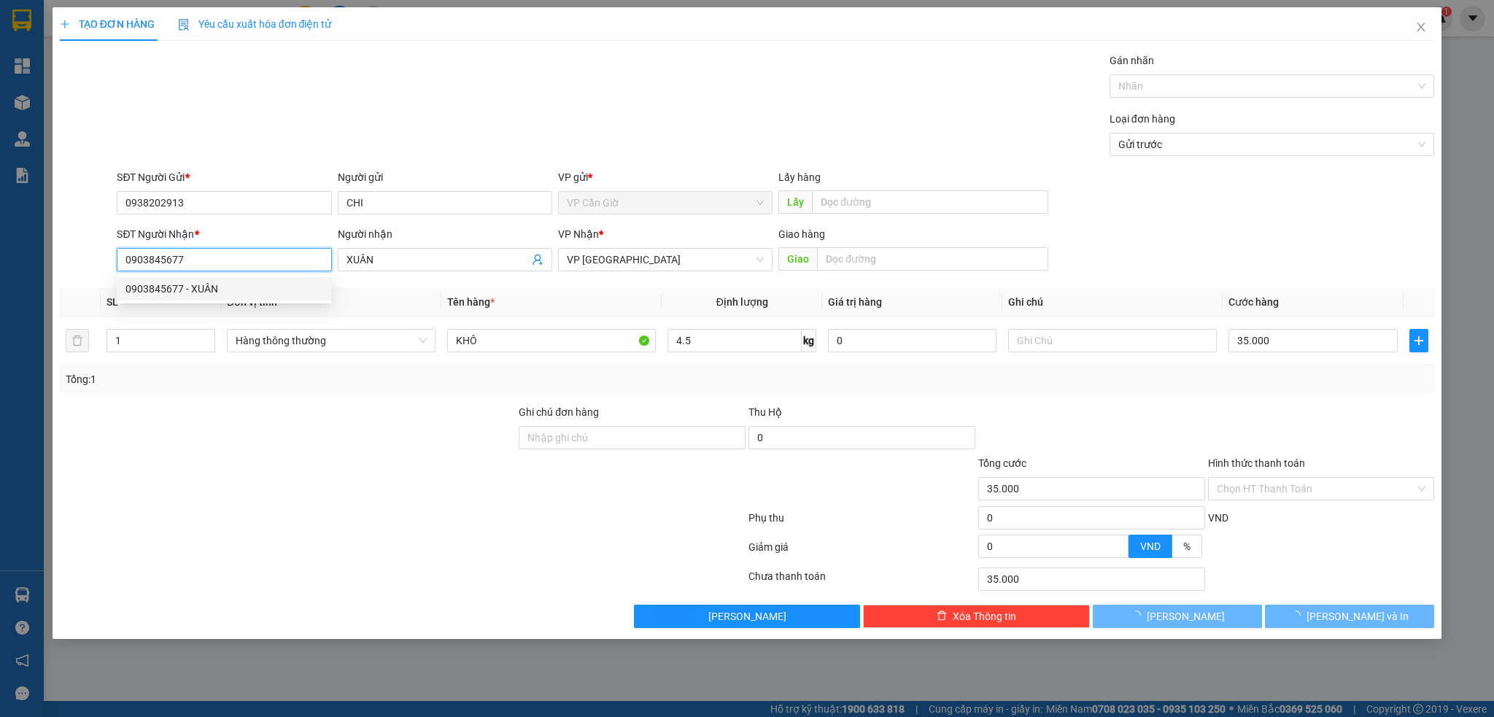
type input "0"
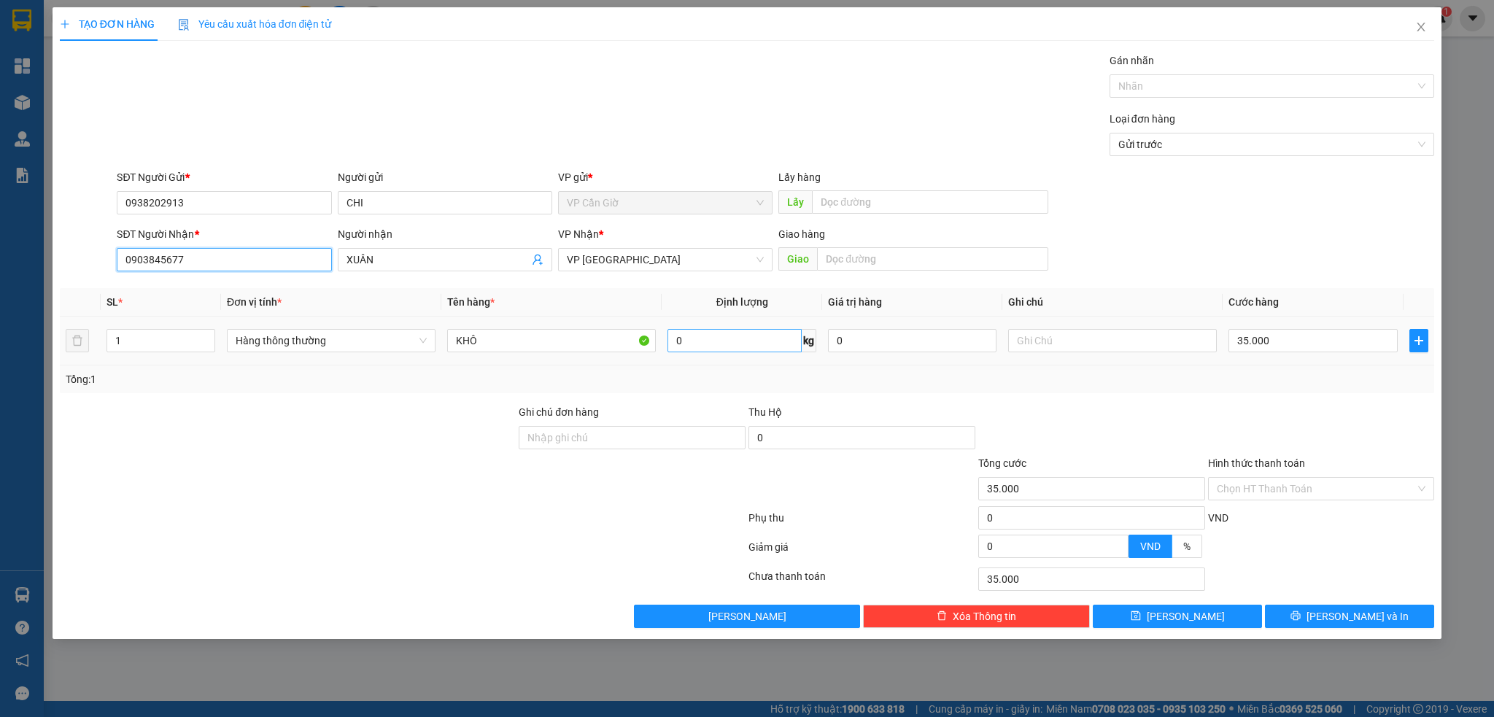
type input "0903845677"
click at [710, 341] on input "0" at bounding box center [734, 340] width 134 height 23
type input "4"
click at [749, 409] on span "Thu Hộ" at bounding box center [765, 412] width 34 height 12
click at [1339, 611] on span "[PERSON_NAME] và In" at bounding box center [1358, 616] width 102 height 16
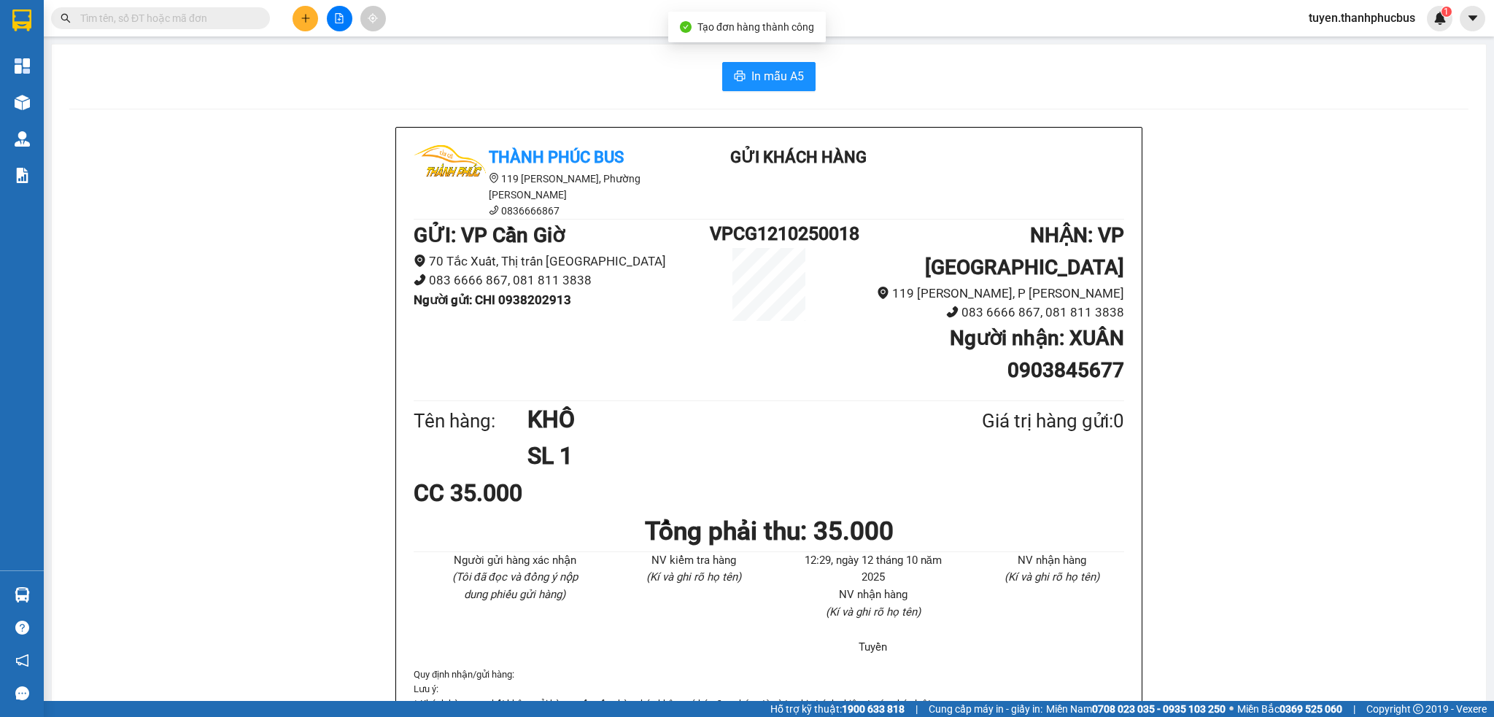
click at [786, 94] on div "In mẫu A5 Thành Phúc Bus 119 Nguyễn Cư Trinh, Phường Nguyễn Cư Trinh 0836666867…" at bounding box center [769, 458] width 1434 height 828
click at [775, 63] on button "In mẫu A5" at bounding box center [768, 76] width 93 height 29
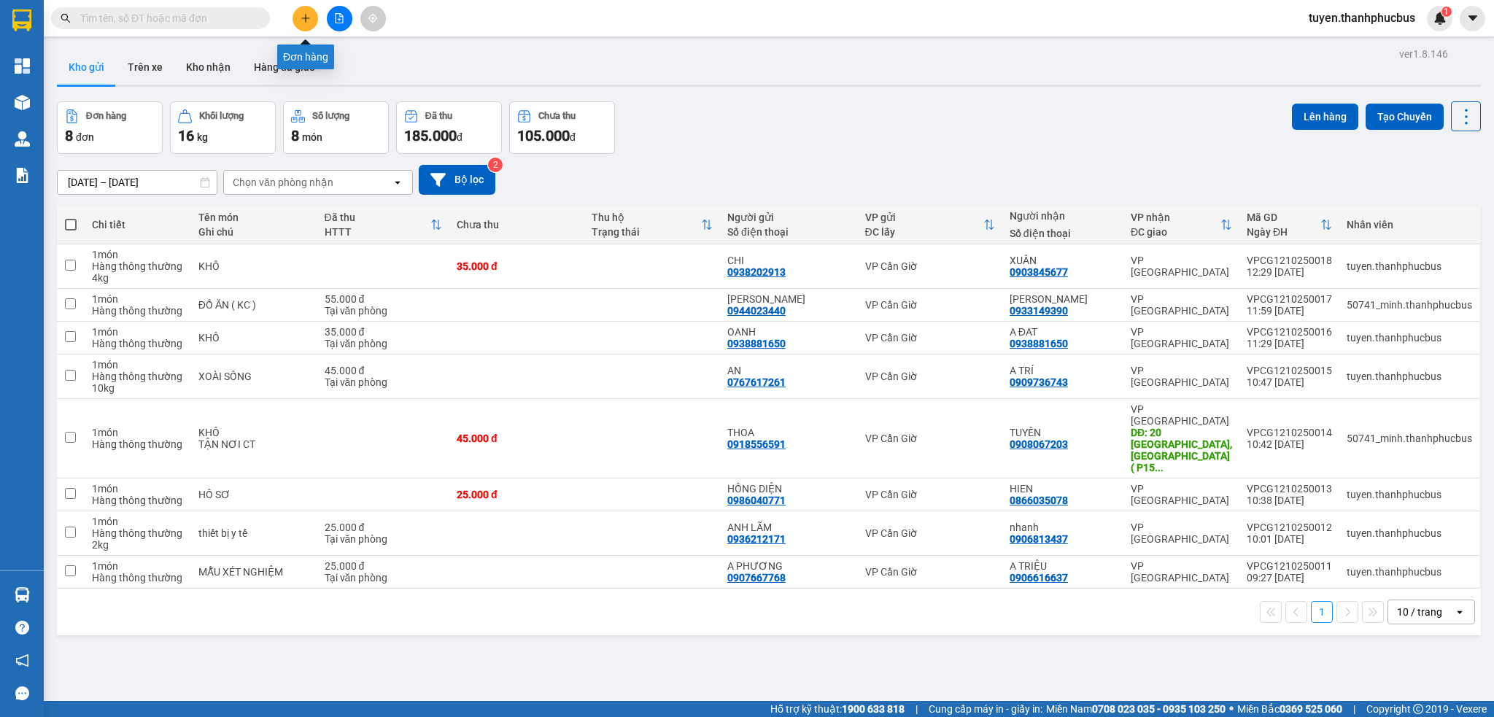
click at [306, 18] on icon "plus" at bounding box center [305, 18] width 8 height 1
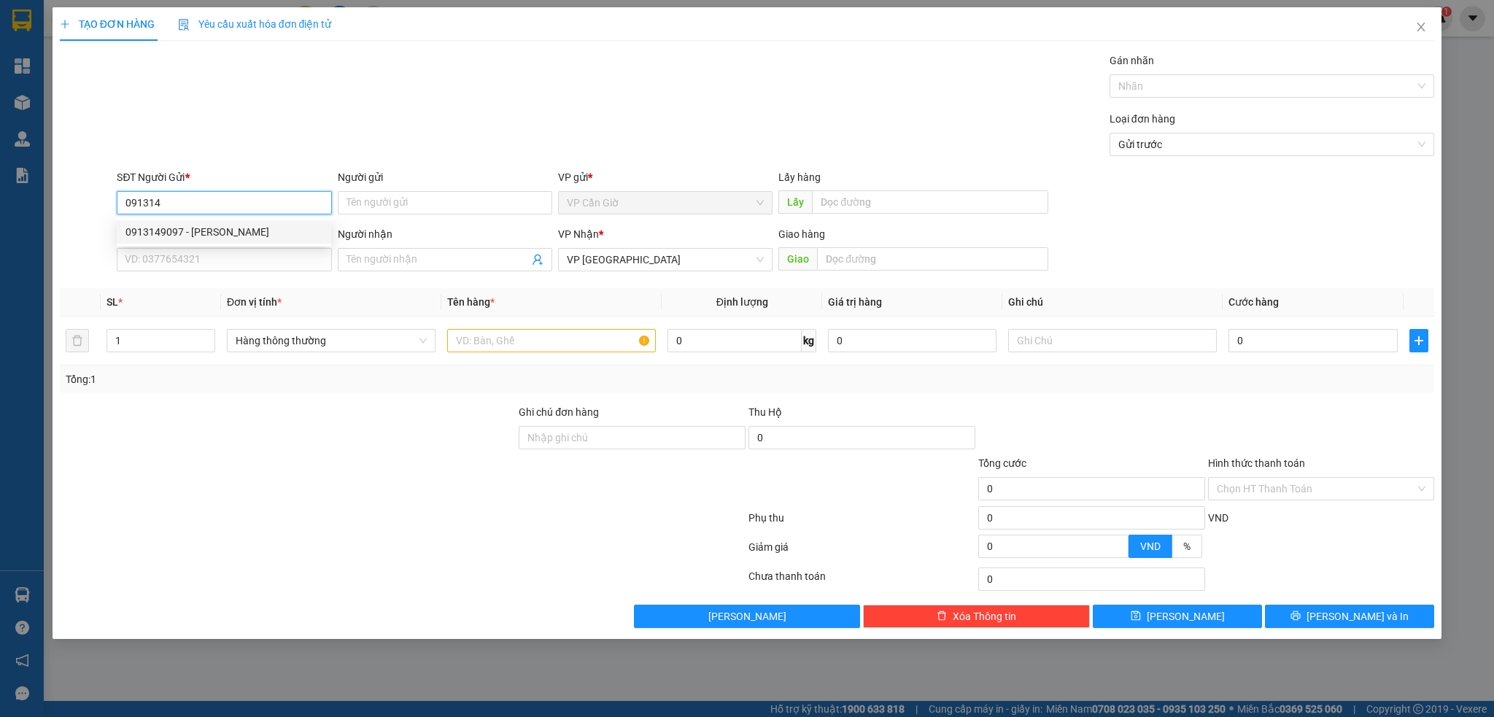
click at [236, 229] on div "0913149097 - LAM ĐIỀN" at bounding box center [223, 232] width 197 height 16
type input "0913149097"
type input "LAM ĐIỀN"
type input "25.000"
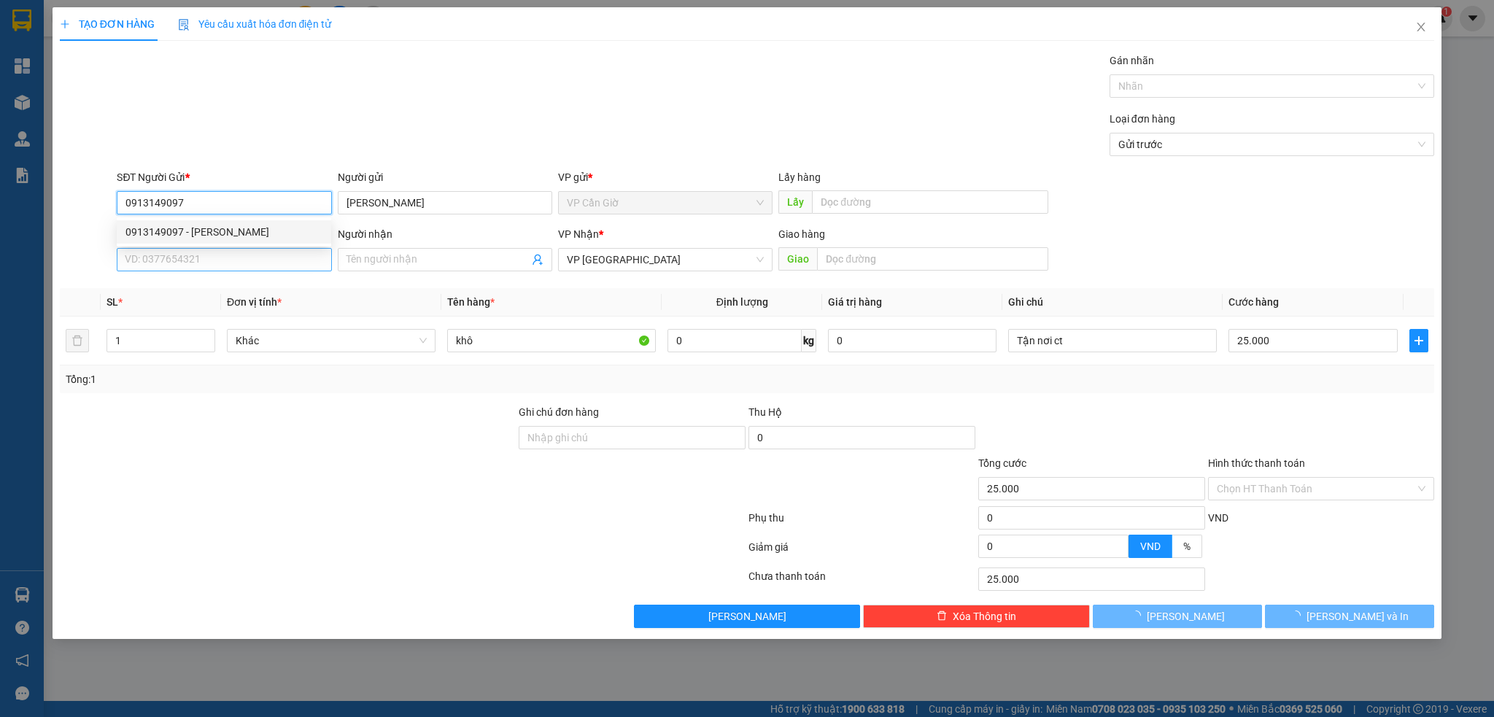
type input "0913149097"
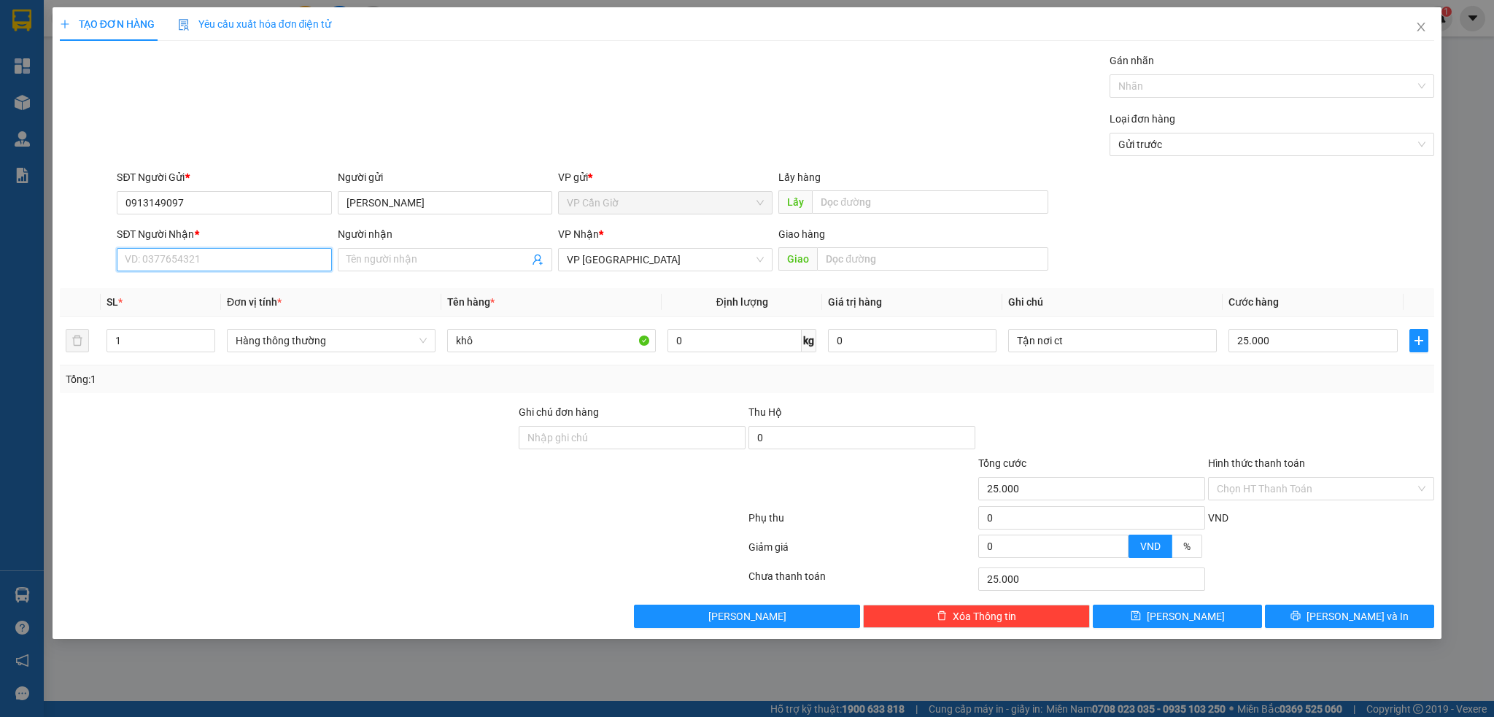
click at [239, 255] on input "SĐT Người Nhận *" at bounding box center [224, 259] width 214 height 23
click at [261, 293] on div "0902473777 - A TRUNG" at bounding box center [223, 289] width 197 height 16
type input "0902473777"
type input "A TRUNG"
type input "108 TRẦN QUỐC TOẢN, Q3"
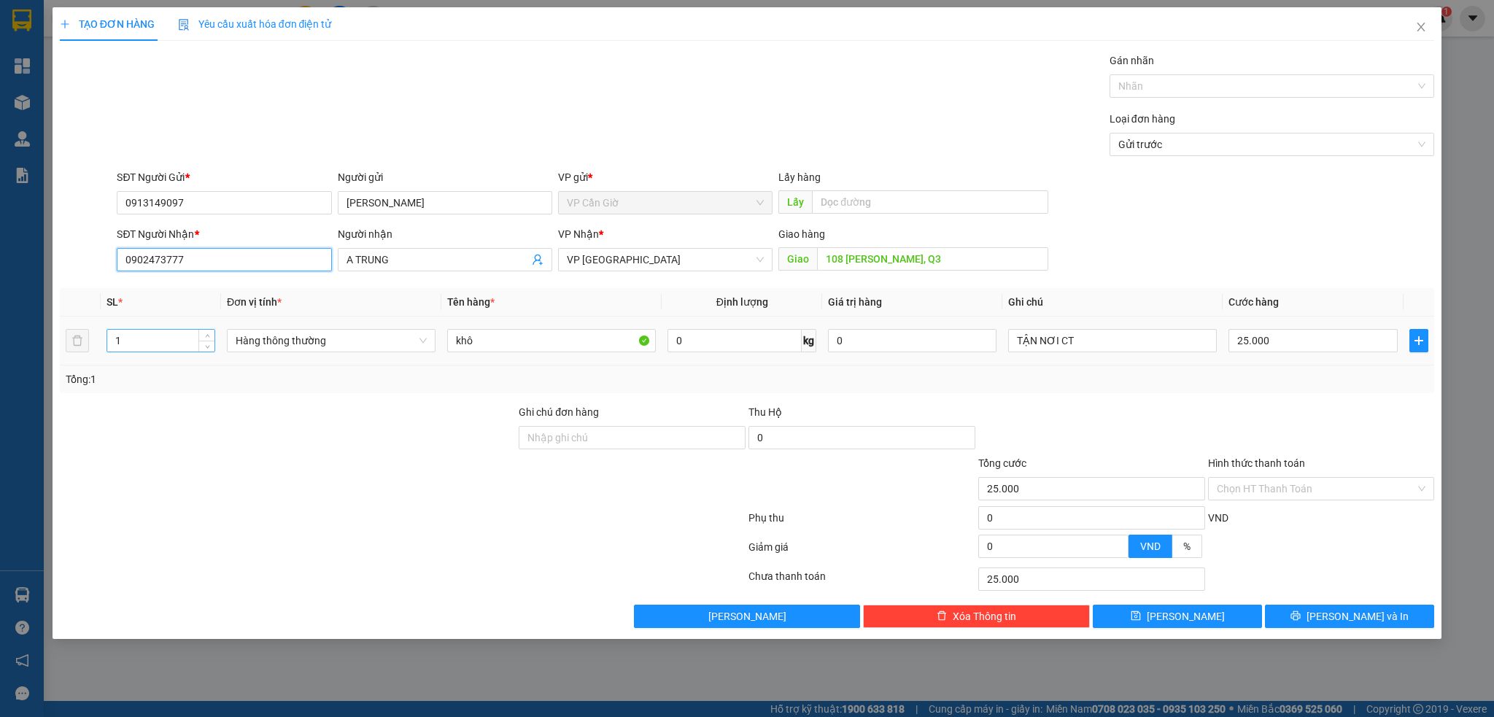
type input "0902473777"
click at [180, 341] on input "1" at bounding box center [160, 341] width 107 height 22
type input "2"
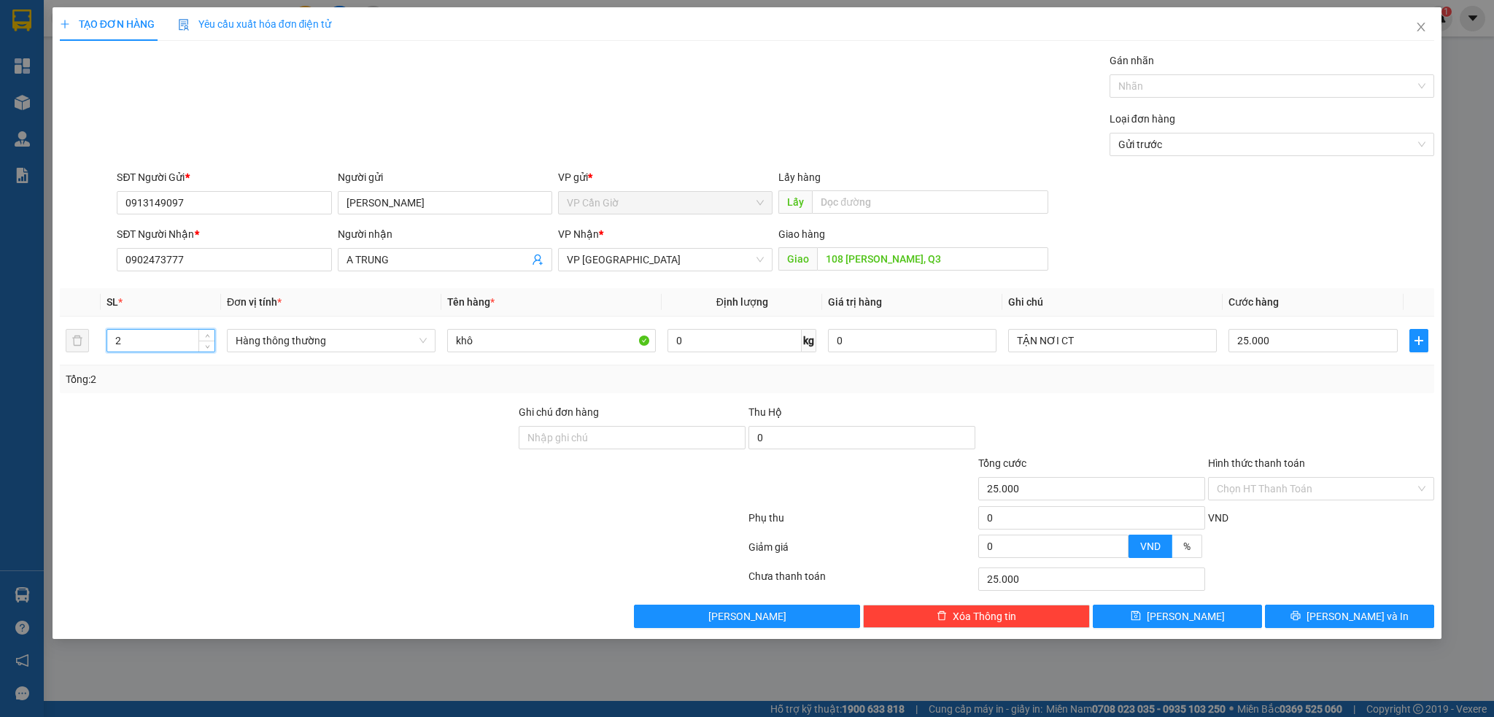
click at [300, 388] on div "Tổng: 2" at bounding box center [747, 379] width 1375 height 28
type input "0"
click at [1242, 347] on input "0" at bounding box center [1312, 340] width 169 height 23
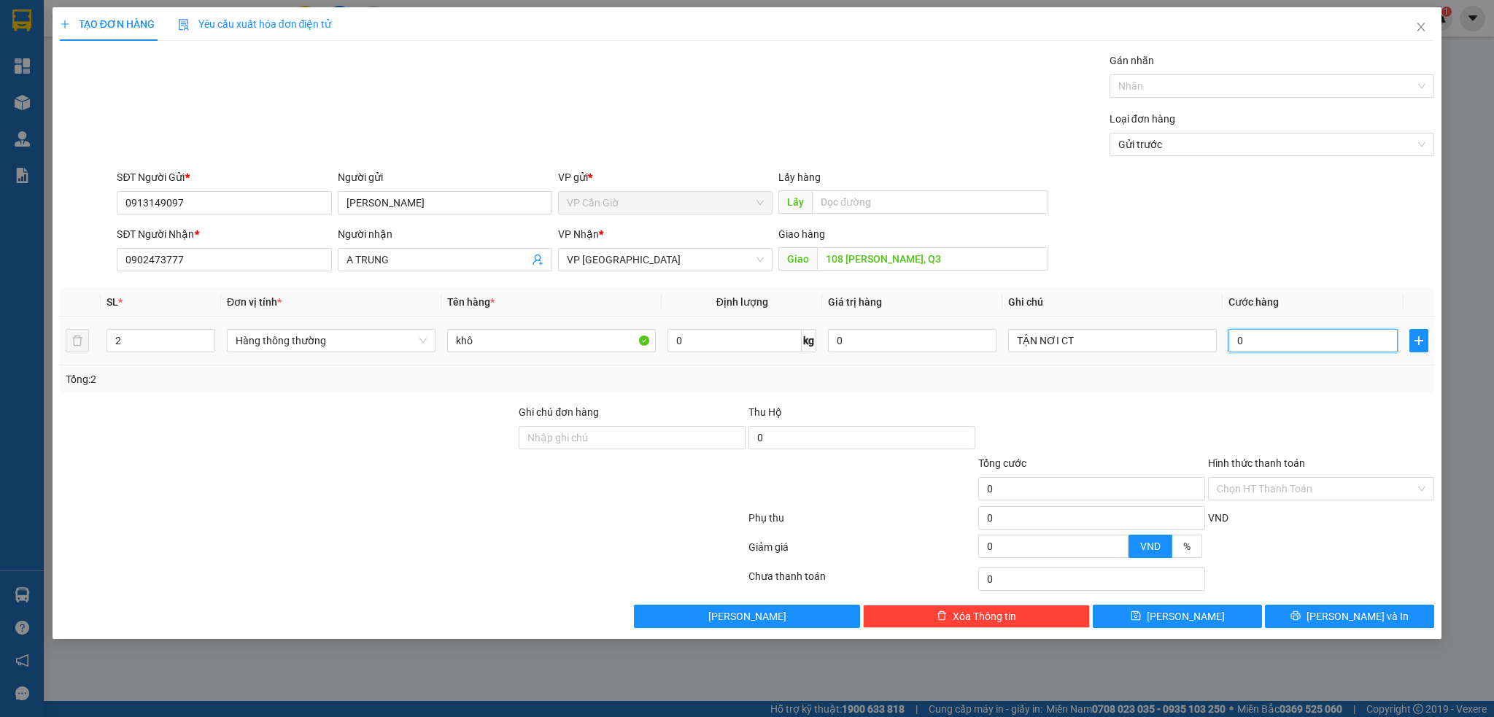
type input "1"
type input "11"
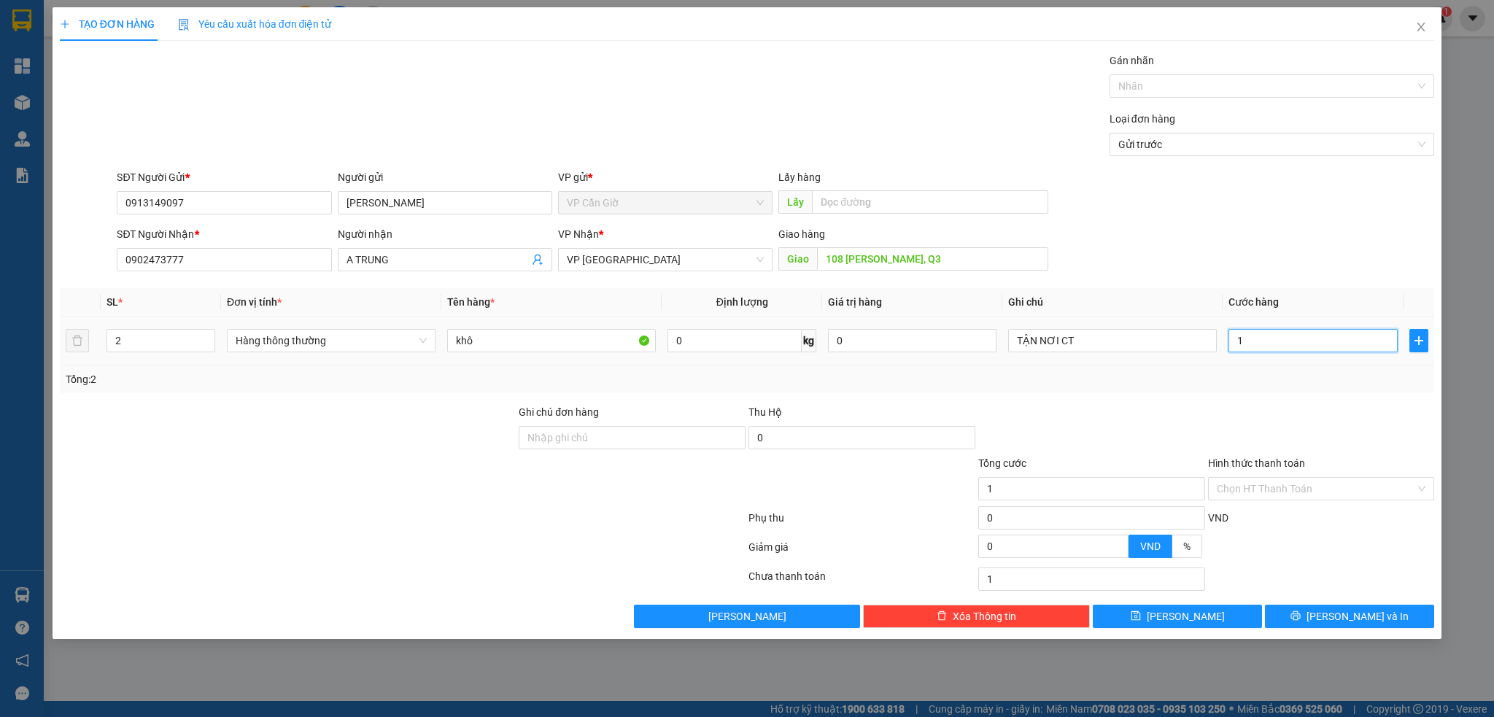
type input "11"
type input "111"
type input "11"
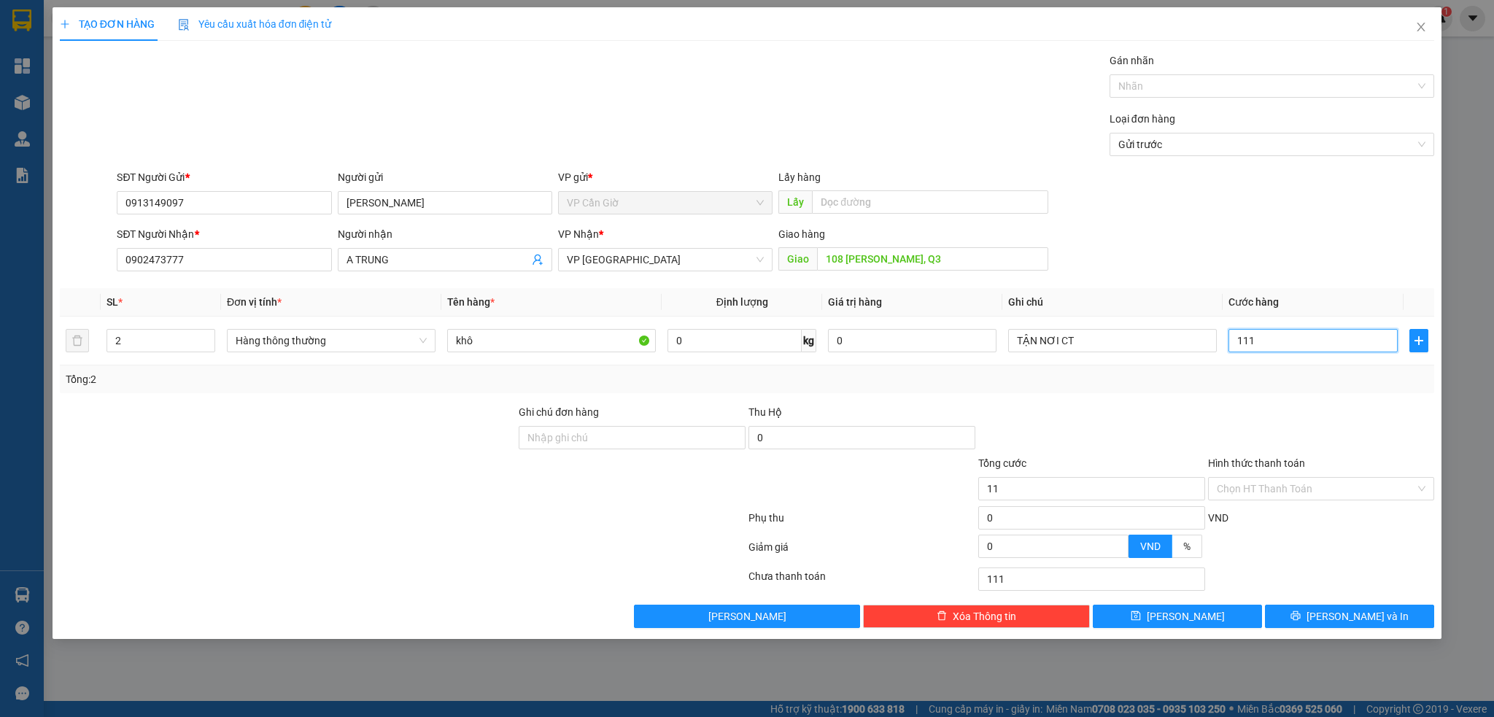
type input "11"
type input "110"
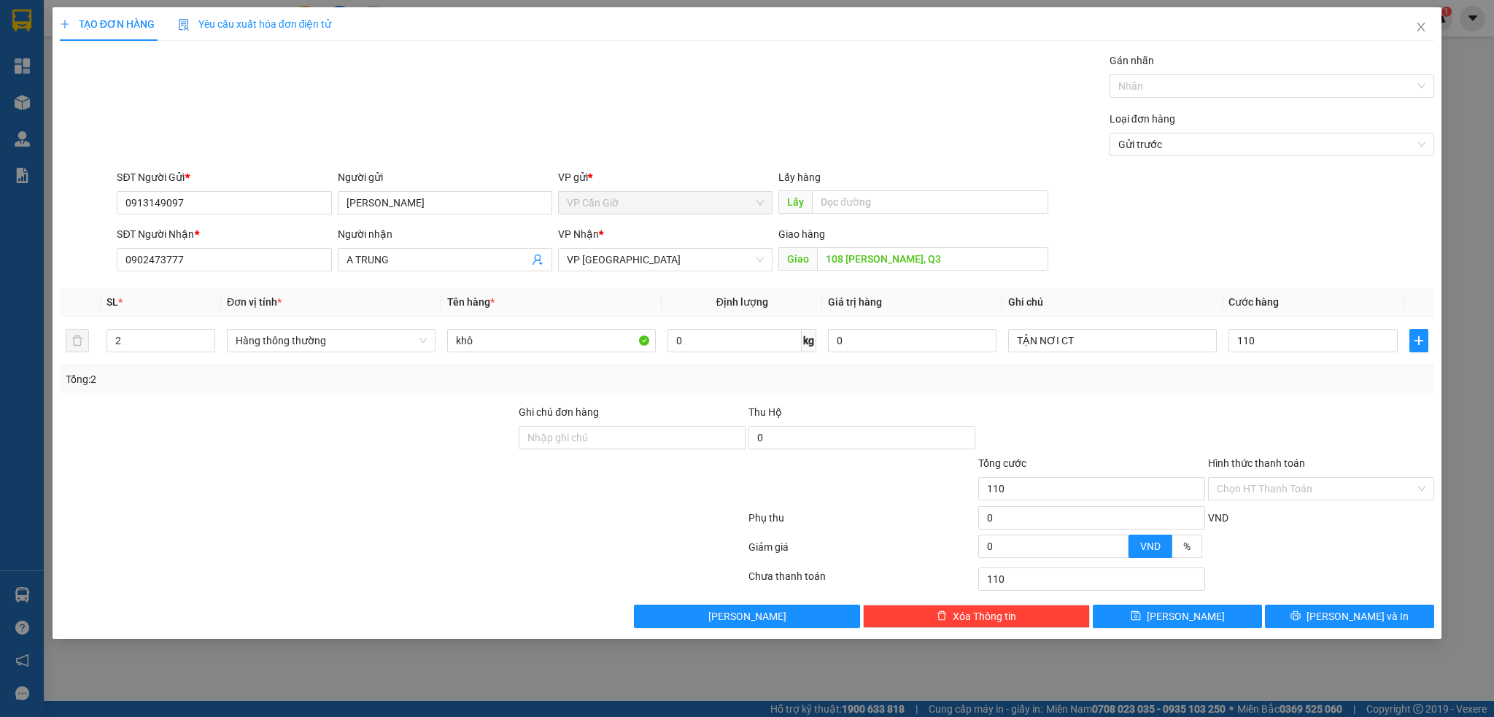
type input "110.000"
click at [1261, 392] on div "Tổng: 2" at bounding box center [747, 379] width 1375 height 28
click at [1287, 483] on input "Hình thức thanh toán" at bounding box center [1316, 489] width 199 height 22
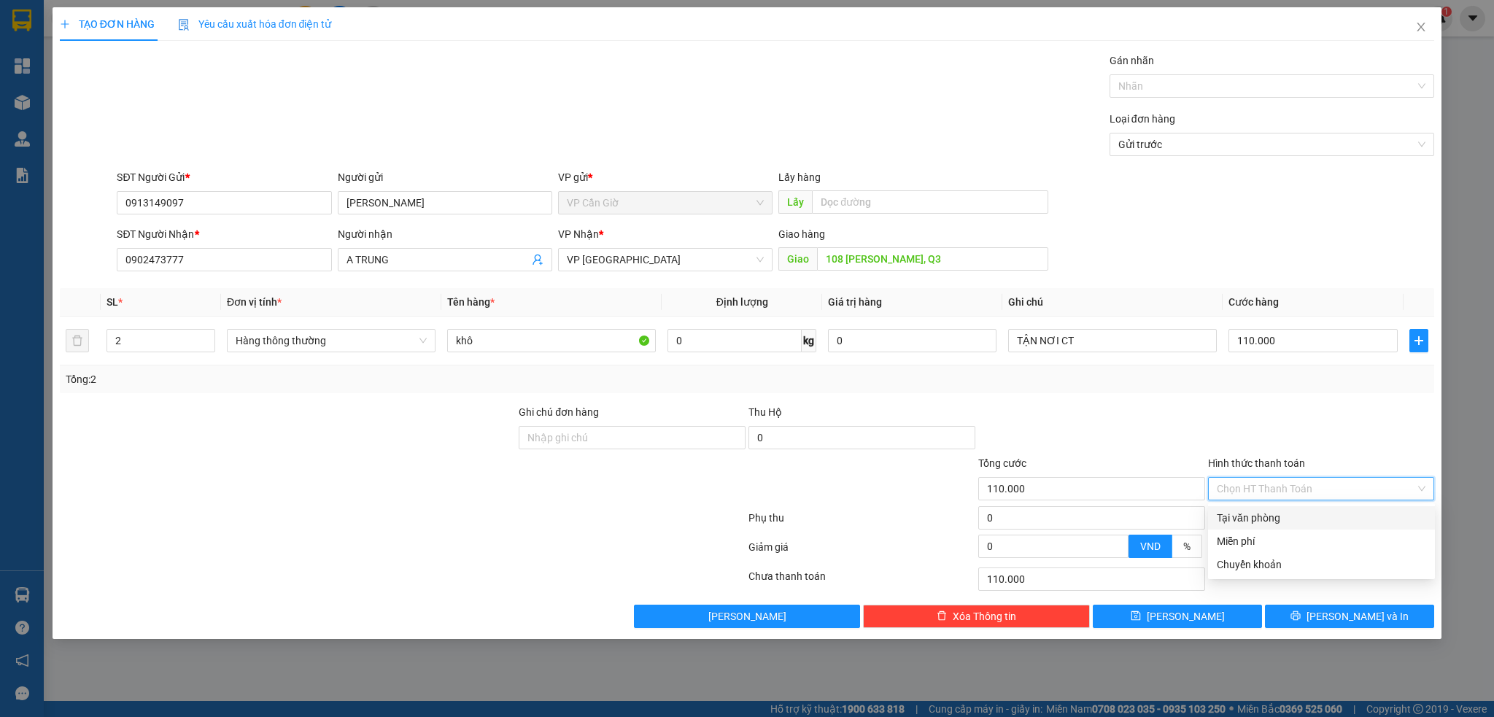
drag, startPoint x: 1259, startPoint y: 516, endPoint x: 1252, endPoint y: 515, distance: 7.4
click at [1258, 517] on div "Tại văn phòng" at bounding box center [1321, 518] width 209 height 16
type input "0"
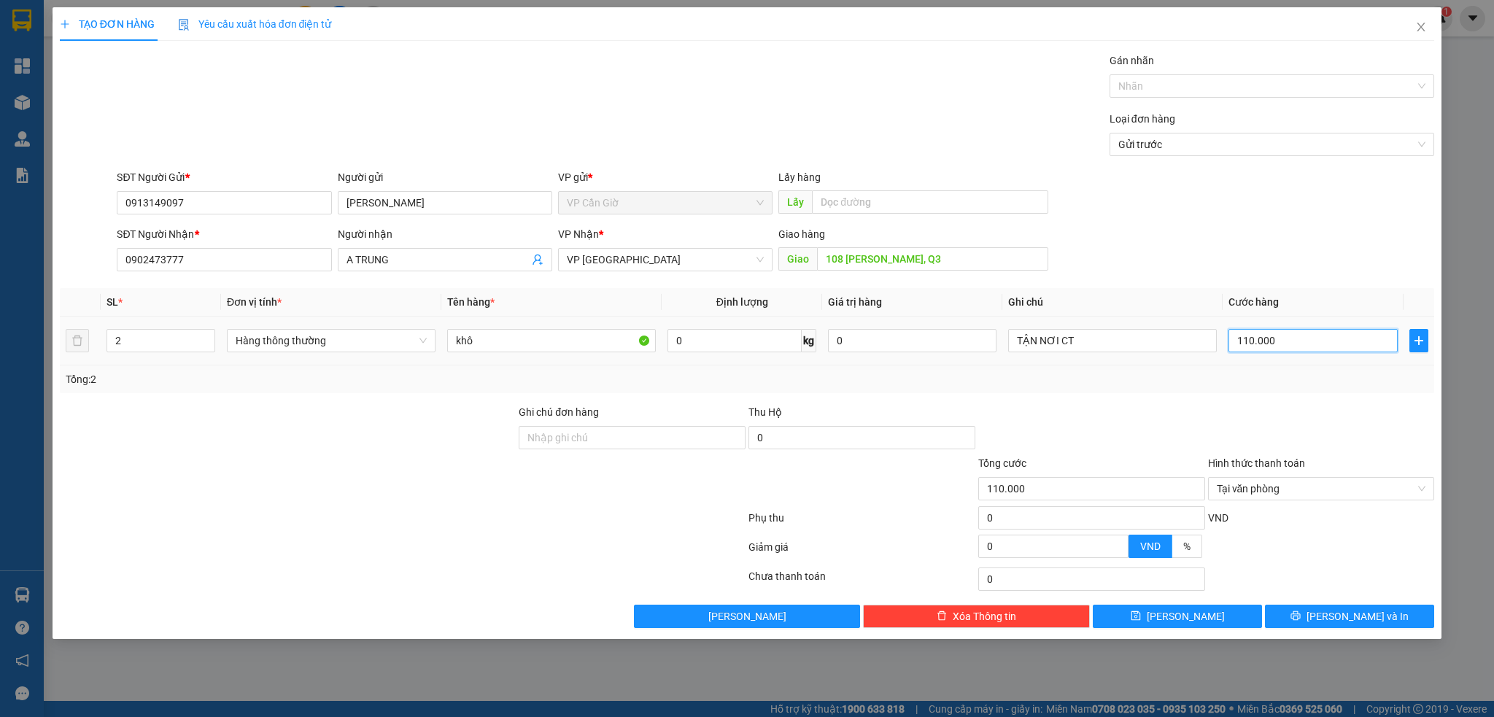
click at [1277, 344] on input "110.000" at bounding box center [1312, 340] width 169 height 23
type input "1"
type input "12"
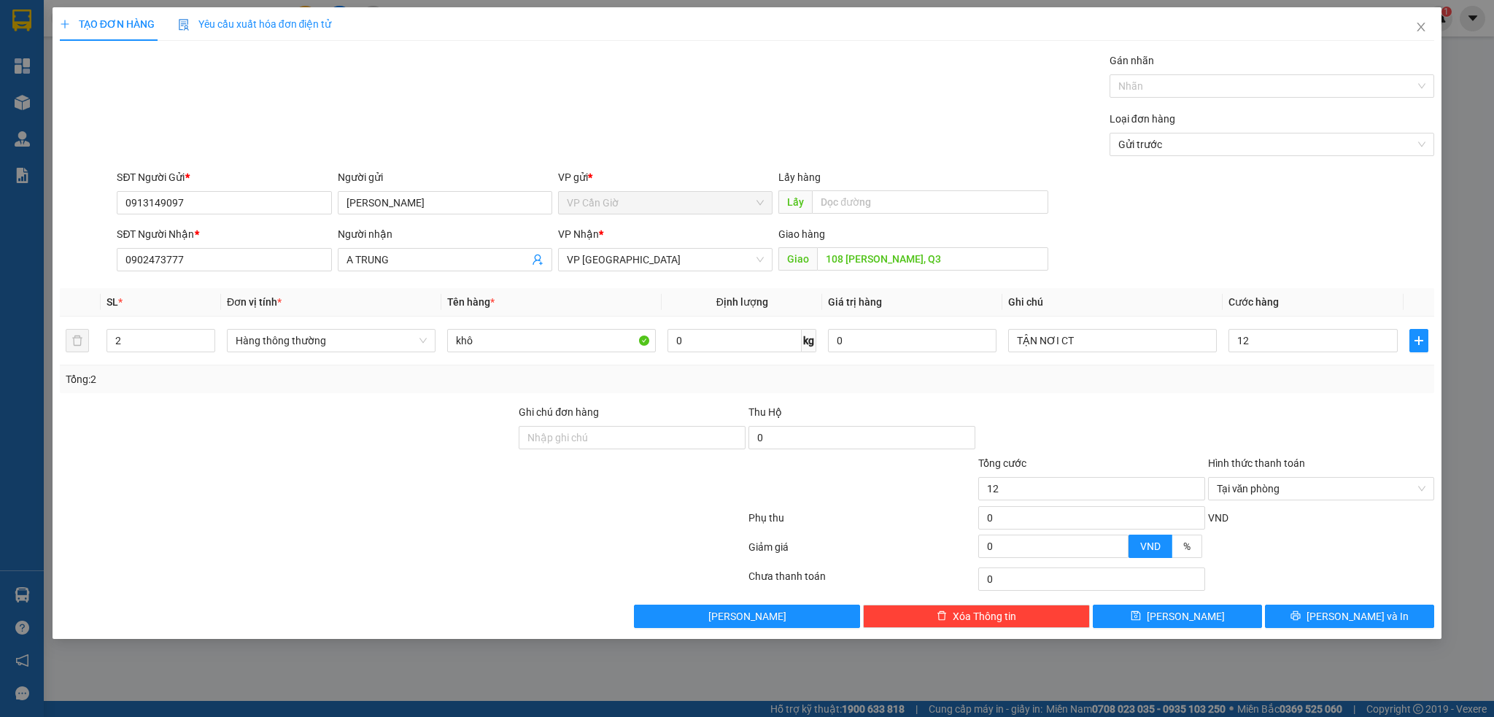
type input "12.000"
click at [1267, 394] on div "Transit Pickup Surcharge Ids Transit Deliver Surcharge Ids Transit Deliver Surc…" at bounding box center [747, 341] width 1375 height 576
click at [1282, 352] on input "12.000" at bounding box center [1312, 340] width 169 height 23
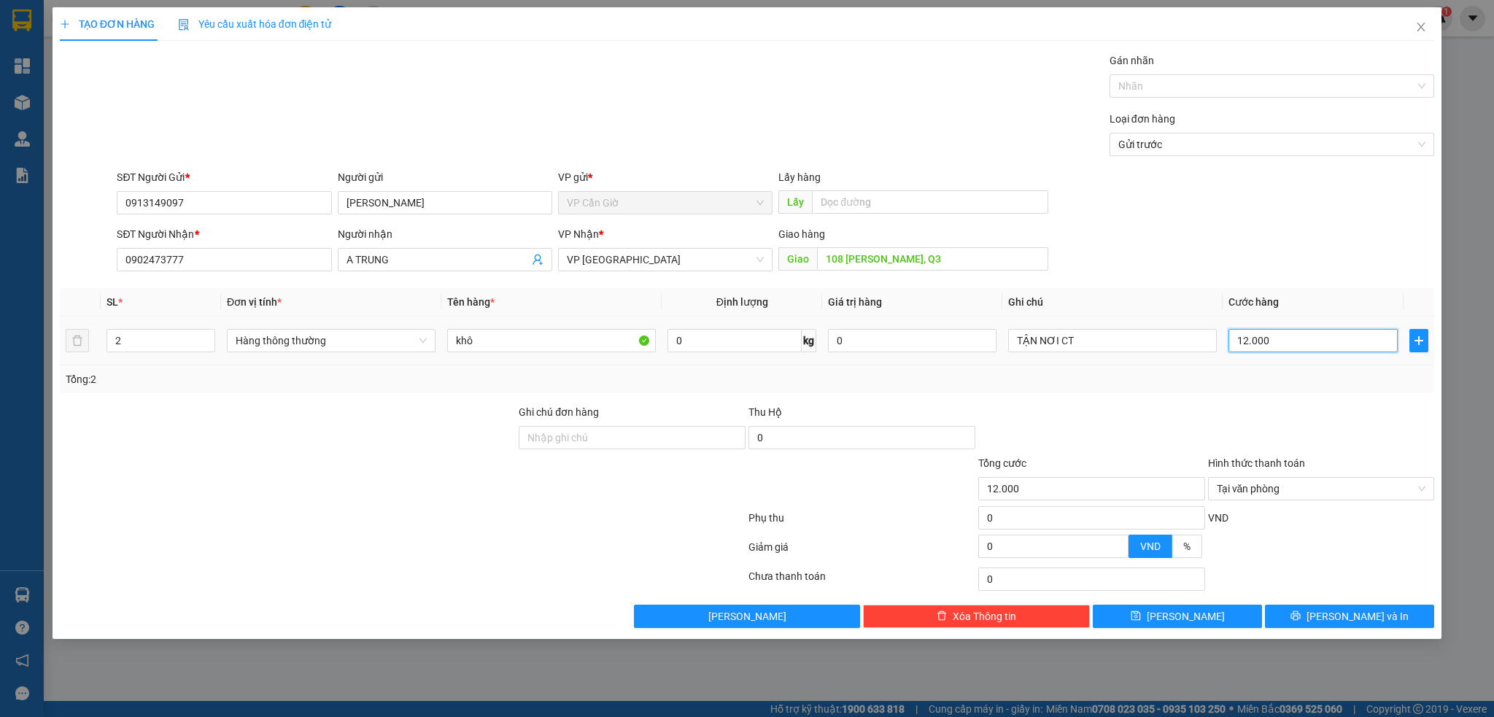
type input "1"
type input "11"
type input "110"
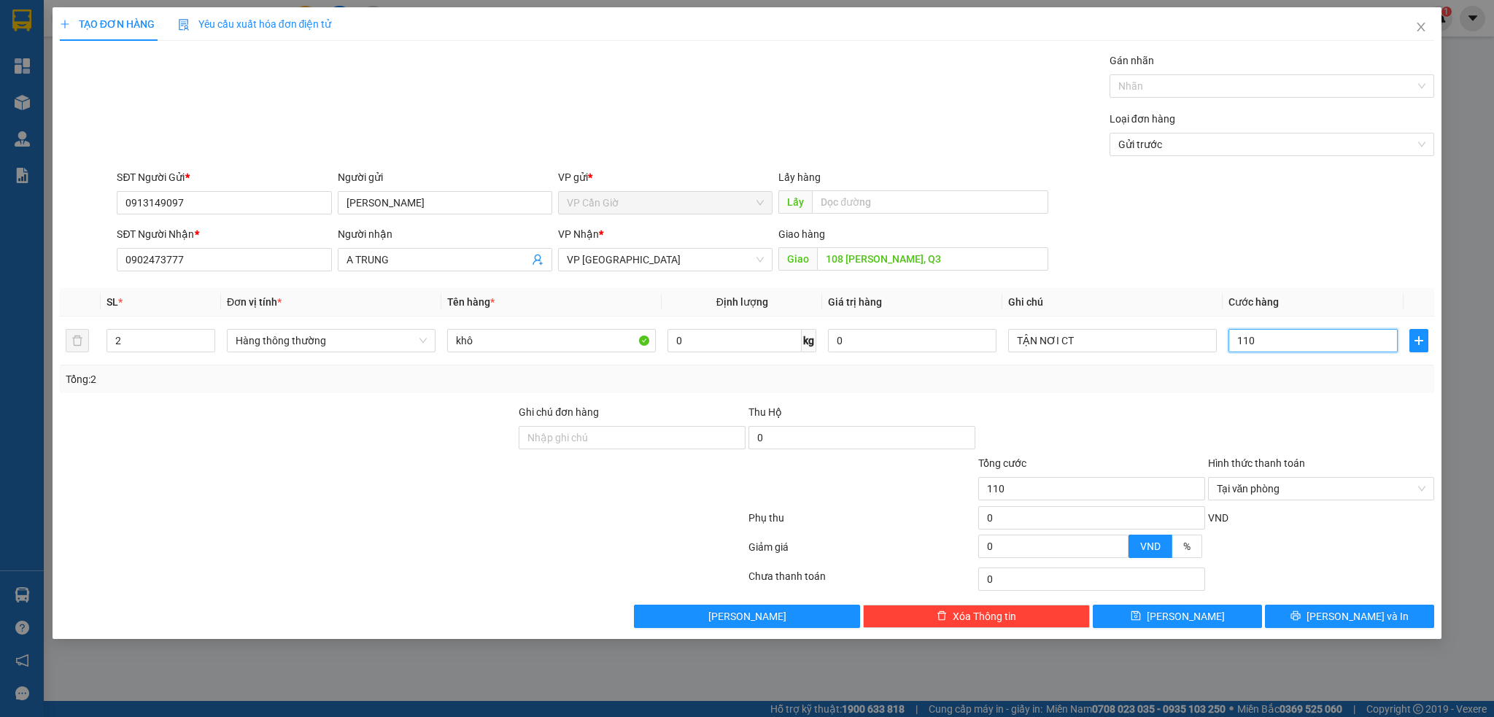
type input "110"
type input "110.000"
click at [1285, 389] on div "Tổng: 2" at bounding box center [747, 379] width 1375 height 28
click at [1310, 618] on button "[PERSON_NAME] và In" at bounding box center [1349, 616] width 169 height 23
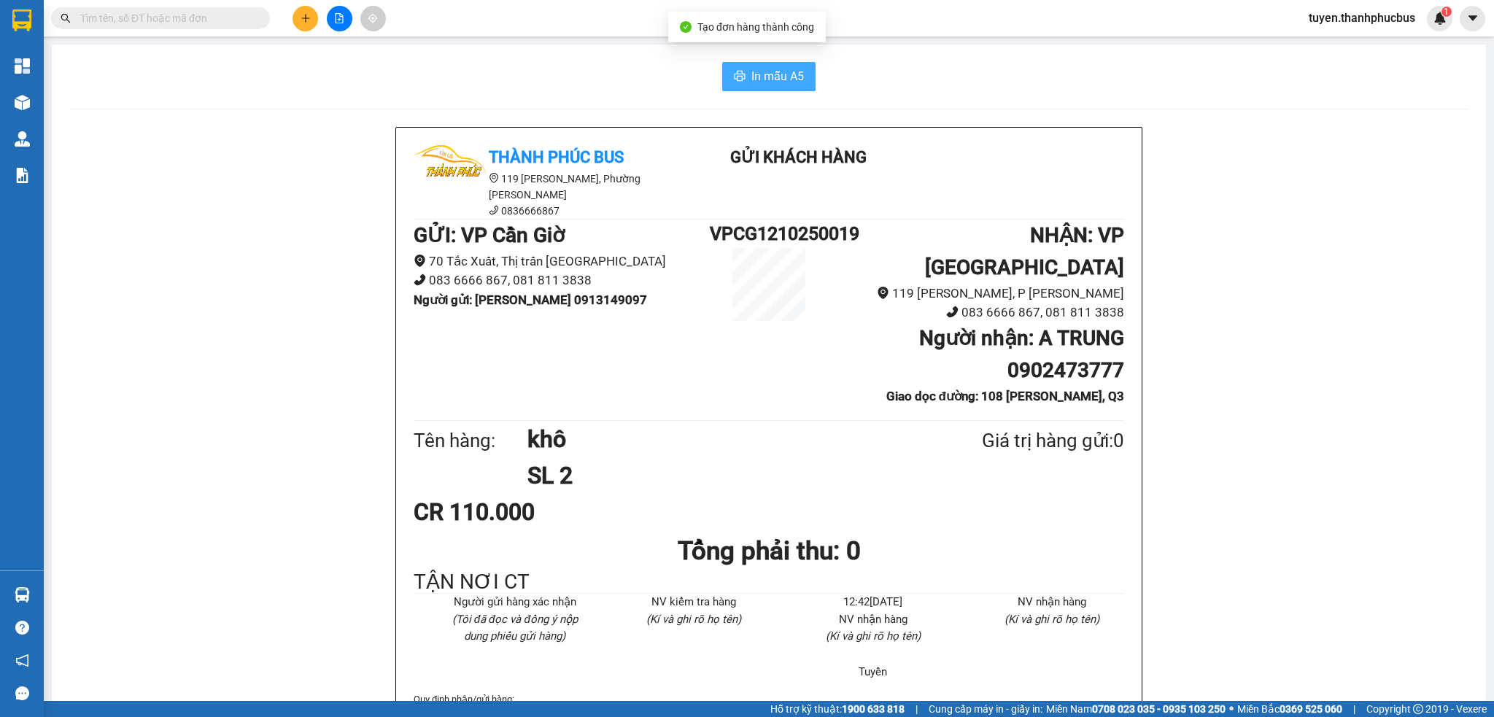
click at [762, 82] on span "In mẫu A5" at bounding box center [777, 76] width 53 height 18
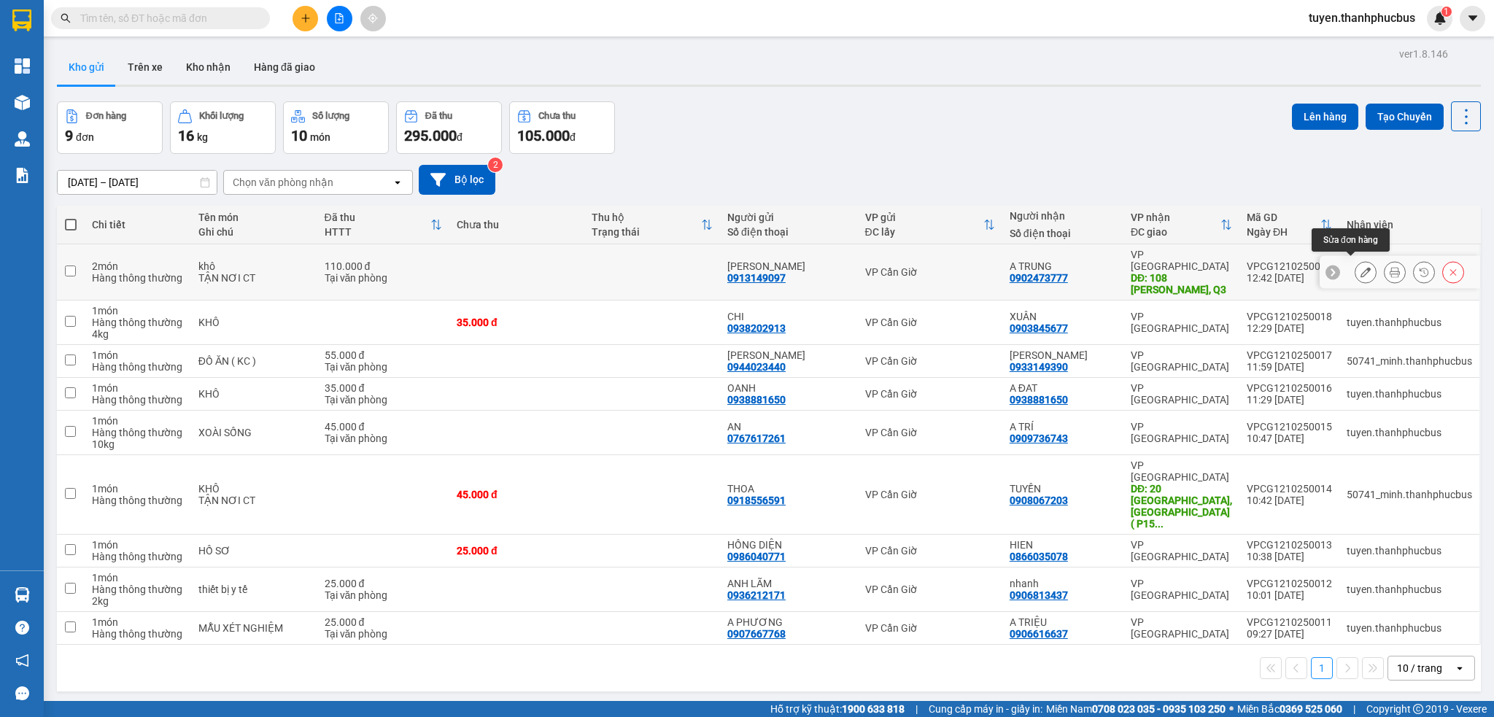
click at [1355, 273] on button at bounding box center [1365, 273] width 20 height 26
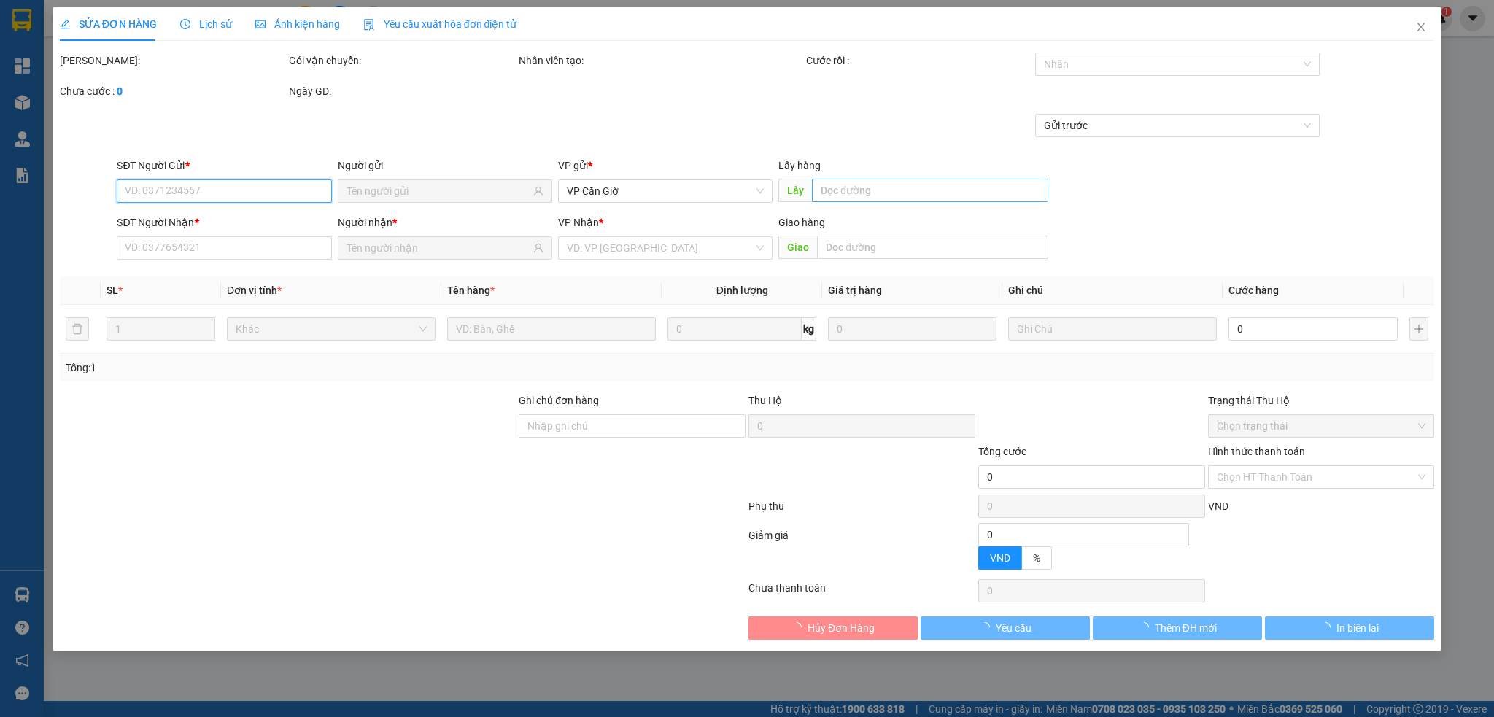
type input "0913149097"
type input "0902473777"
type input "108 TRẦN QUỐC TOẢN, Q3"
type input "110.000"
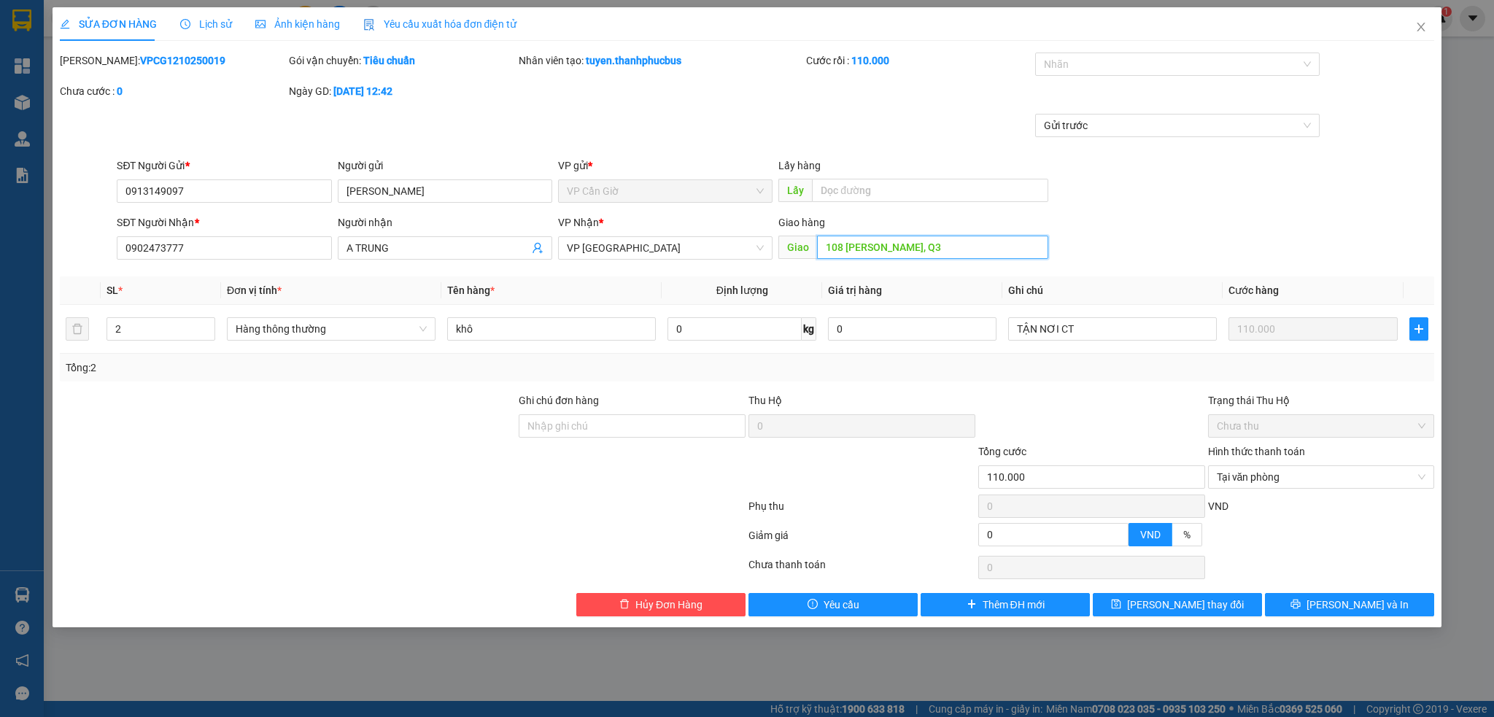
click at [942, 244] on input "108 TRẦN QUỐC TOẢN, Q3" at bounding box center [932, 247] width 231 height 23
click at [460, 240] on input "A TRUNG" at bounding box center [438, 248] width 182 height 16
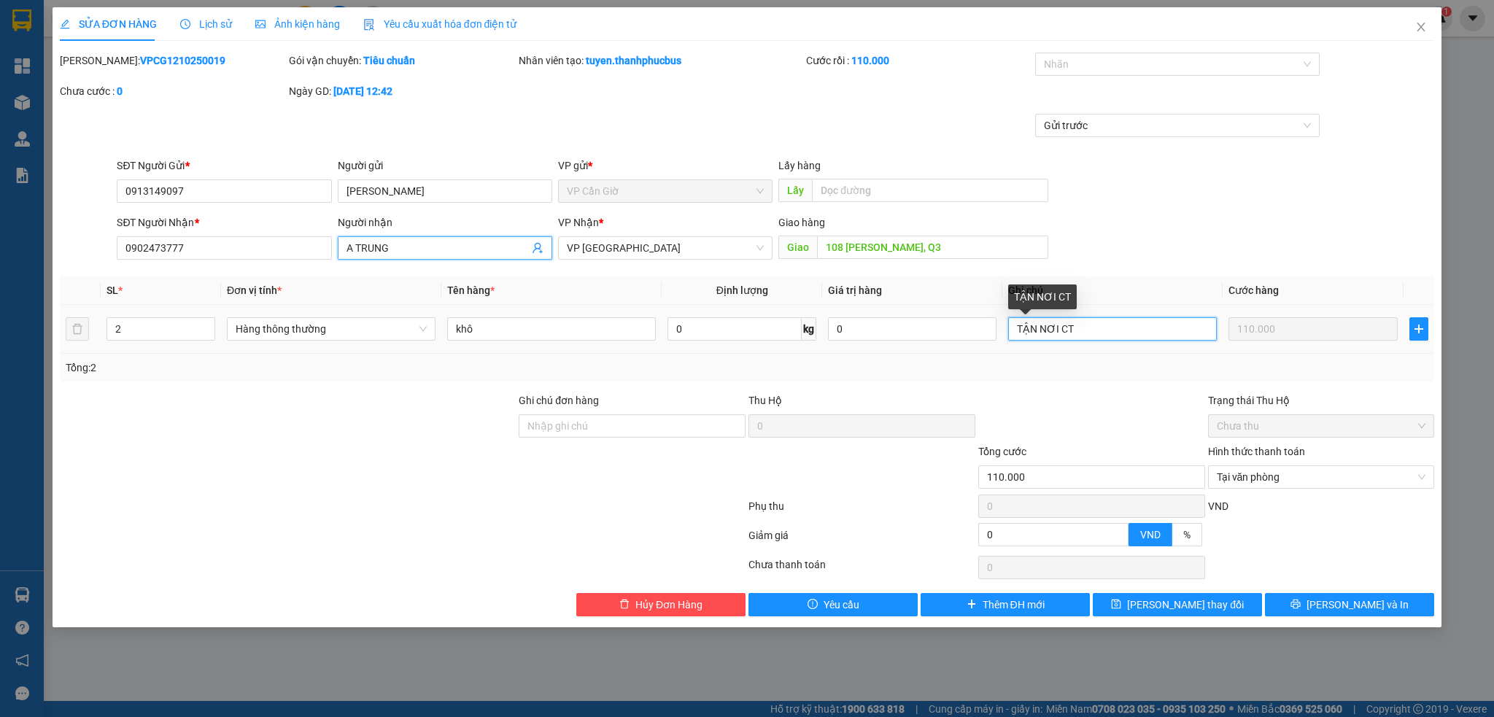
click at [1139, 334] on input "TẬN NƠI CT" at bounding box center [1112, 328] width 209 height 23
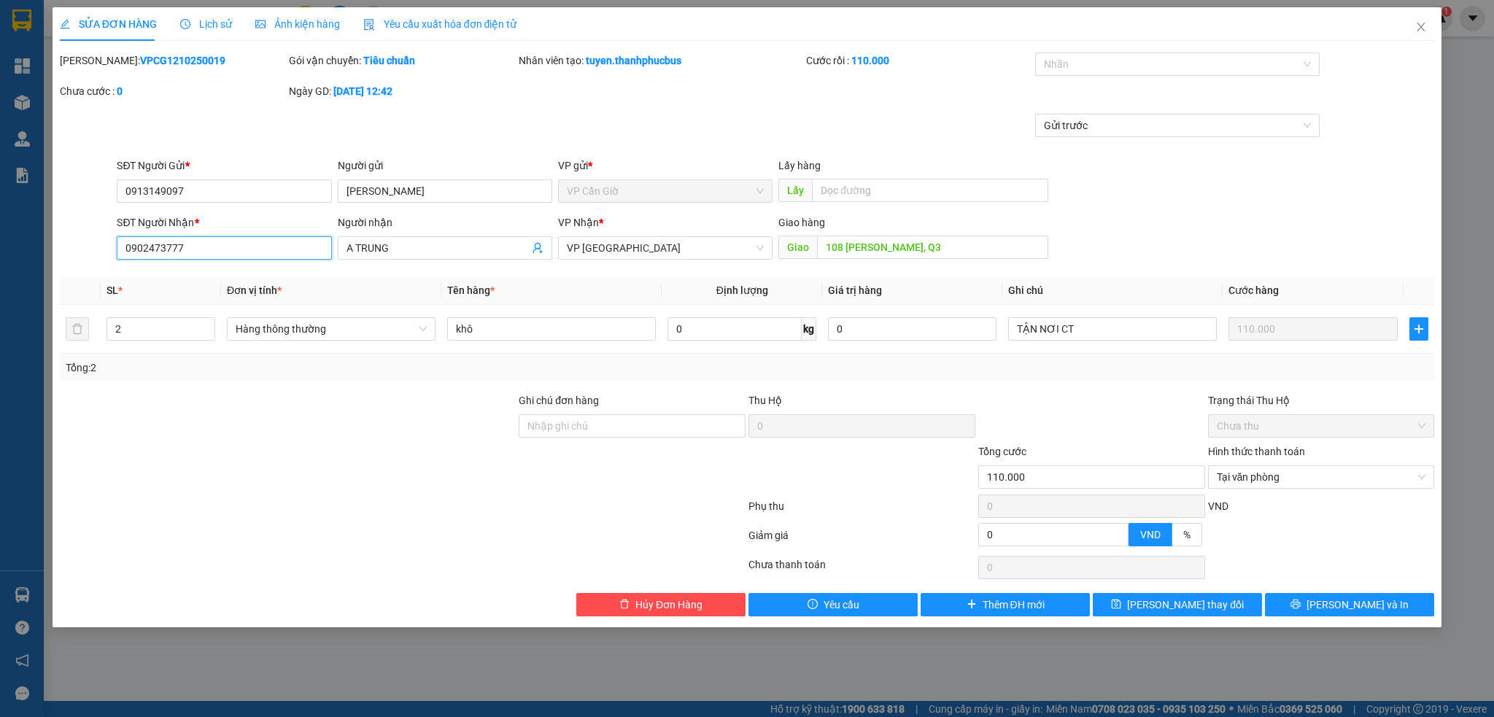
click at [247, 241] on input "0902473777" at bounding box center [224, 247] width 214 height 23
click at [414, 248] on input "A TRUNG" at bounding box center [438, 248] width 182 height 16
click at [419, 248] on input "A TRUNG, a Việt( 0908756772)" at bounding box center [438, 248] width 182 height 16
type input "A TRUNG, a Việt ( 0908756772)"
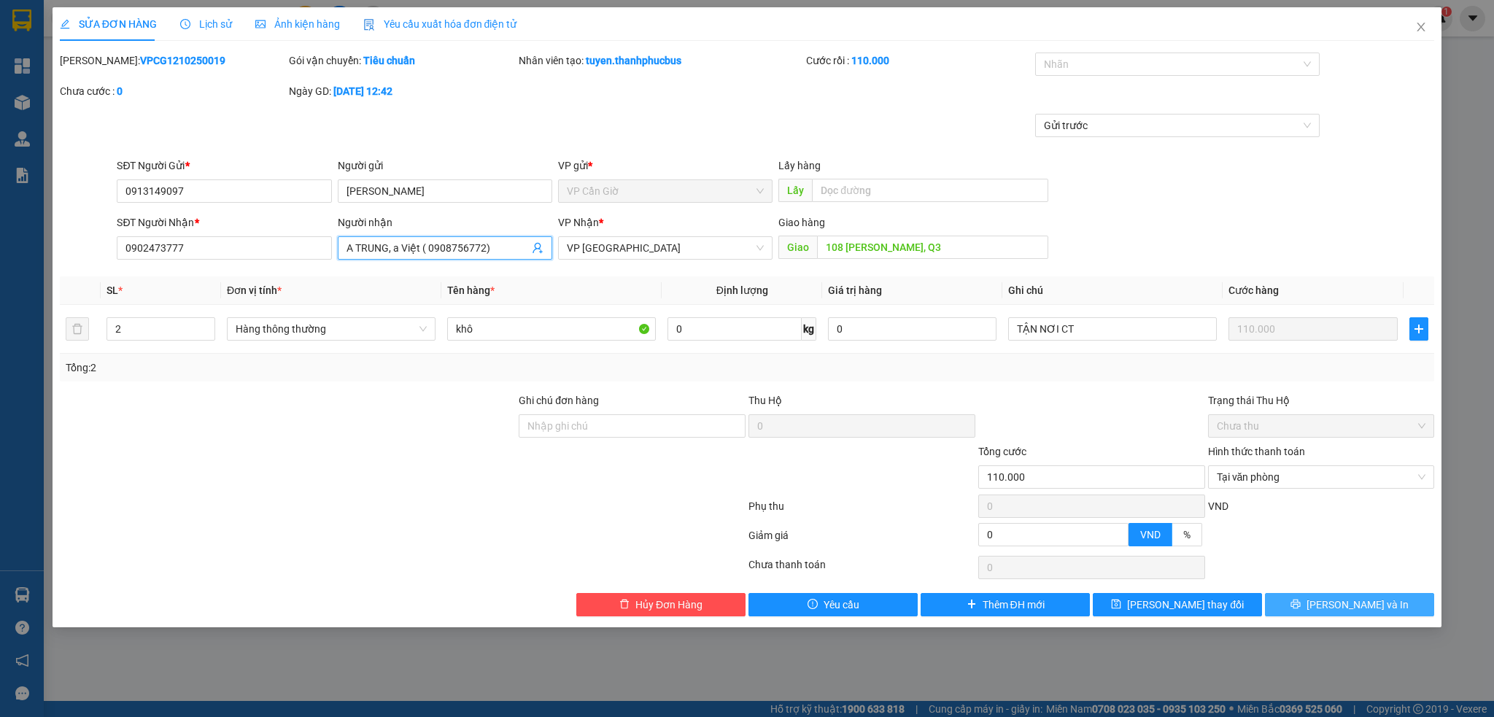
click at [1309, 605] on button "[PERSON_NAME] và In" at bounding box center [1349, 604] width 169 height 23
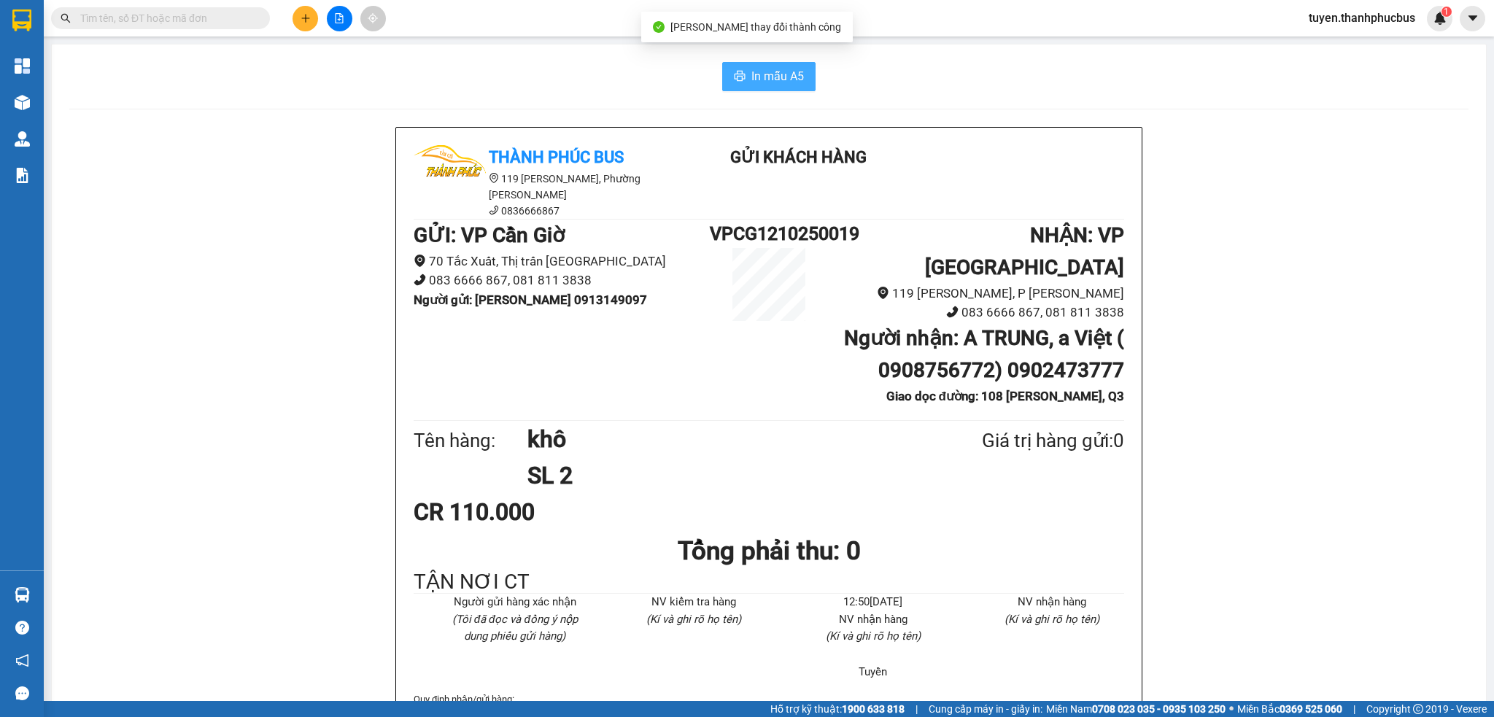
click at [769, 73] on span "In mẫu A5" at bounding box center [777, 76] width 53 height 18
